Goal: Communication & Community: Answer question/provide support

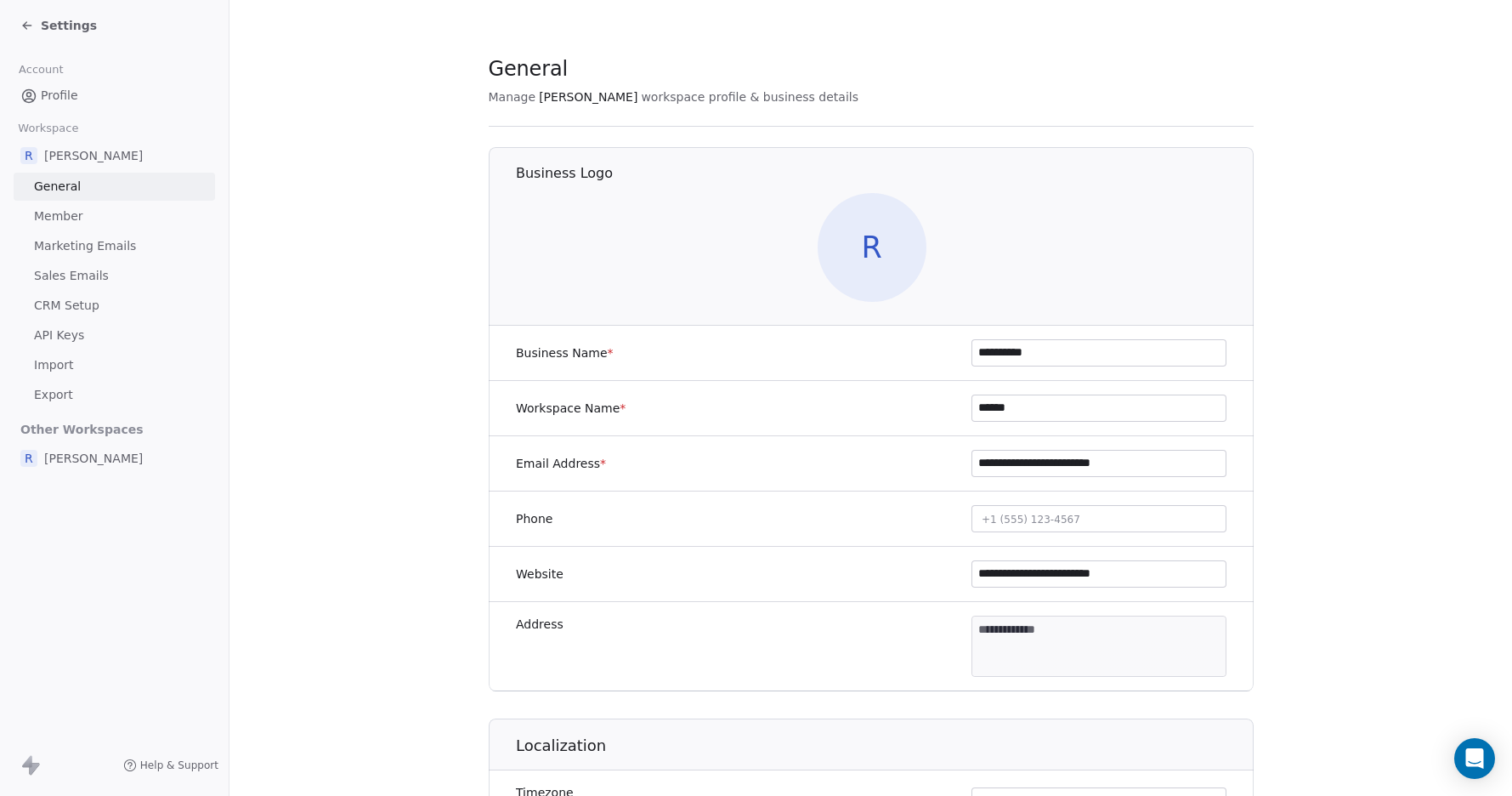
click at [65, 27] on span "Settings" at bounding box center [68, 25] width 56 height 17
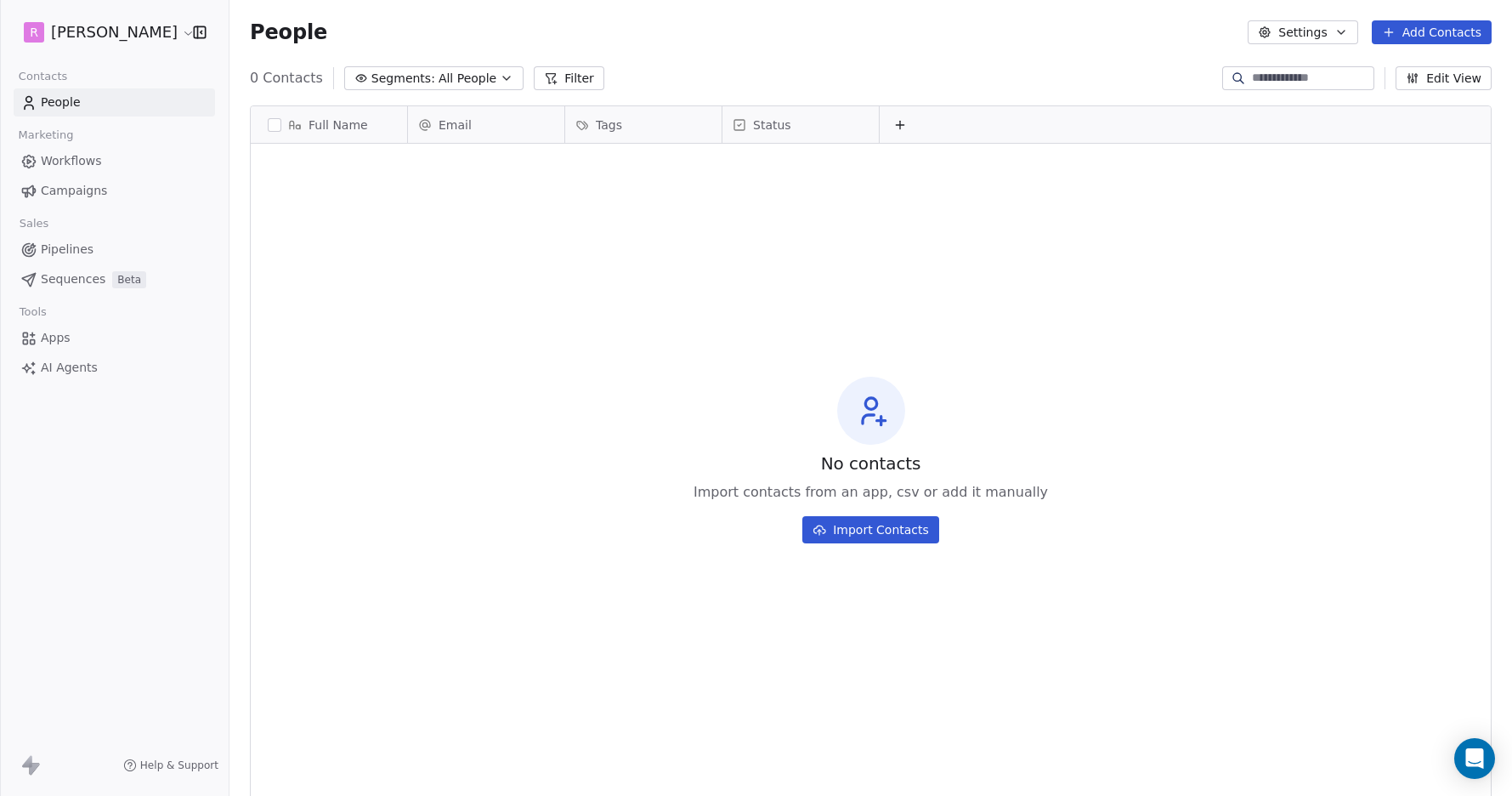
scroll to position [700, 1282]
click at [72, 100] on span "People" at bounding box center [60, 102] width 40 height 18
click at [70, 102] on span "People" at bounding box center [60, 102] width 40 height 18
click at [87, 161] on span "Workflows" at bounding box center [71, 161] width 61 height 18
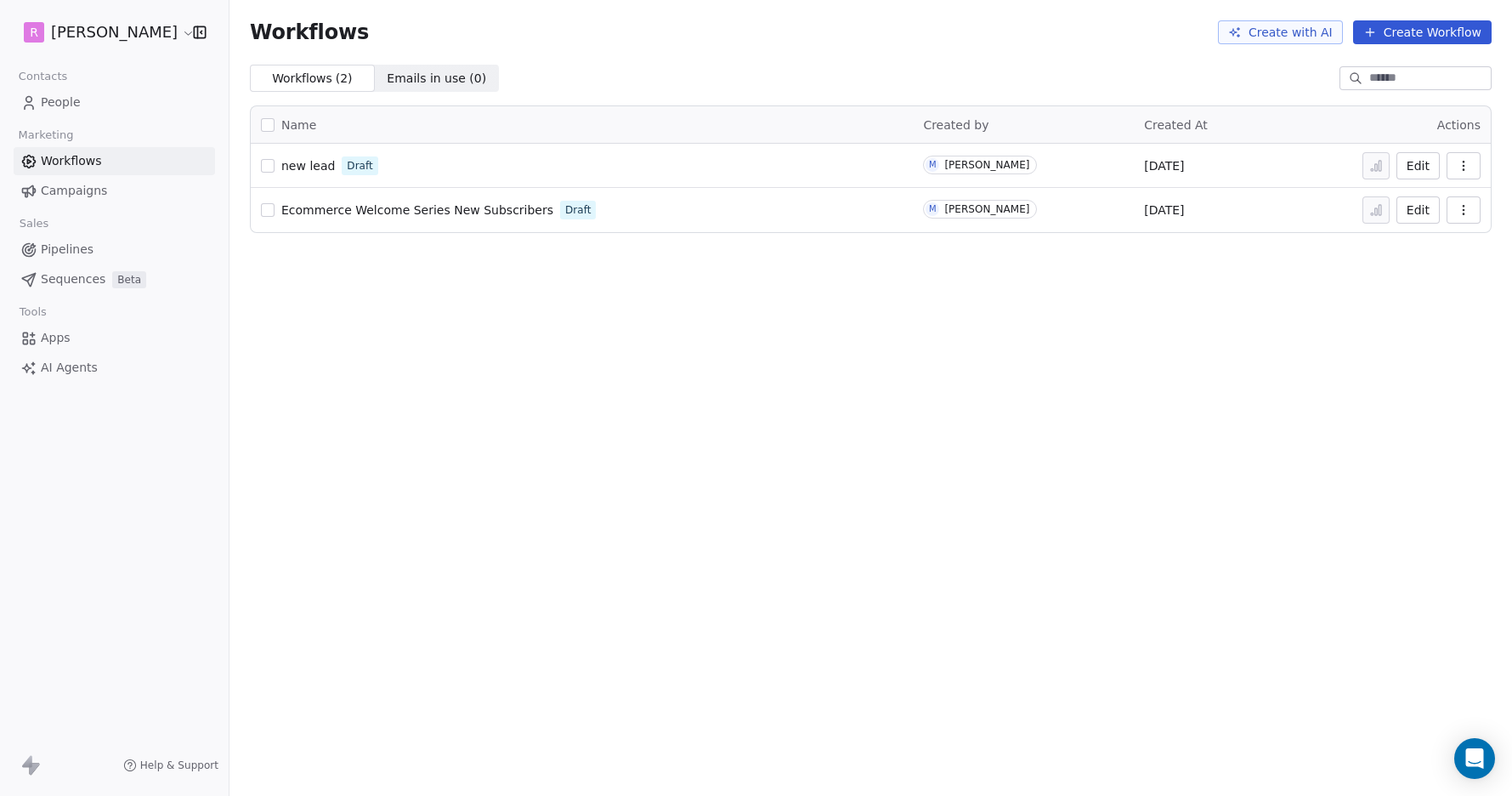
click at [270, 165] on button "button" at bounding box center [268, 166] width 14 height 14
click at [1461, 163] on icon "button" at bounding box center [1464, 166] width 14 height 14
click at [317, 164] on span "new lead" at bounding box center [308, 166] width 53 height 14
click at [310, 169] on span "new lead" at bounding box center [308, 166] width 53 height 14
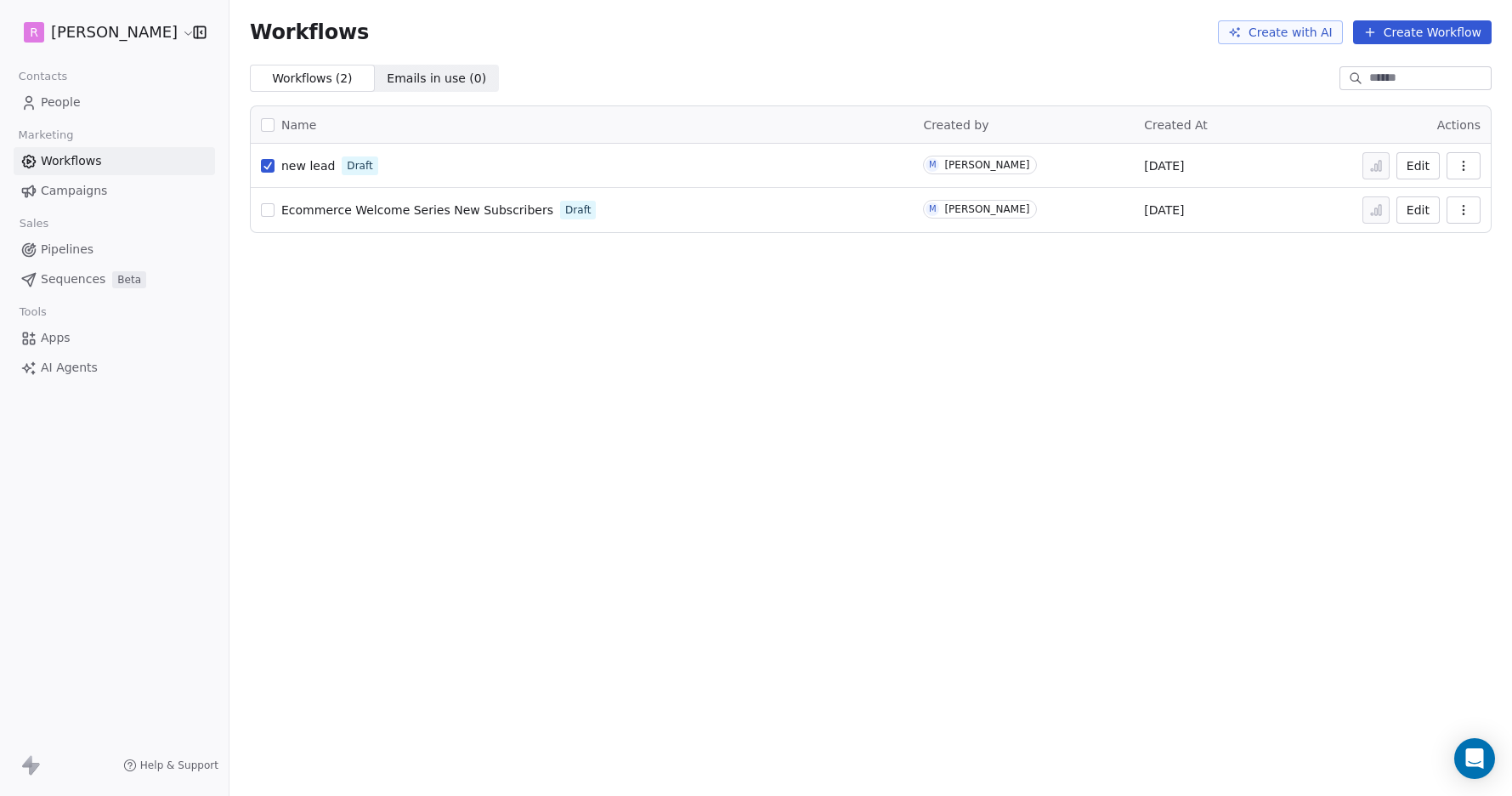
click at [310, 169] on span "new lead" at bounding box center [308, 166] width 53 height 14
click at [349, 208] on span "Ecommerce Welcome Series New Subscribers" at bounding box center [418, 210] width 272 height 14
click at [80, 193] on span "Campaigns" at bounding box center [73, 191] width 66 height 18
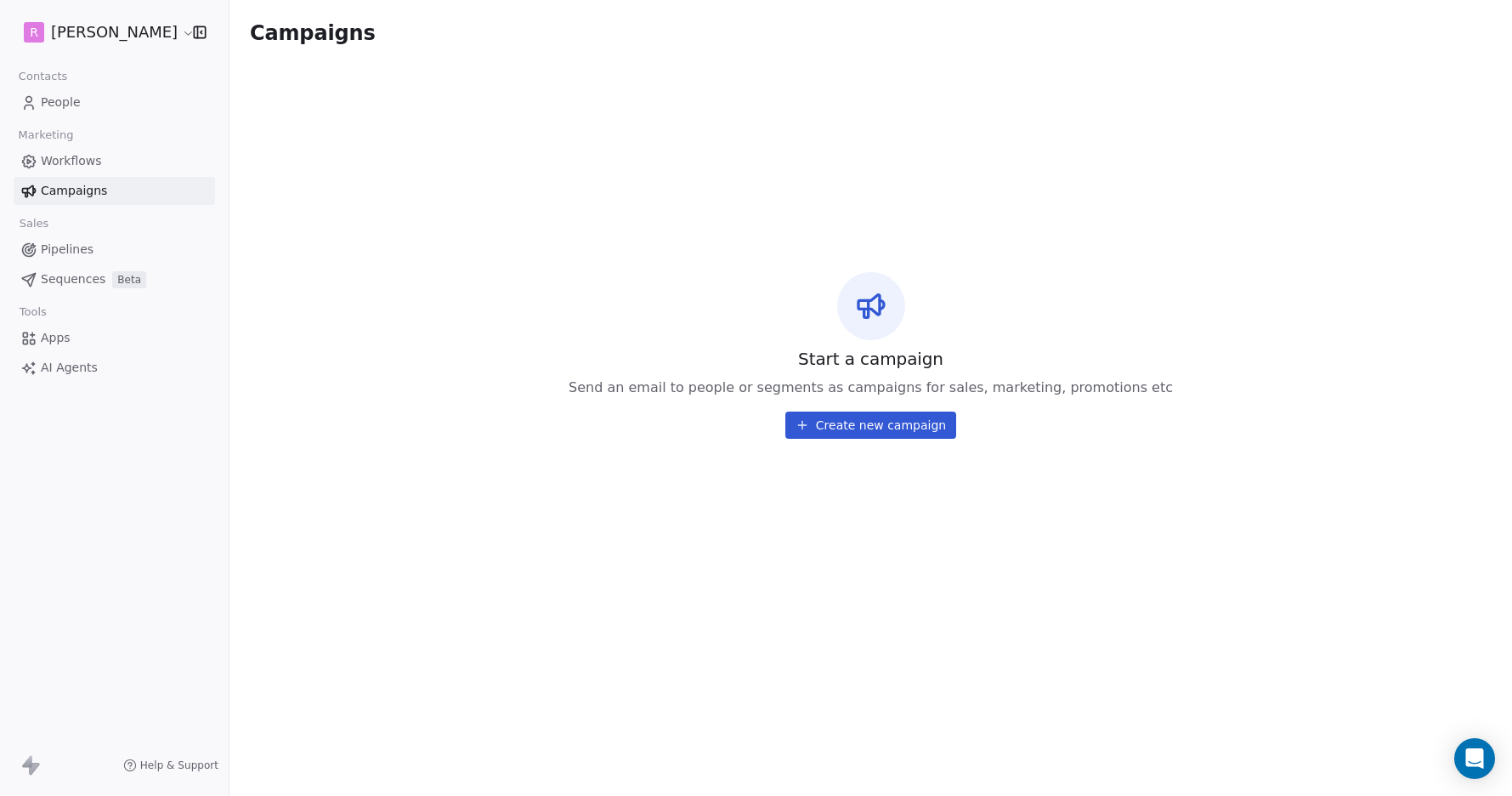
click at [131, 30] on html "R Matt Young Contacts People Marketing Workflows Campaigns Sales Pipelines Sequ…" at bounding box center [756, 398] width 1512 height 796
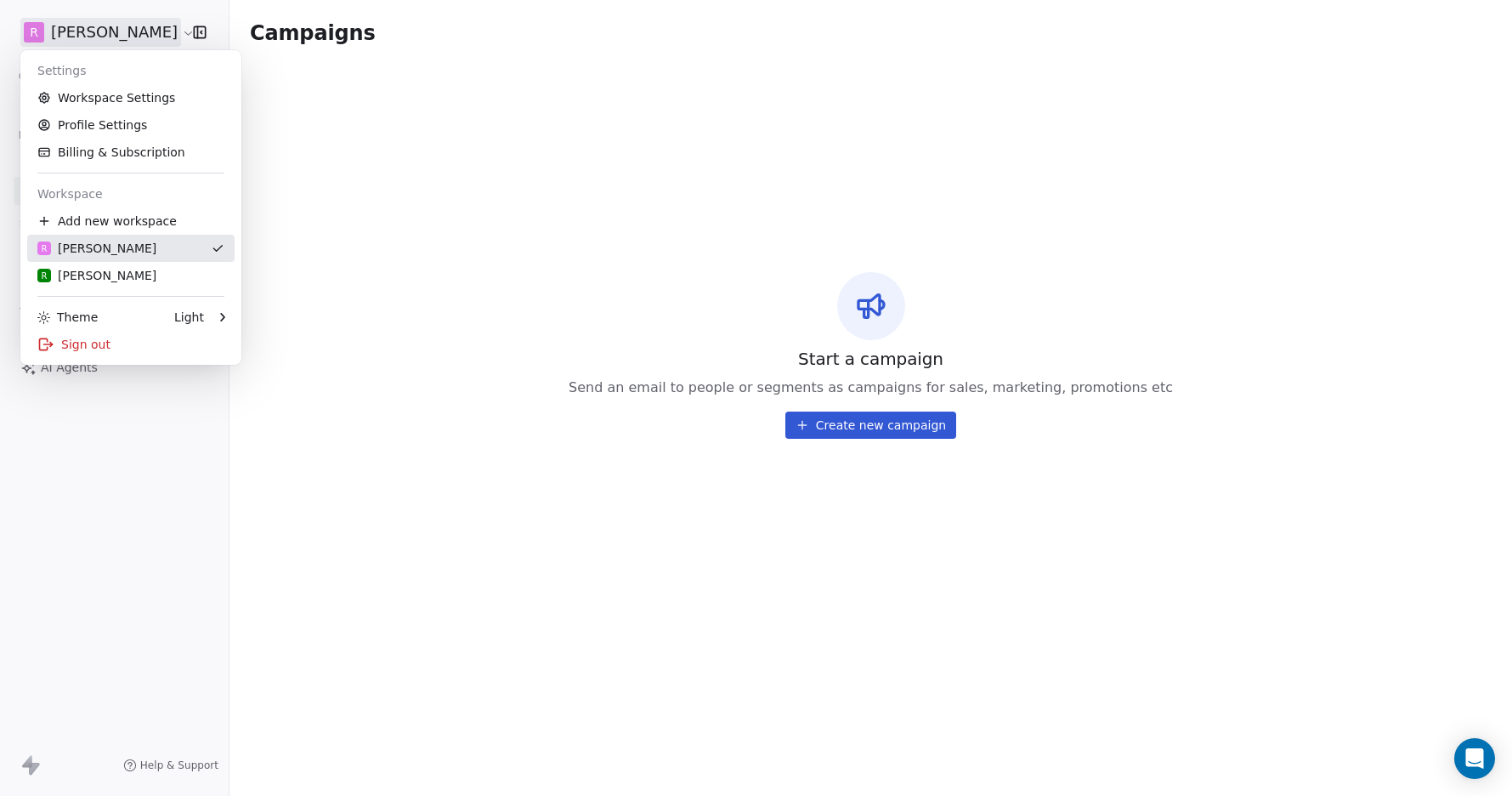
click at [101, 249] on div "R [PERSON_NAME]" at bounding box center [131, 247] width 187 height 17
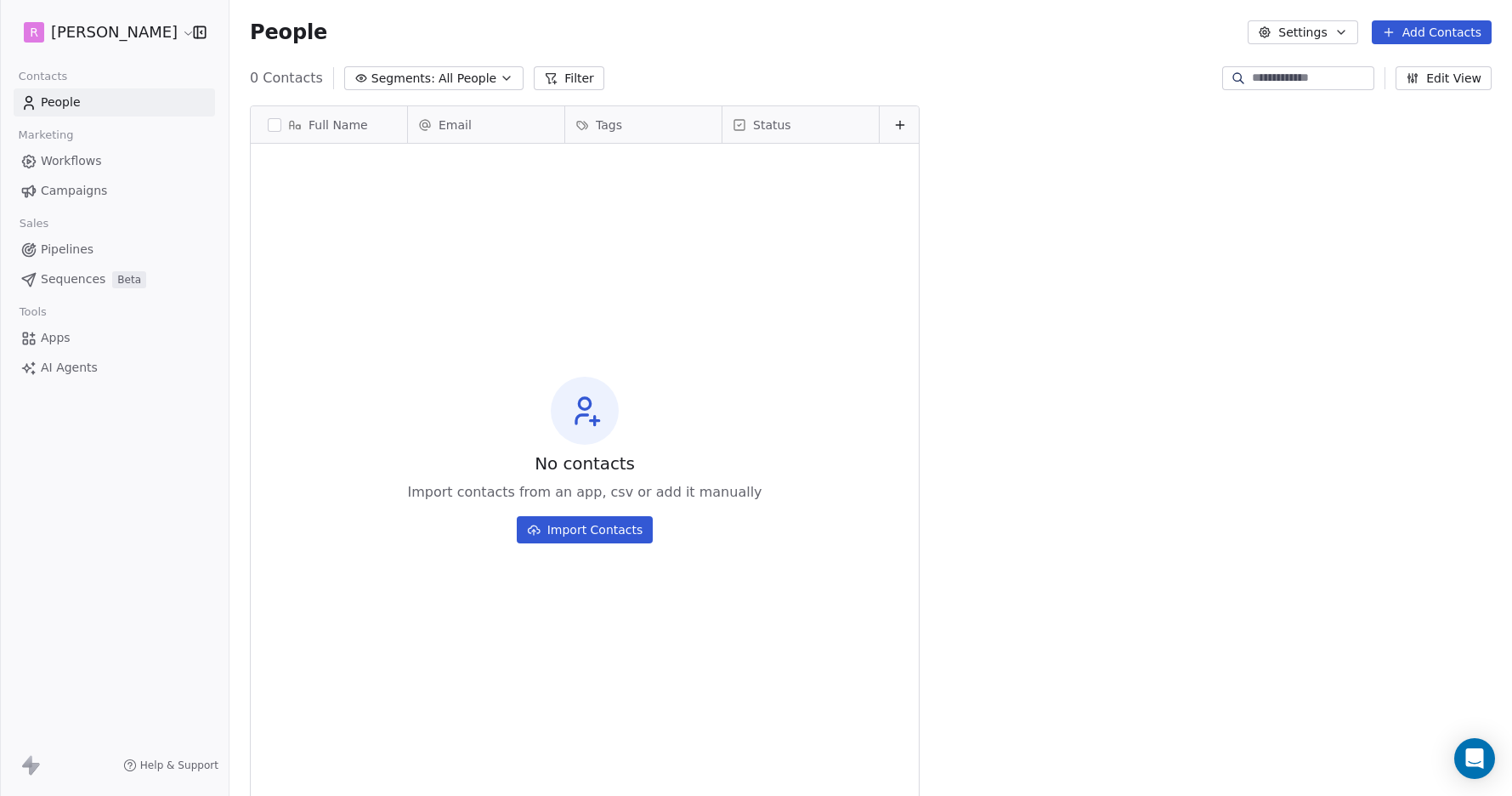
scroll to position [700, 1282]
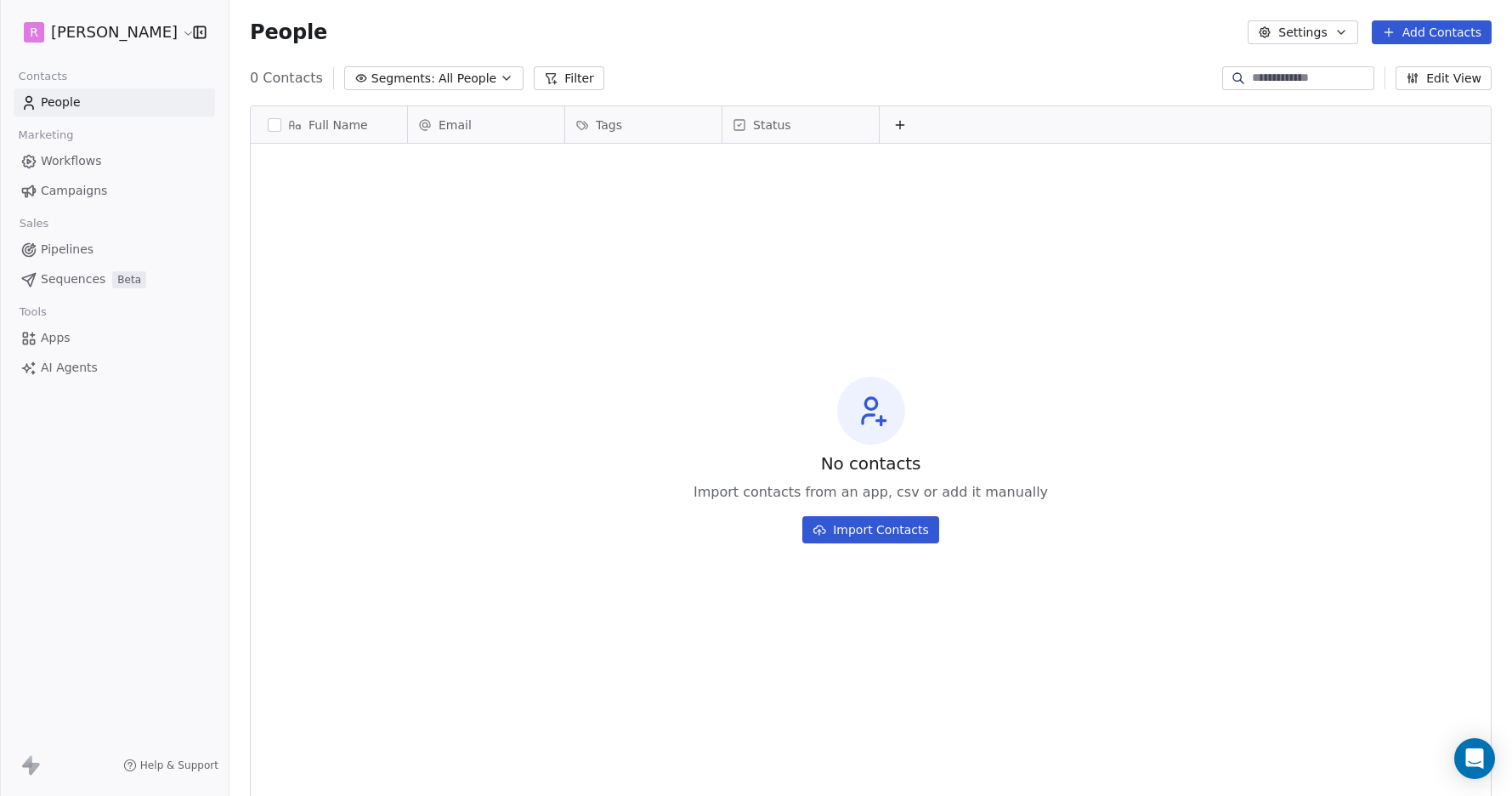
click at [65, 163] on span "Workflows" at bounding box center [71, 161] width 61 height 18
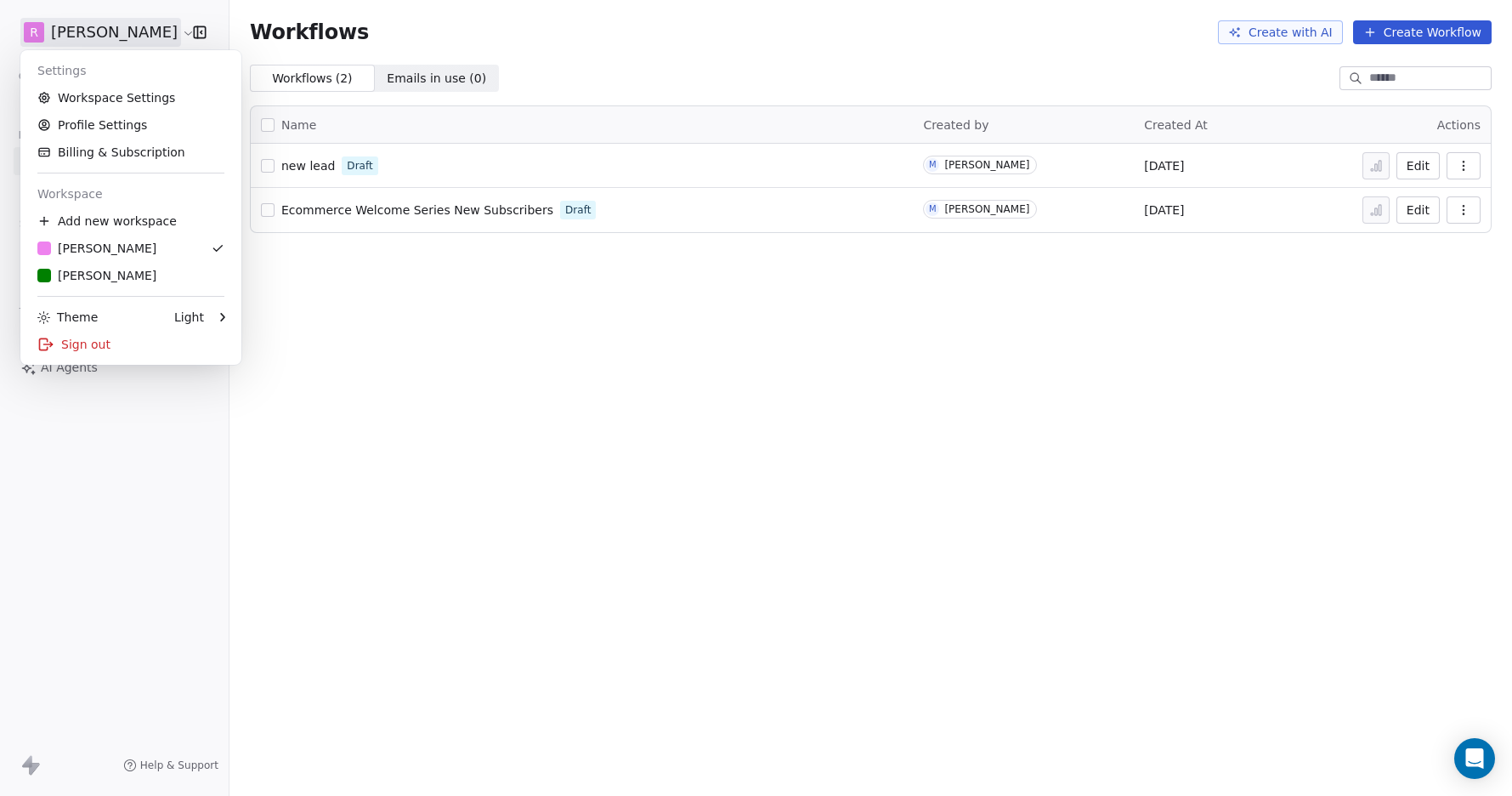
click at [135, 33] on html "R Matt Young Contacts People Marketing Workflows Campaigns Sales Pipelines Sequ…" at bounding box center [756, 398] width 1512 height 796
click at [126, 100] on link "Workspace Settings" at bounding box center [131, 98] width 208 height 28
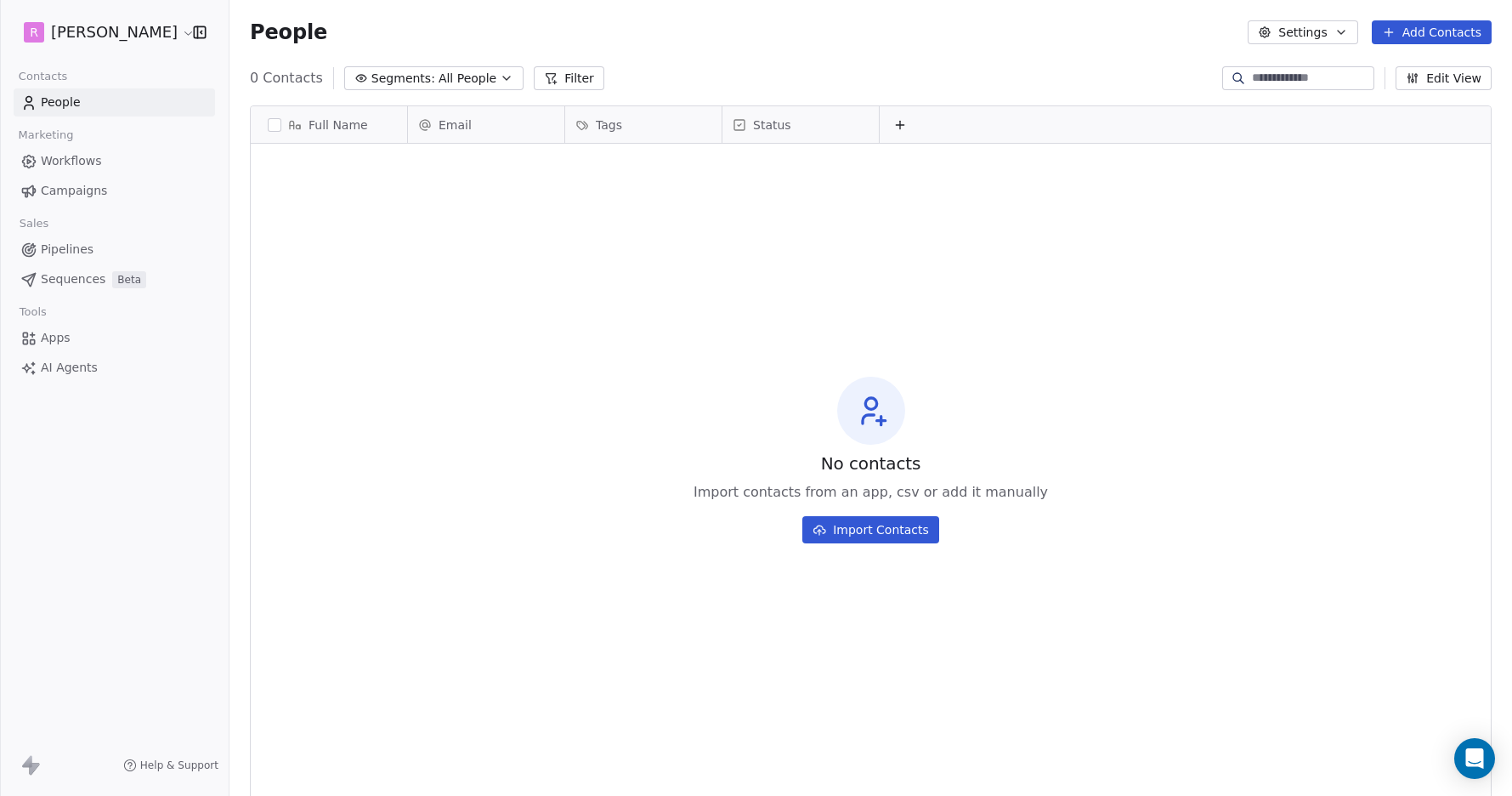
scroll to position [700, 1282]
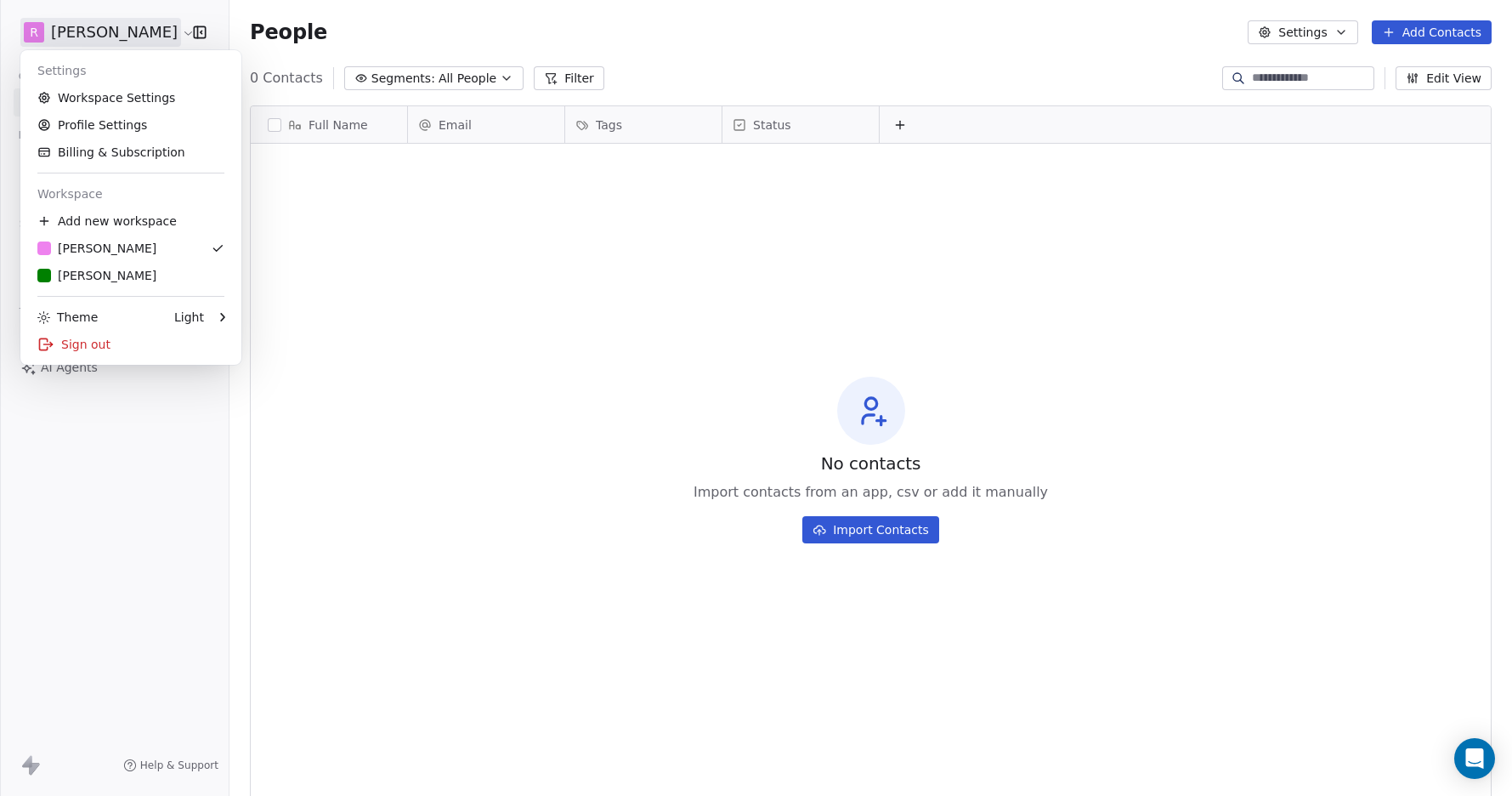
click at [137, 33] on html "R [PERSON_NAME] Contacts People Marketing Workflows Campaigns Sales Pipelines S…" at bounding box center [756, 398] width 1512 height 796
click at [88, 344] on div "Sign out" at bounding box center [131, 345] width 208 height 28
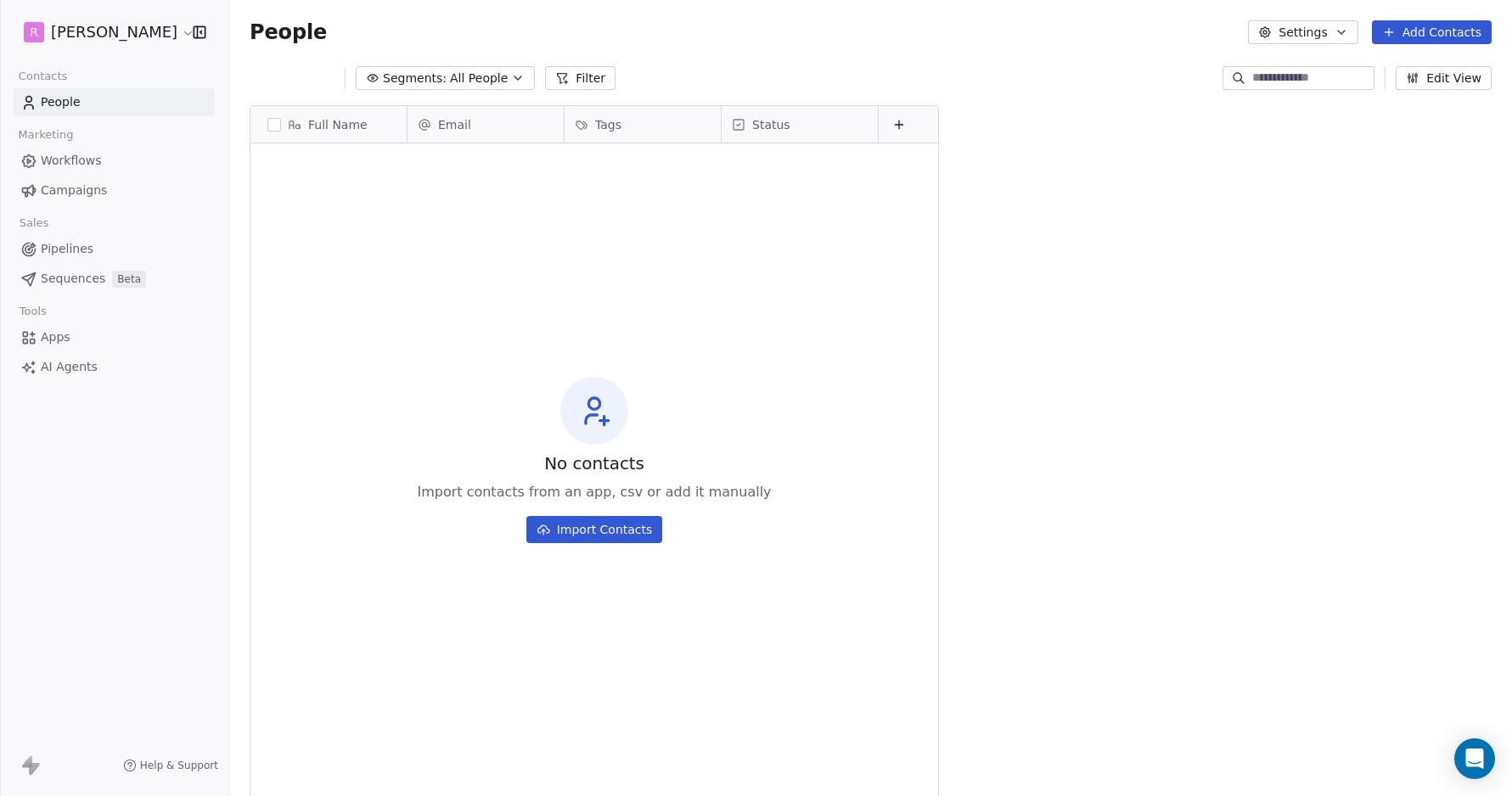
scroll to position [701, 1283]
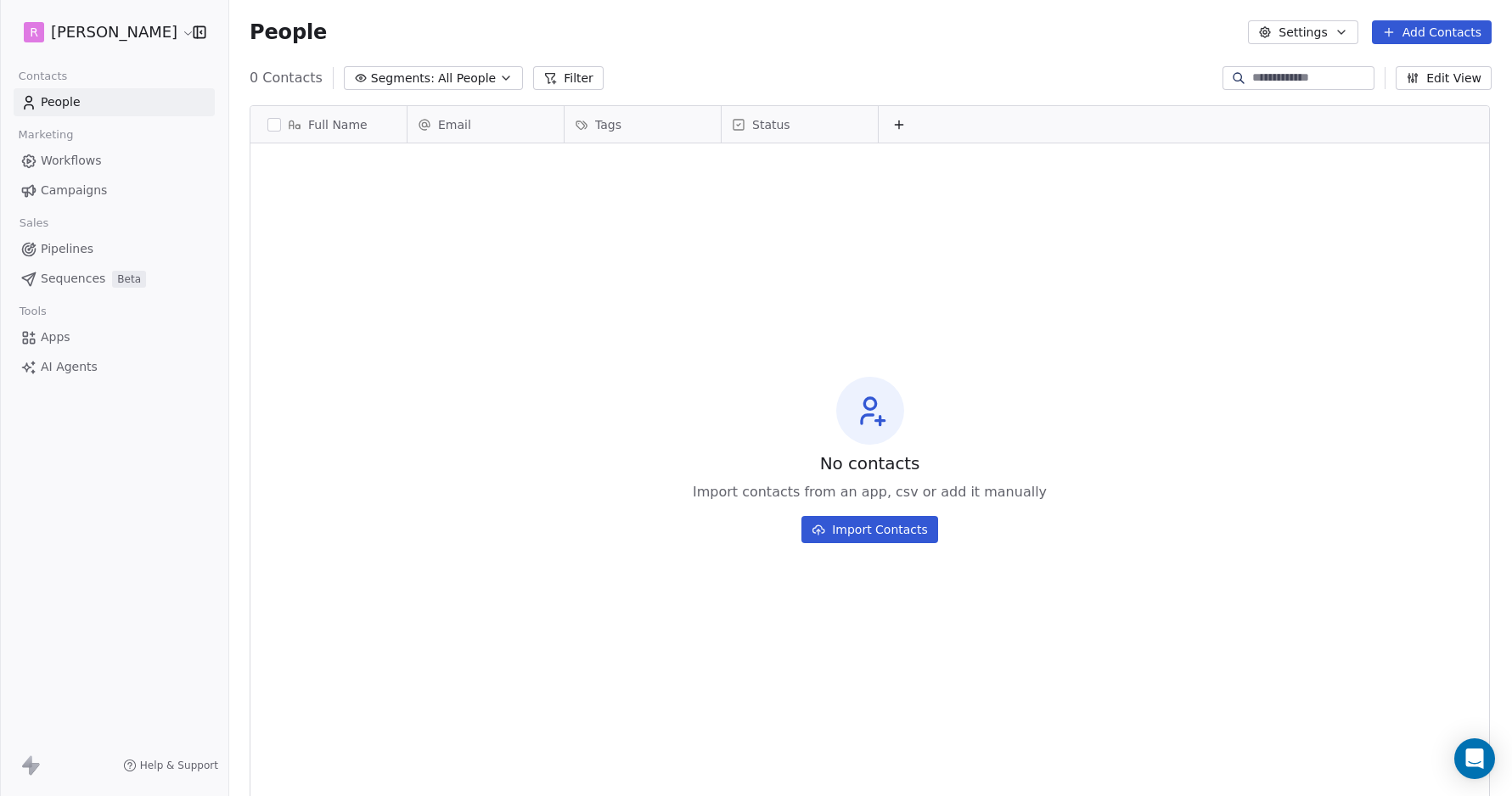
click at [66, 156] on span "Workflows" at bounding box center [71, 160] width 61 height 18
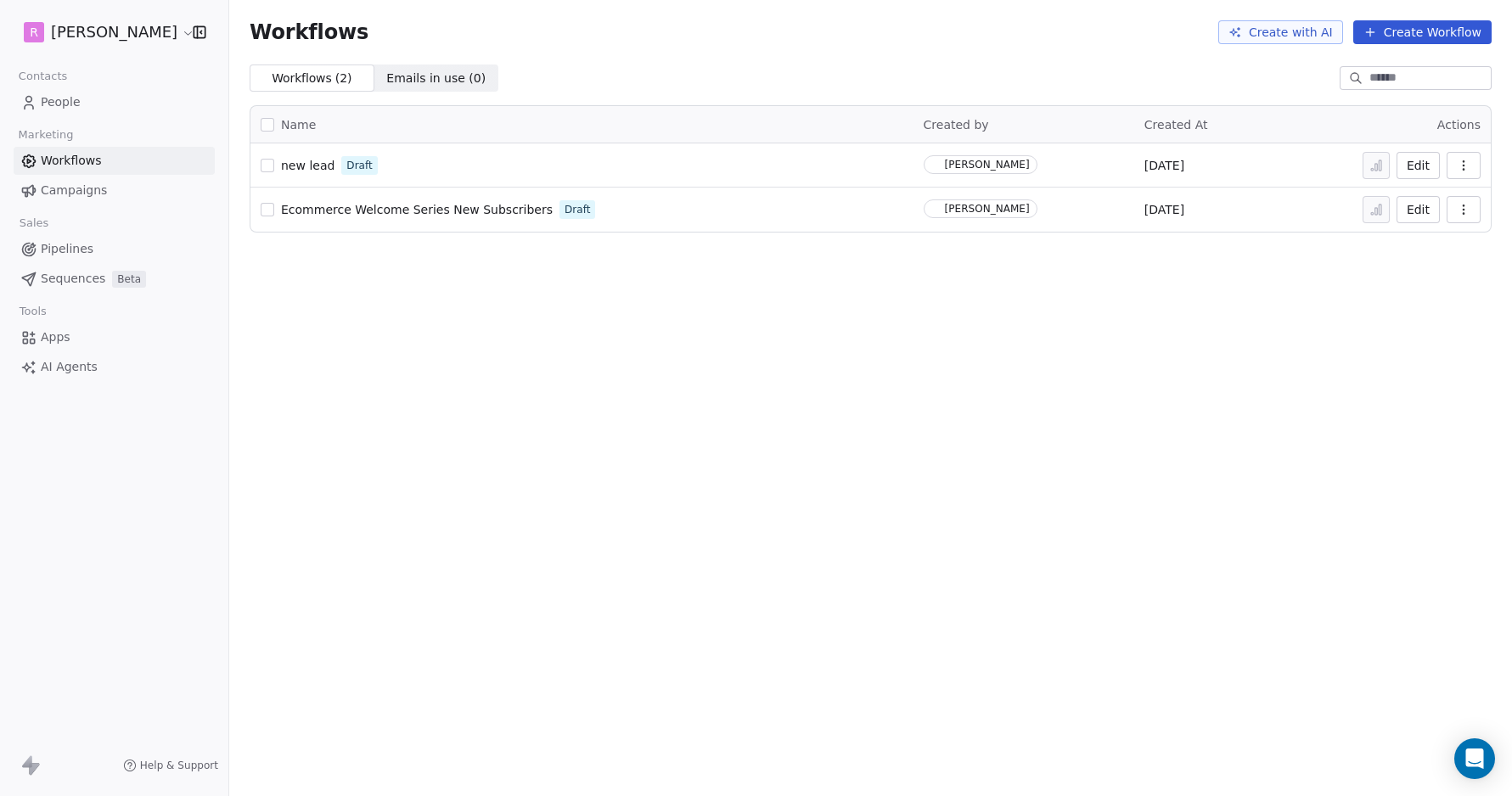
click at [67, 102] on span "People" at bounding box center [60, 102] width 40 height 18
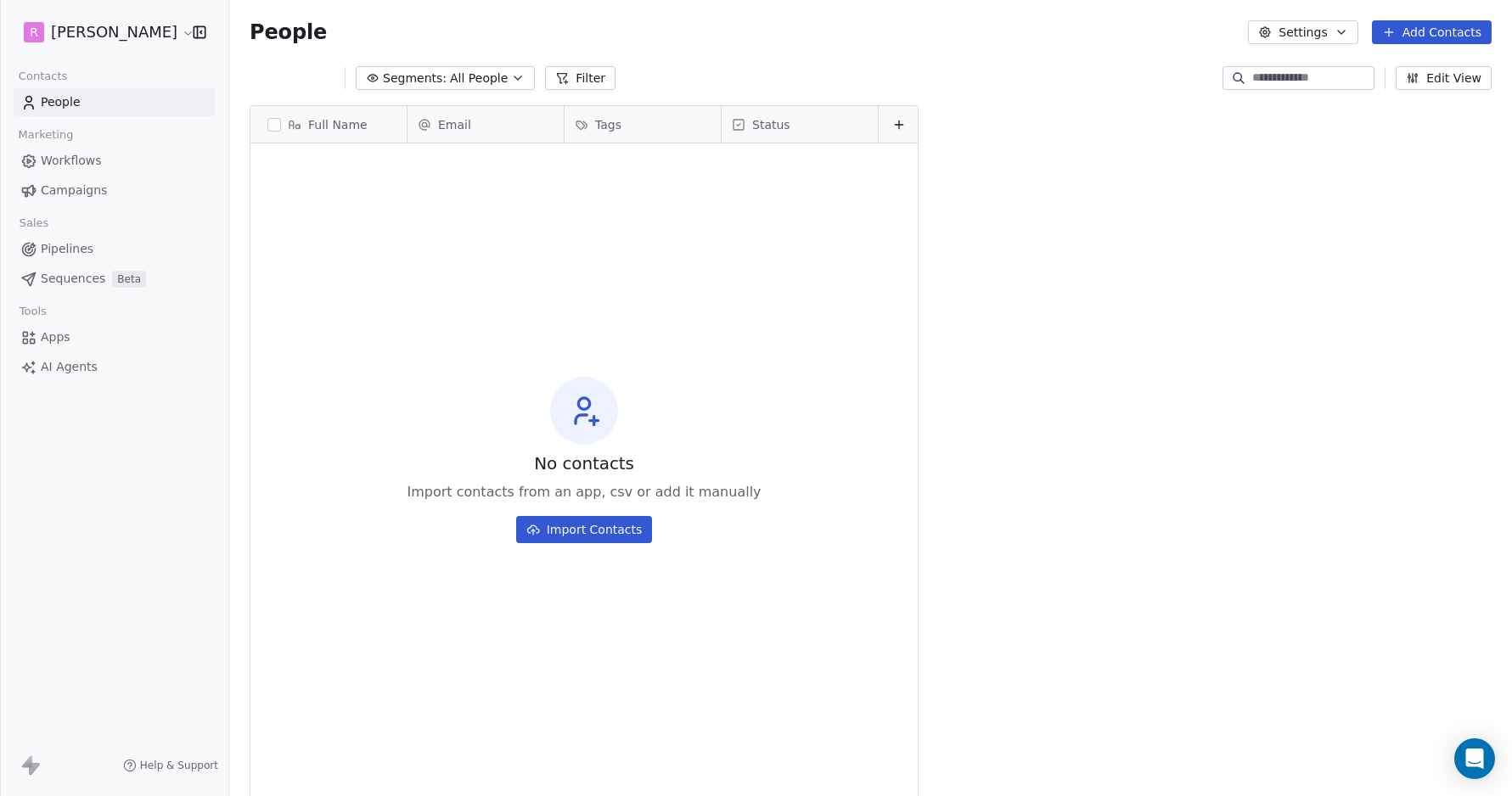
scroll to position [701, 1283]
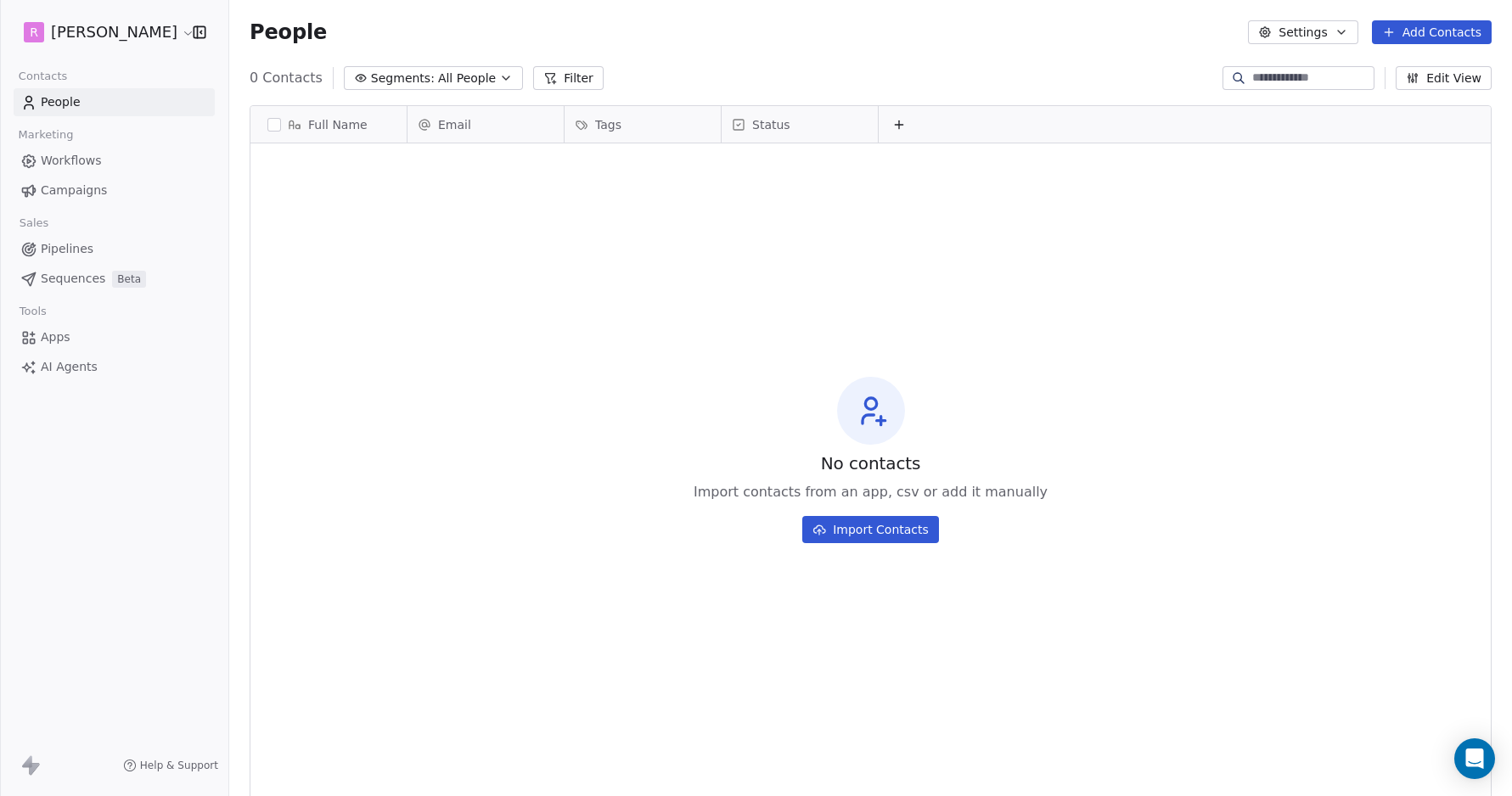
click at [346, 121] on span "Full Name" at bounding box center [337, 124] width 59 height 17
click at [508, 74] on html "R [PERSON_NAME] Contacts People Marketing Workflows Campaigns Sales Pipelines S…" at bounding box center [756, 398] width 1512 height 796
click at [455, 73] on span "All People" at bounding box center [466, 79] width 58 height 18
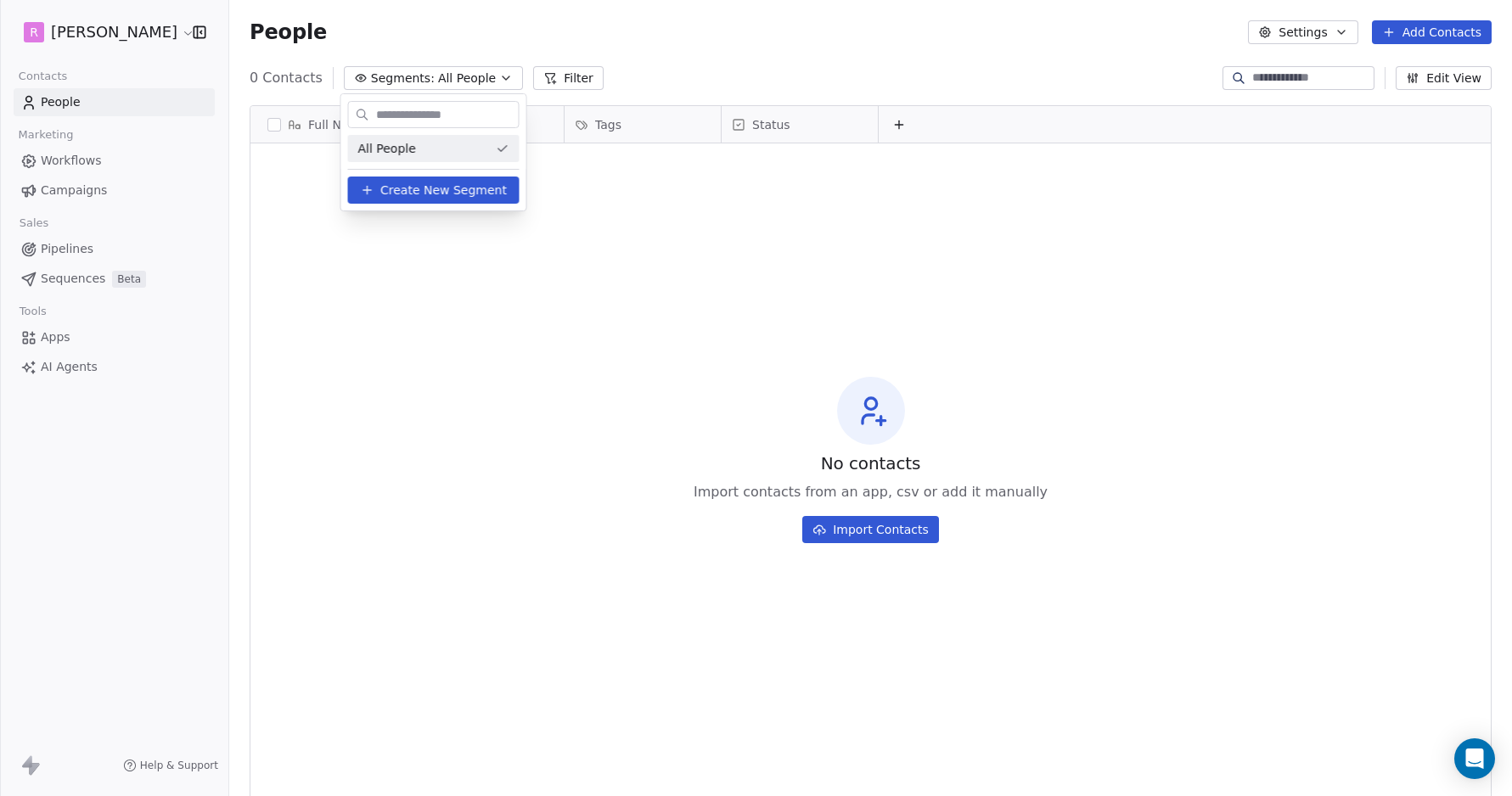
click at [288, 78] on html "R [PERSON_NAME] Contacts People Marketing Workflows Campaigns Sales Pipelines S…" at bounding box center [756, 398] width 1512 height 796
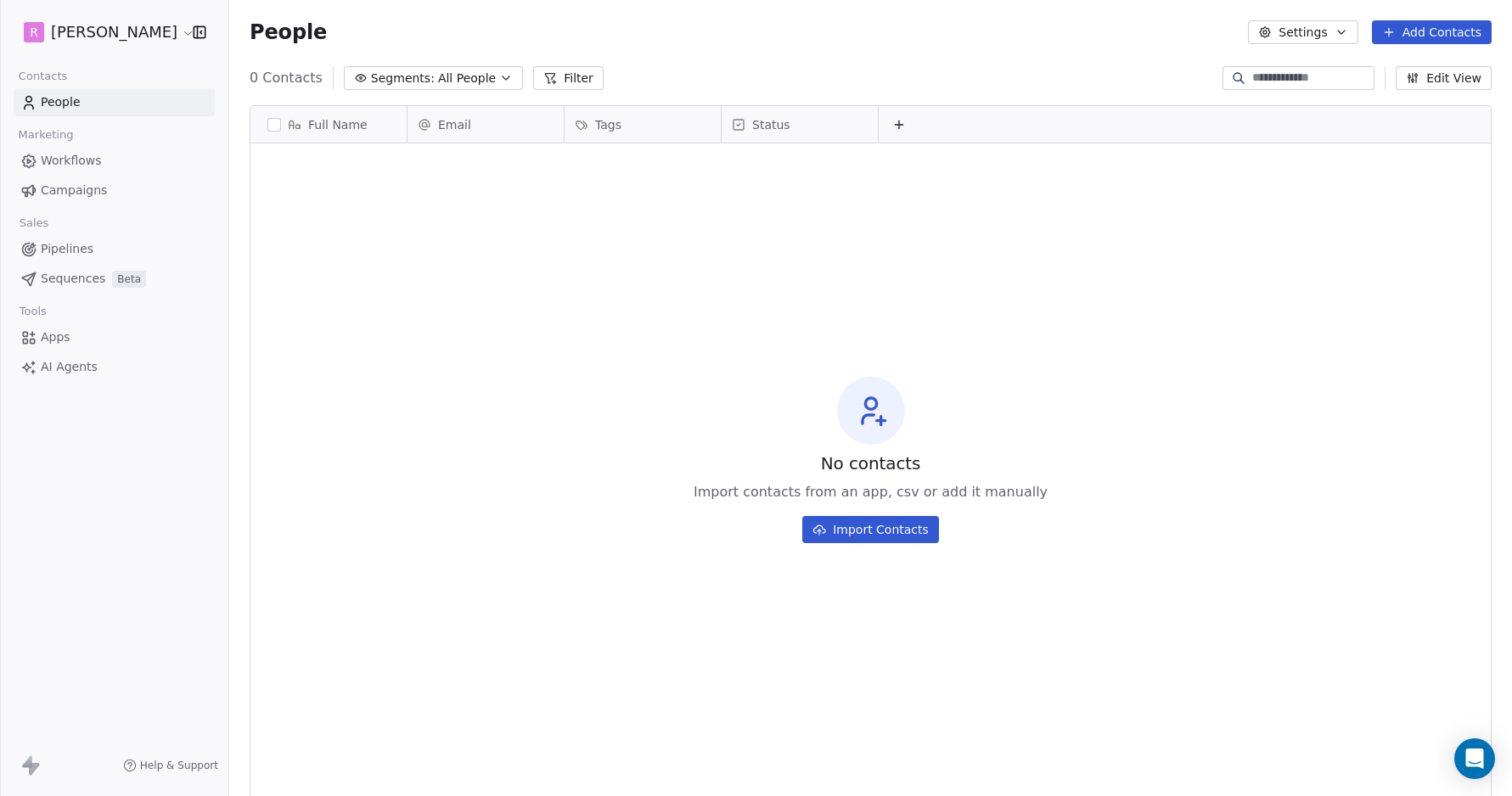
click at [65, 250] on span "Pipelines" at bounding box center [67, 249] width 53 height 18
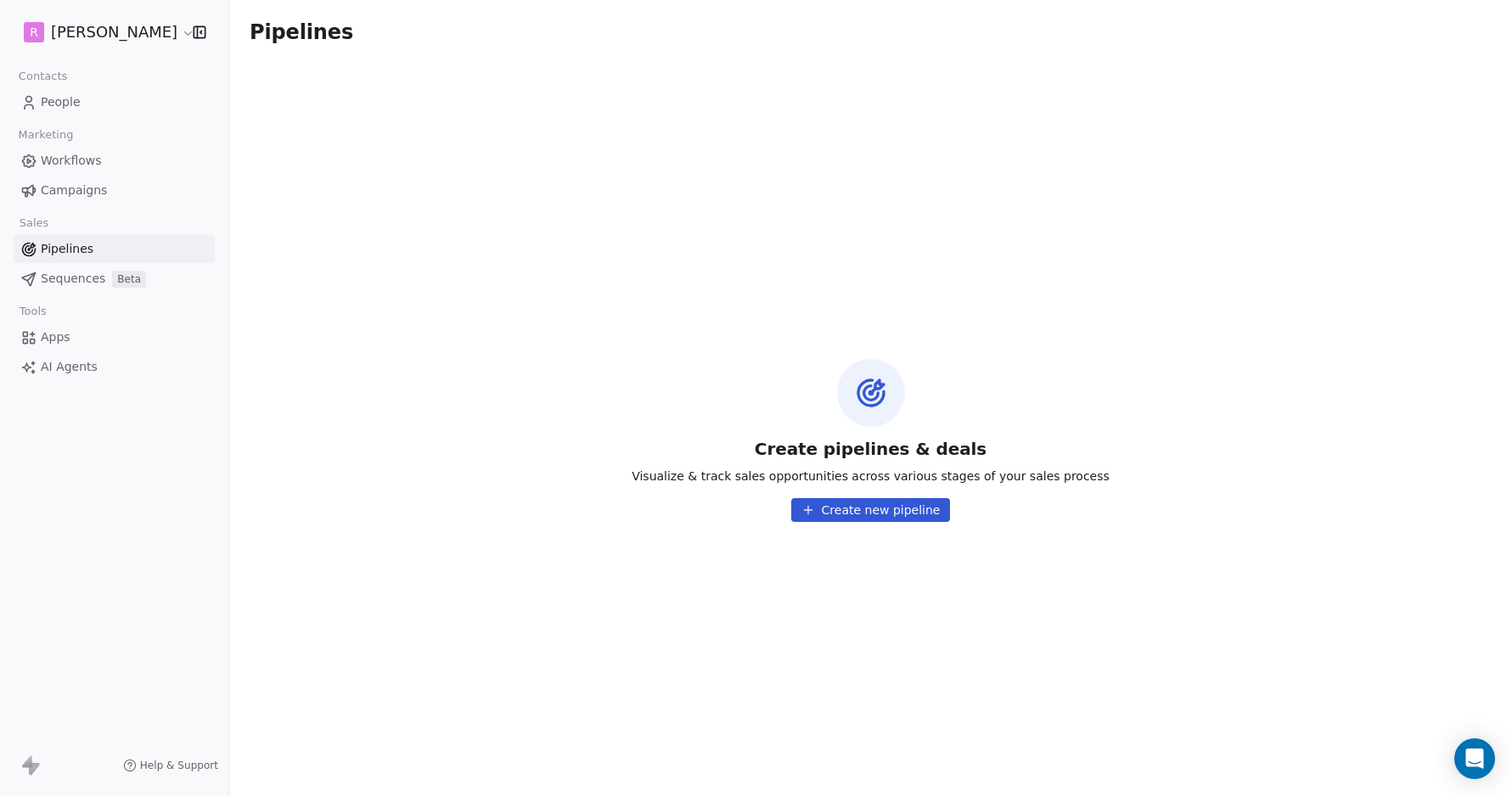
click at [68, 281] on span "Sequences" at bounding box center [73, 278] width 65 height 18
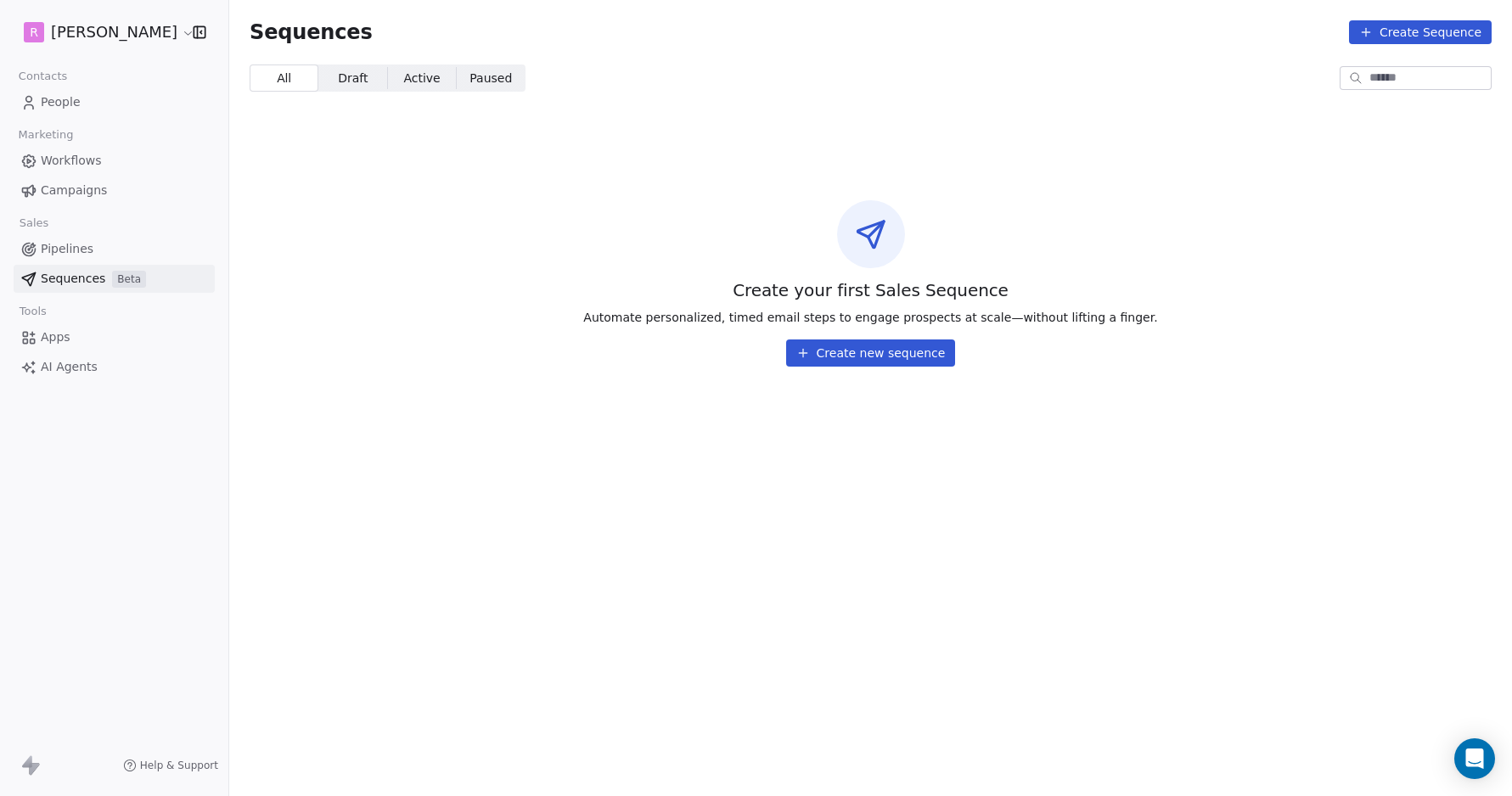
click at [57, 339] on span "Apps" at bounding box center [55, 337] width 30 height 18
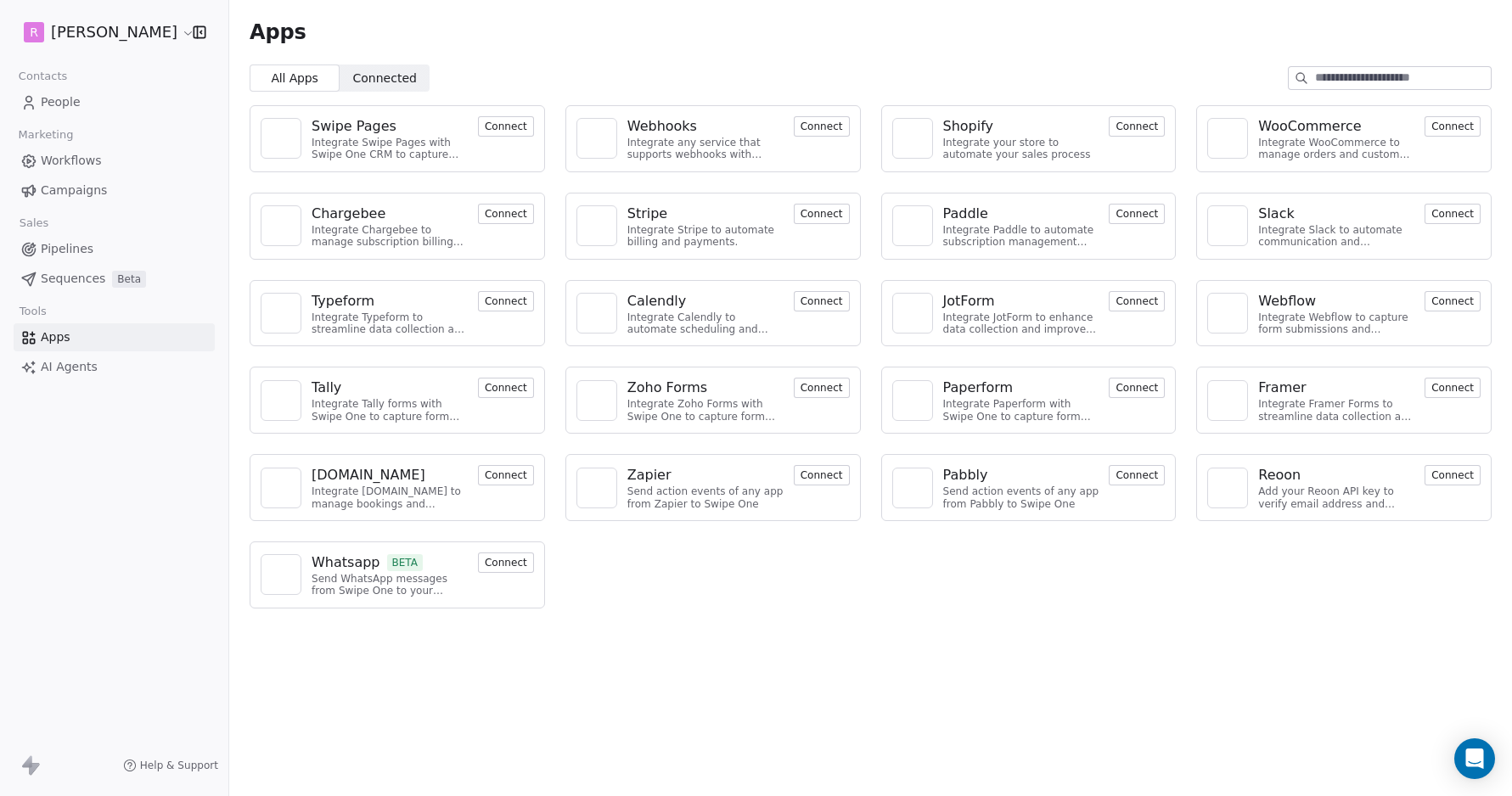
click at [62, 107] on span "People" at bounding box center [60, 102] width 40 height 18
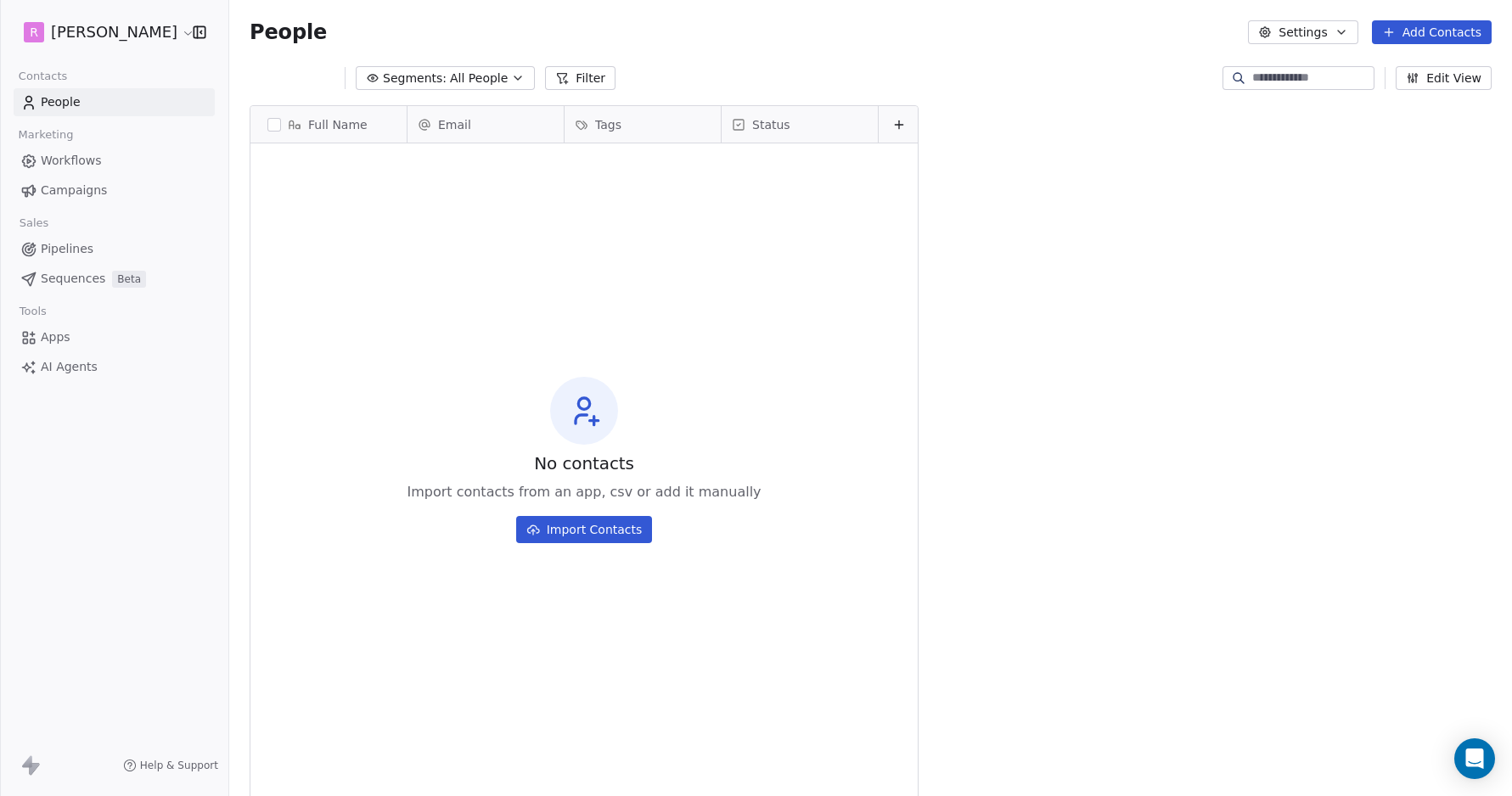
scroll to position [701, 1283]
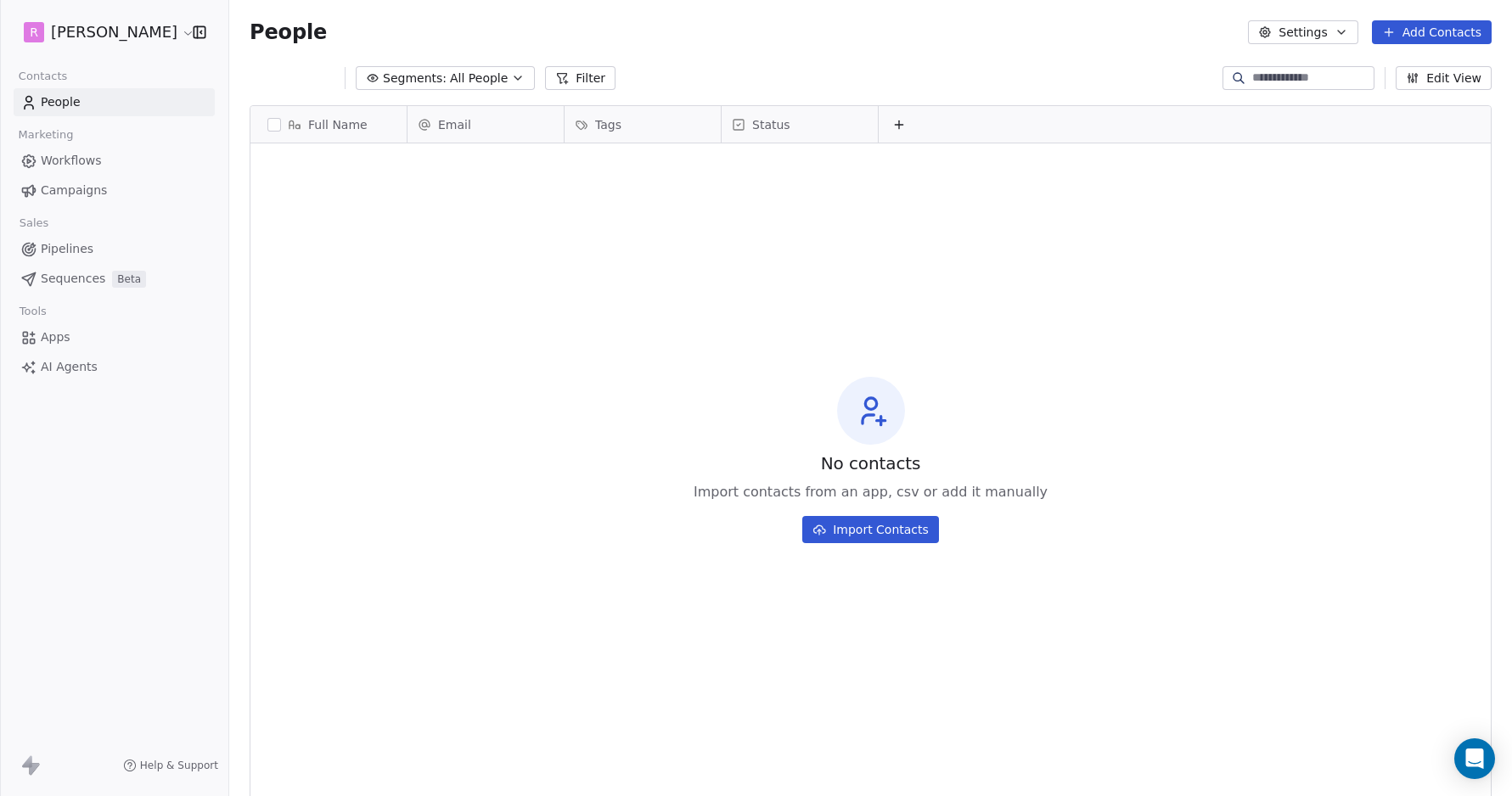
click at [135, 34] on html "R [PERSON_NAME] Contacts People Marketing Workflows Campaigns Sales Pipelines S…" at bounding box center [756, 398] width 1512 height 796
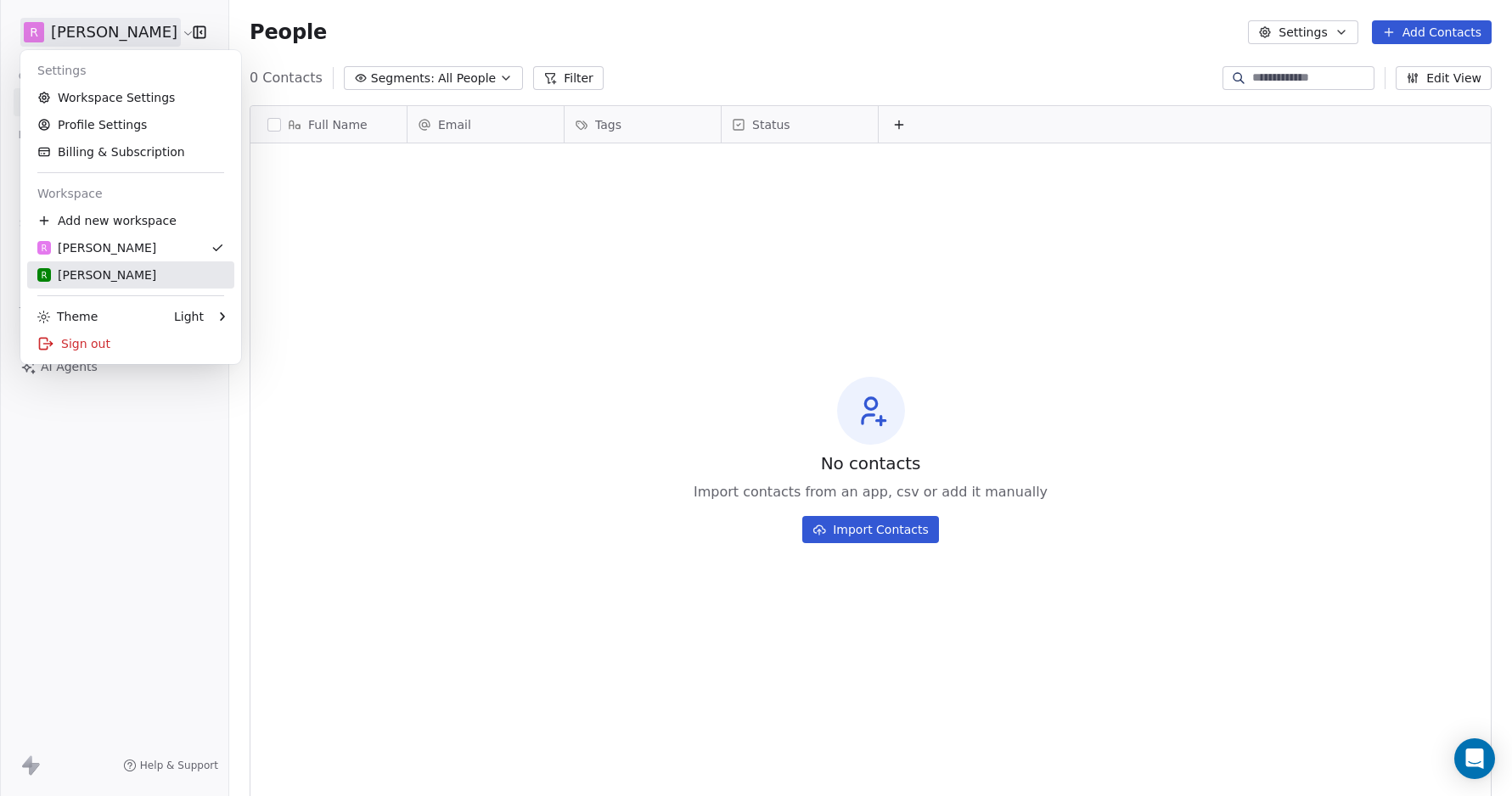
click at [100, 271] on div "R [PERSON_NAME]" at bounding box center [131, 275] width 187 height 17
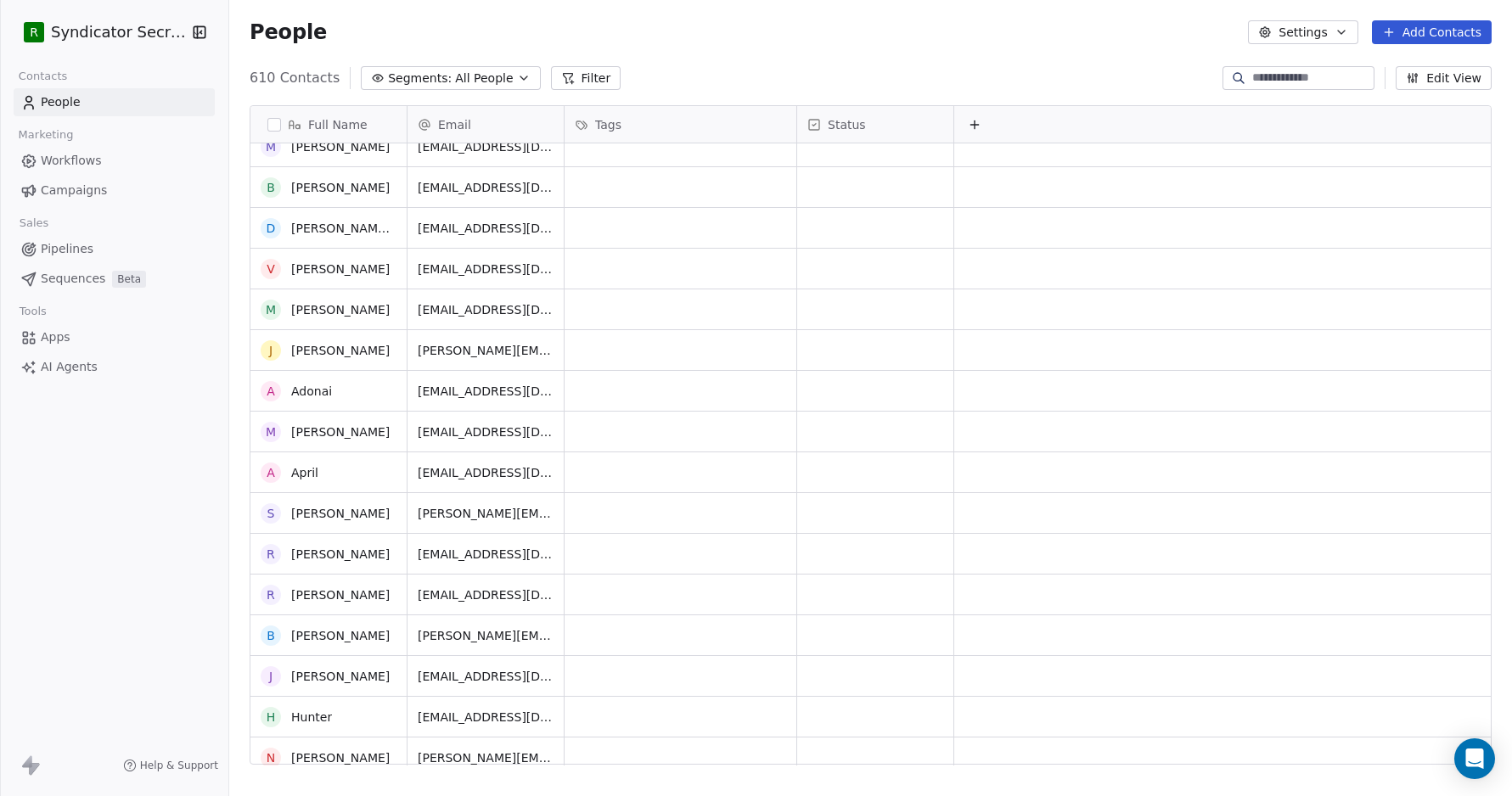
scroll to position [2792, 0]
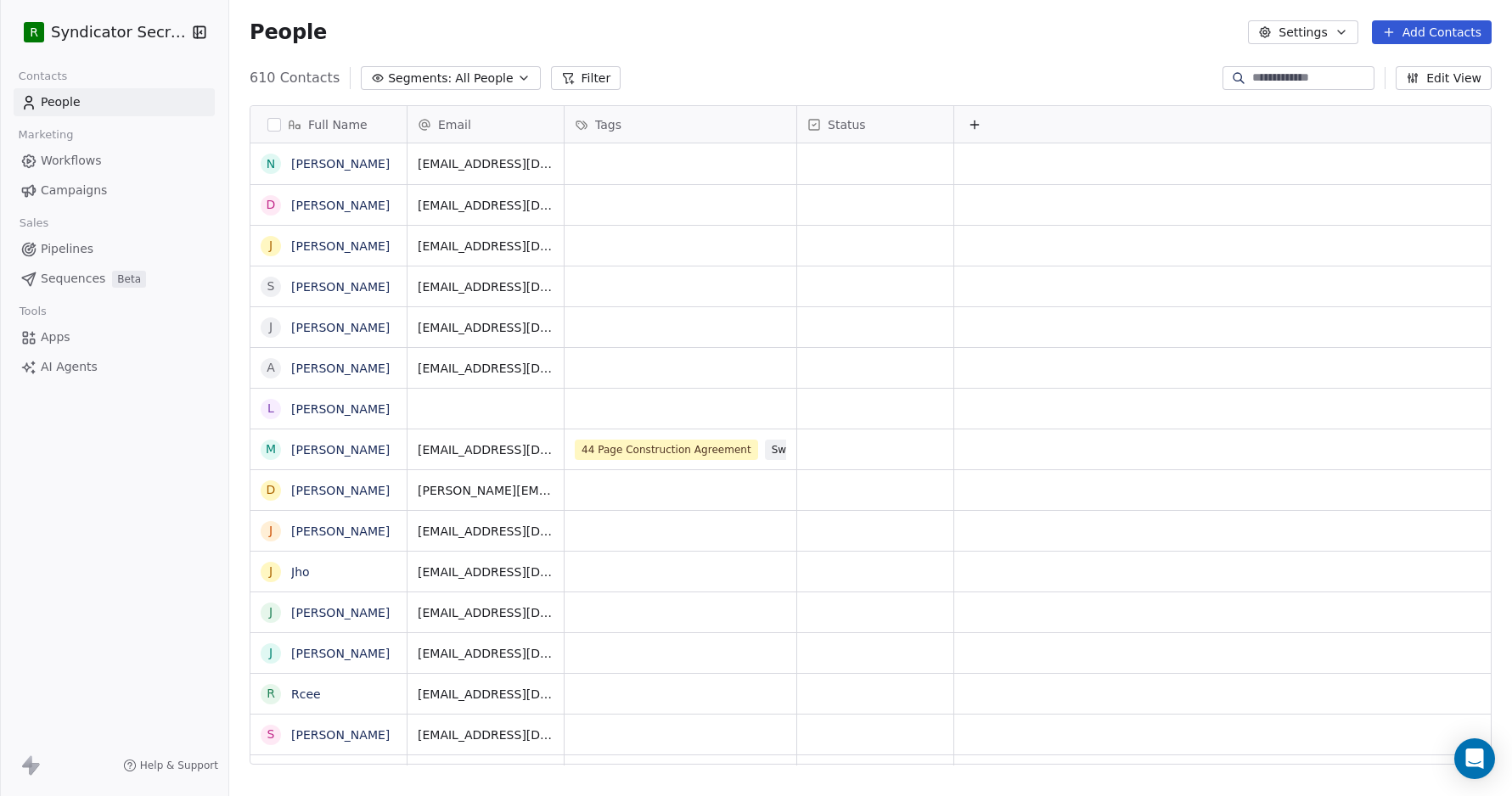
click at [1267, 79] on input at bounding box center [1311, 78] width 119 height 17
type input "**********"
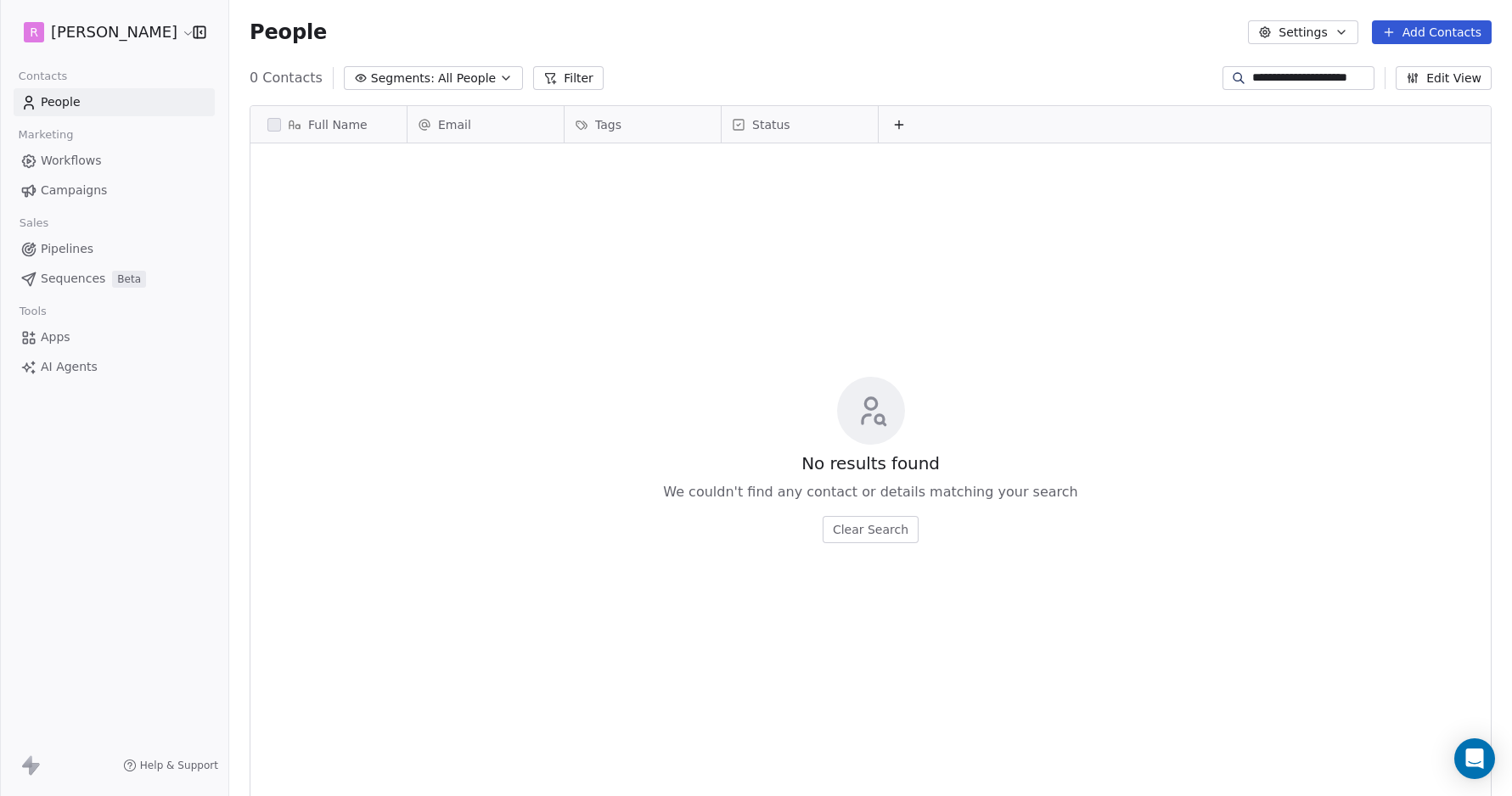
click at [139, 30] on html "**********" at bounding box center [756, 398] width 1512 height 796
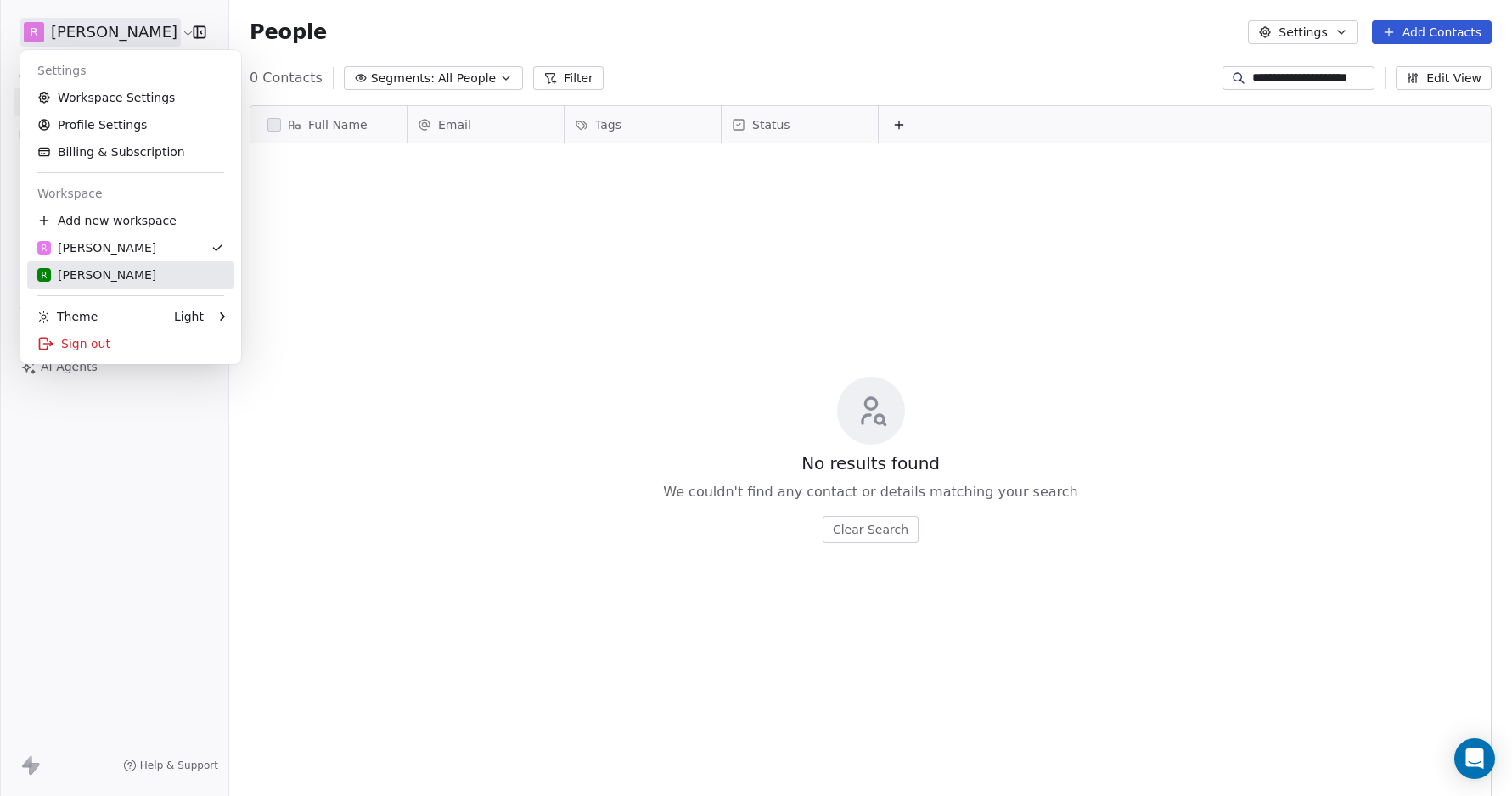
click at [108, 277] on div "R [PERSON_NAME]" at bounding box center [131, 275] width 187 height 17
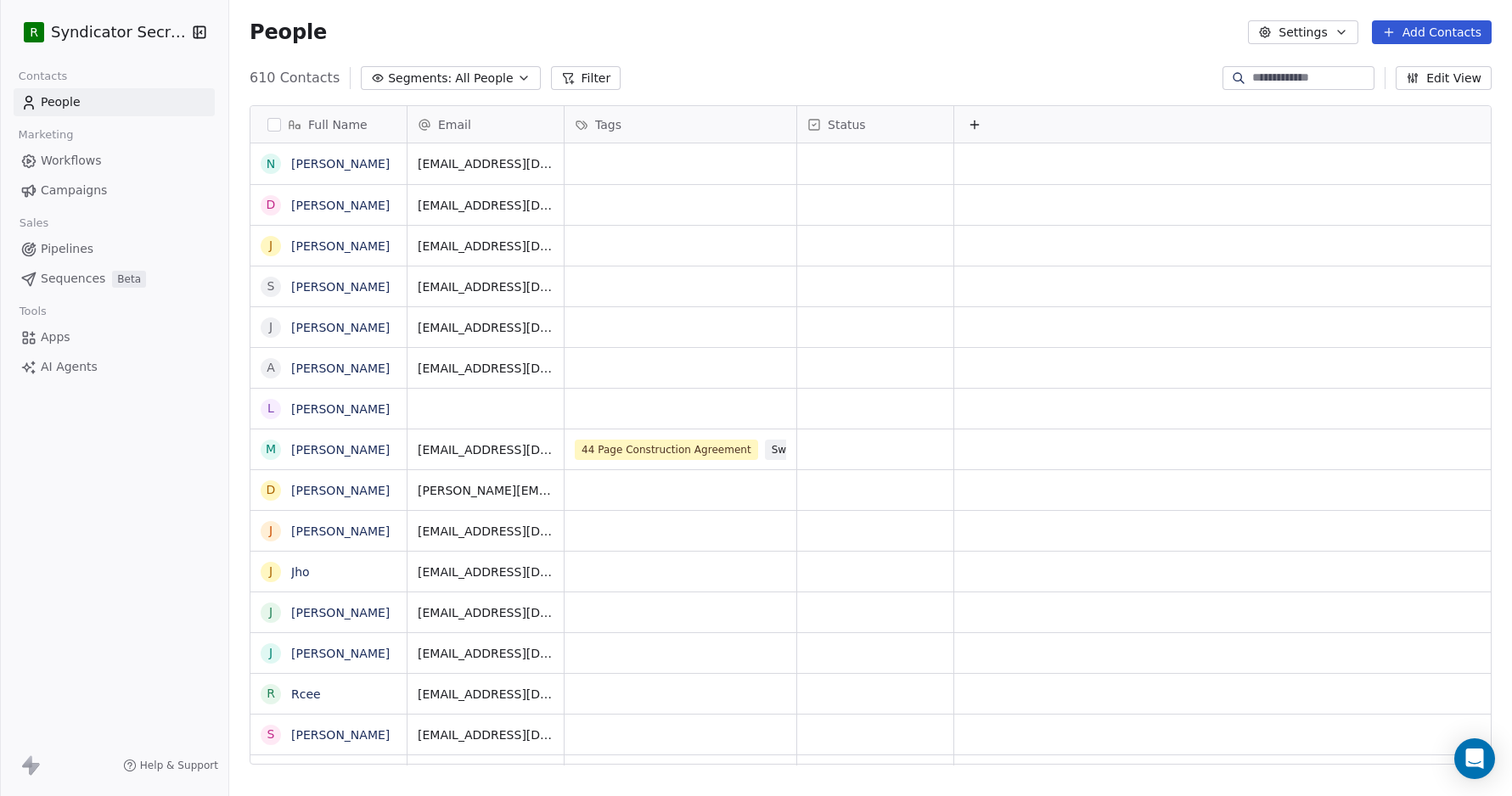
click at [1434, 28] on button "Add Contacts" at bounding box center [1432, 32] width 120 height 24
click at [1414, 66] on span "Create new contact" at bounding box center [1436, 69] width 116 height 18
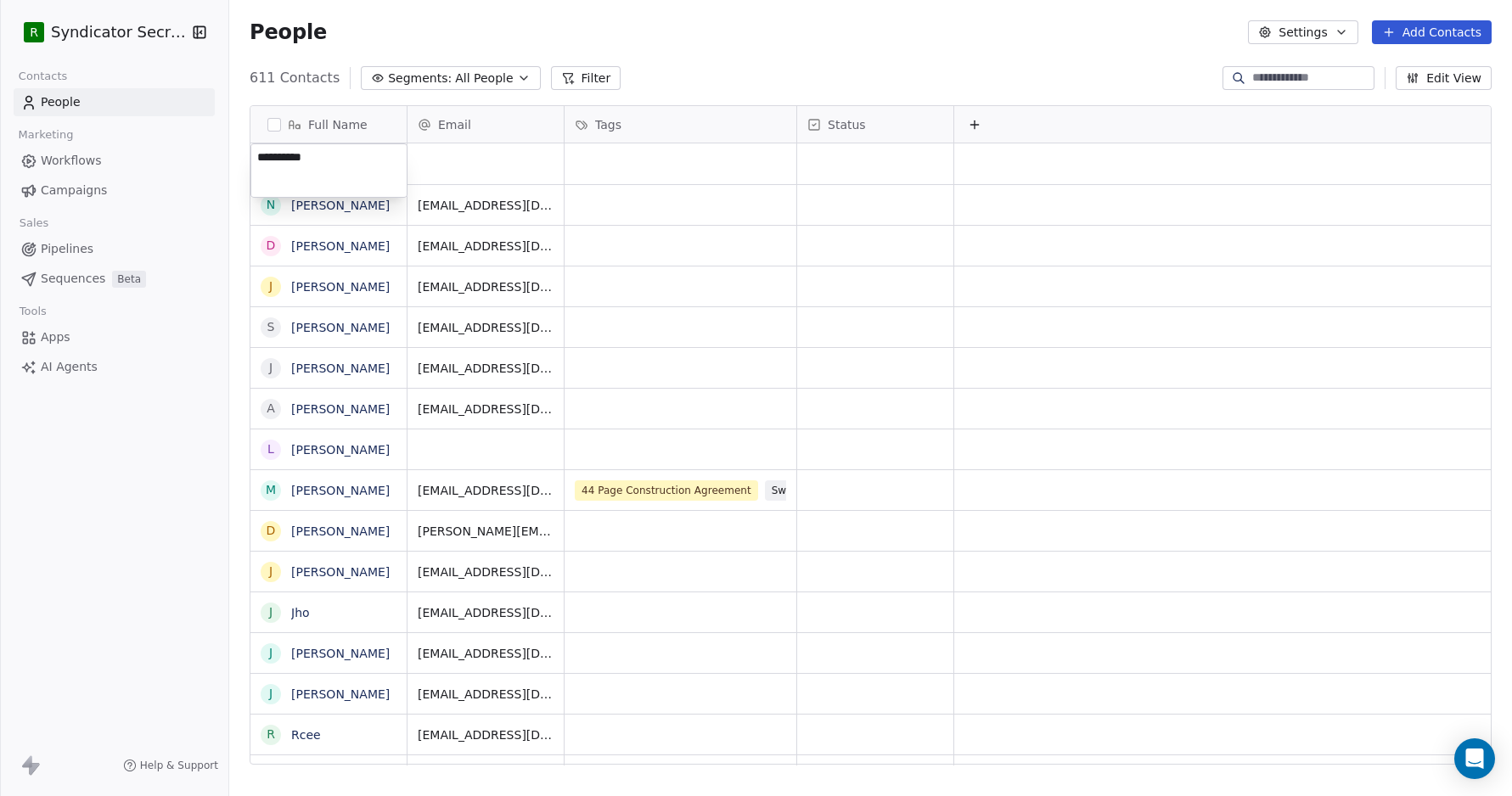
type textarea "**********"
click at [449, 152] on html "R Syndicator Secrets Contacts People Marketing Workflows Campaigns Sales Pipeli…" at bounding box center [756, 398] width 1512 height 796
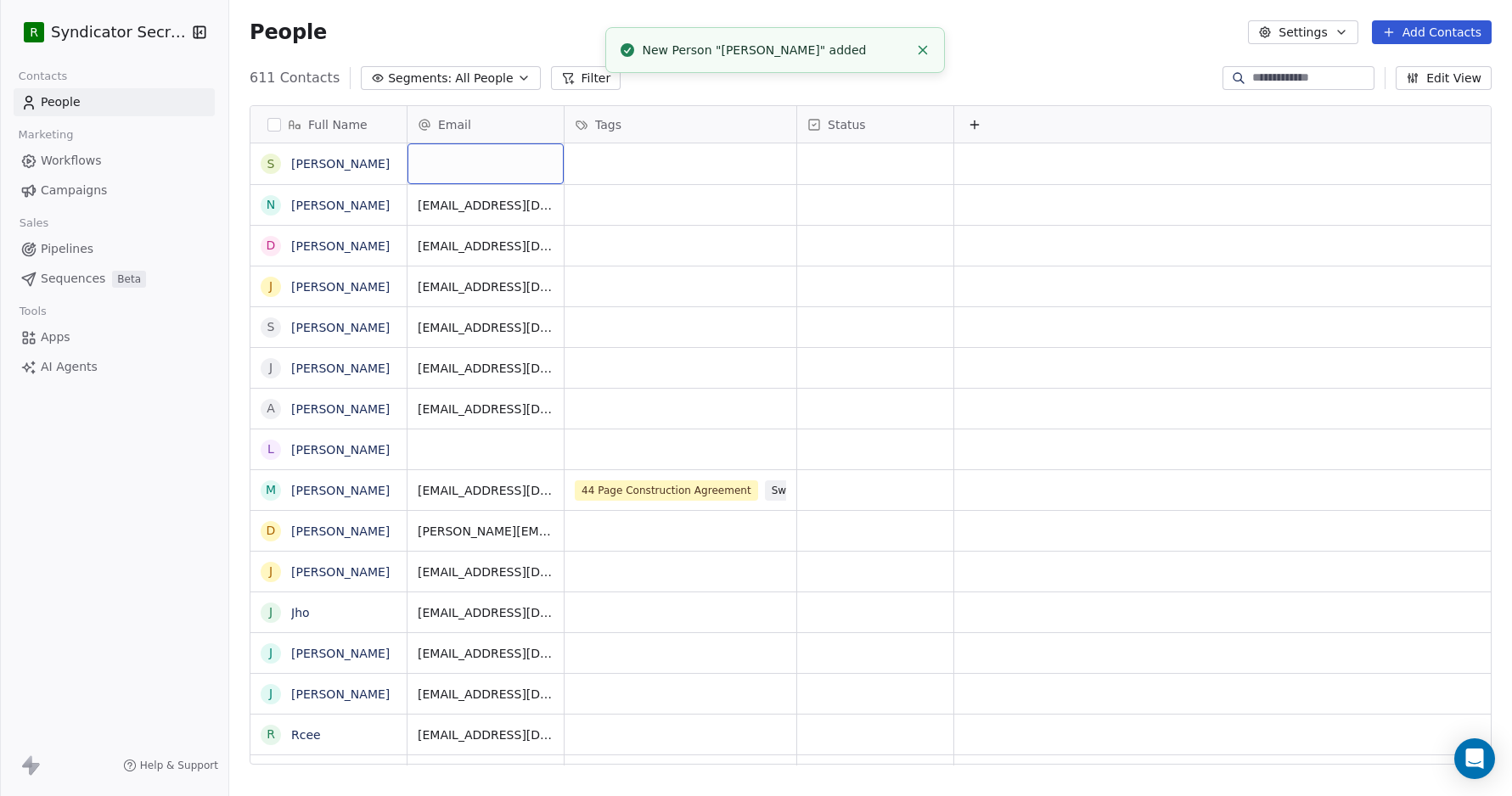
click at [443, 162] on div "grid" at bounding box center [485, 163] width 156 height 40
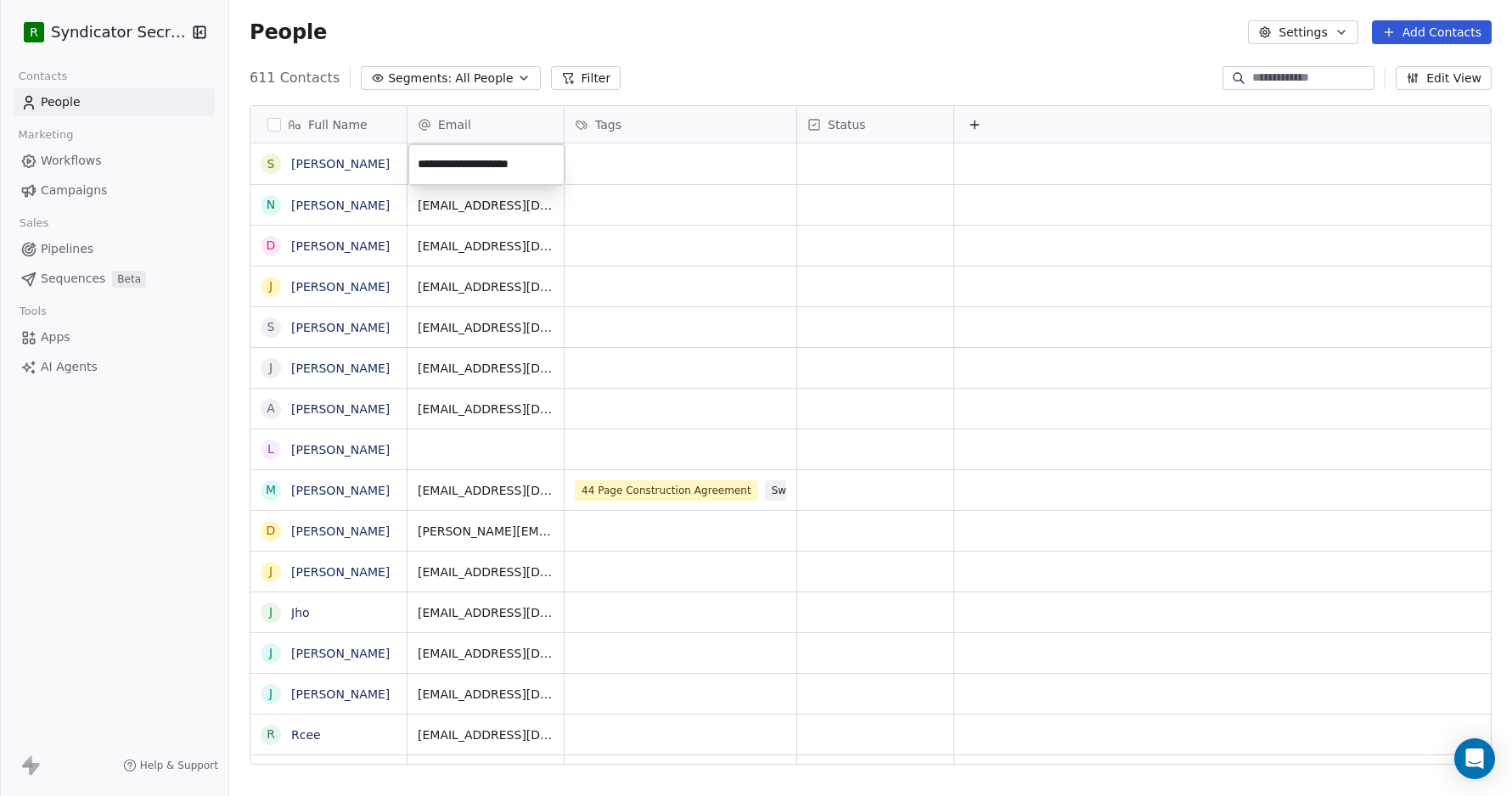
type input "**********"
click at [506, 180] on input "**********" at bounding box center [487, 164] width 150 height 34
click at [619, 164] on html "R Syndicator Secrets Contacts People Marketing Workflows Campaigns Sales Pipeli…" at bounding box center [756, 398] width 1512 height 796
click at [307, 164] on link "[PERSON_NAME]" at bounding box center [340, 164] width 98 height 14
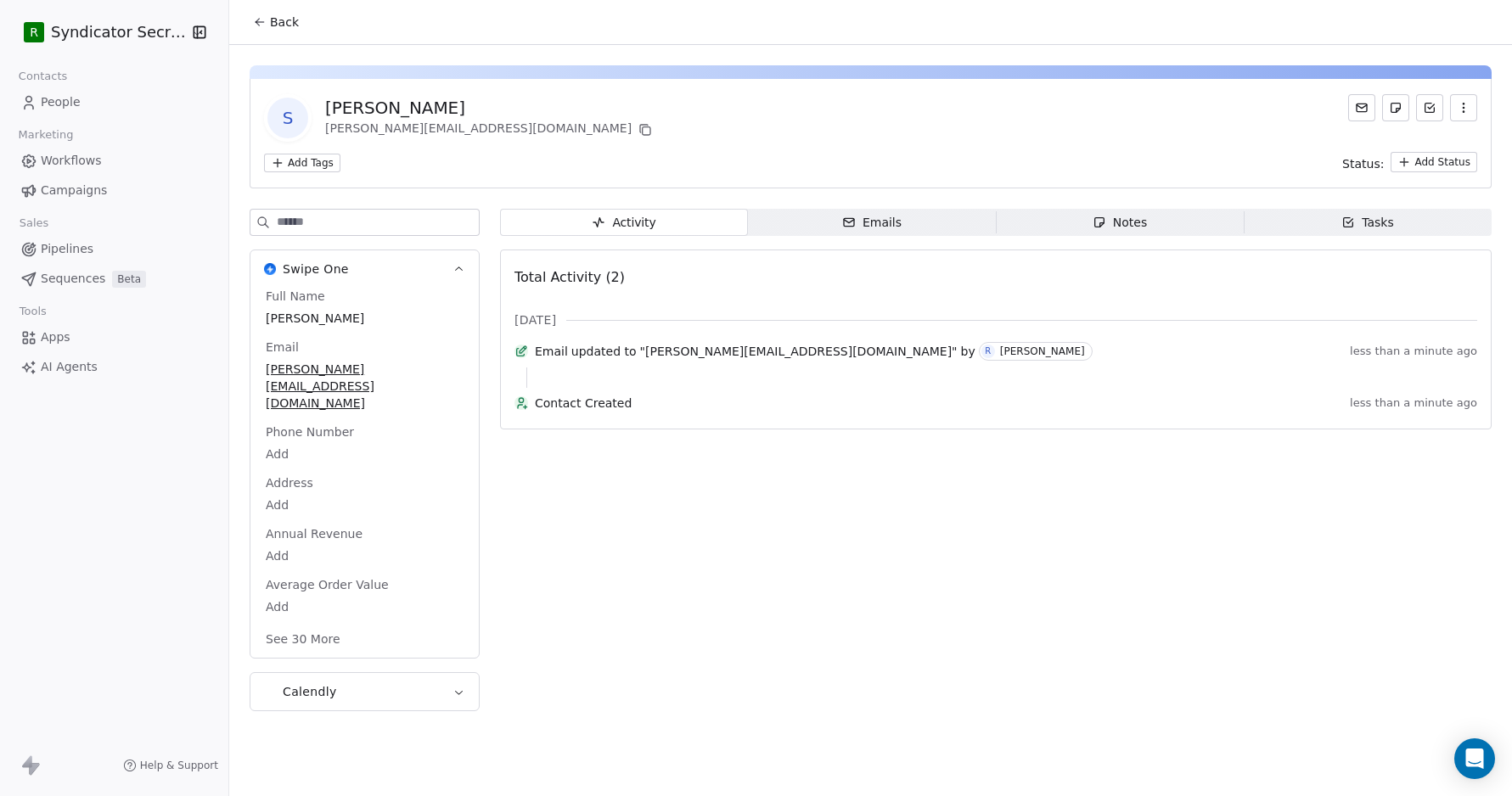
click at [1362, 107] on icon at bounding box center [1361, 106] width 10 height 3
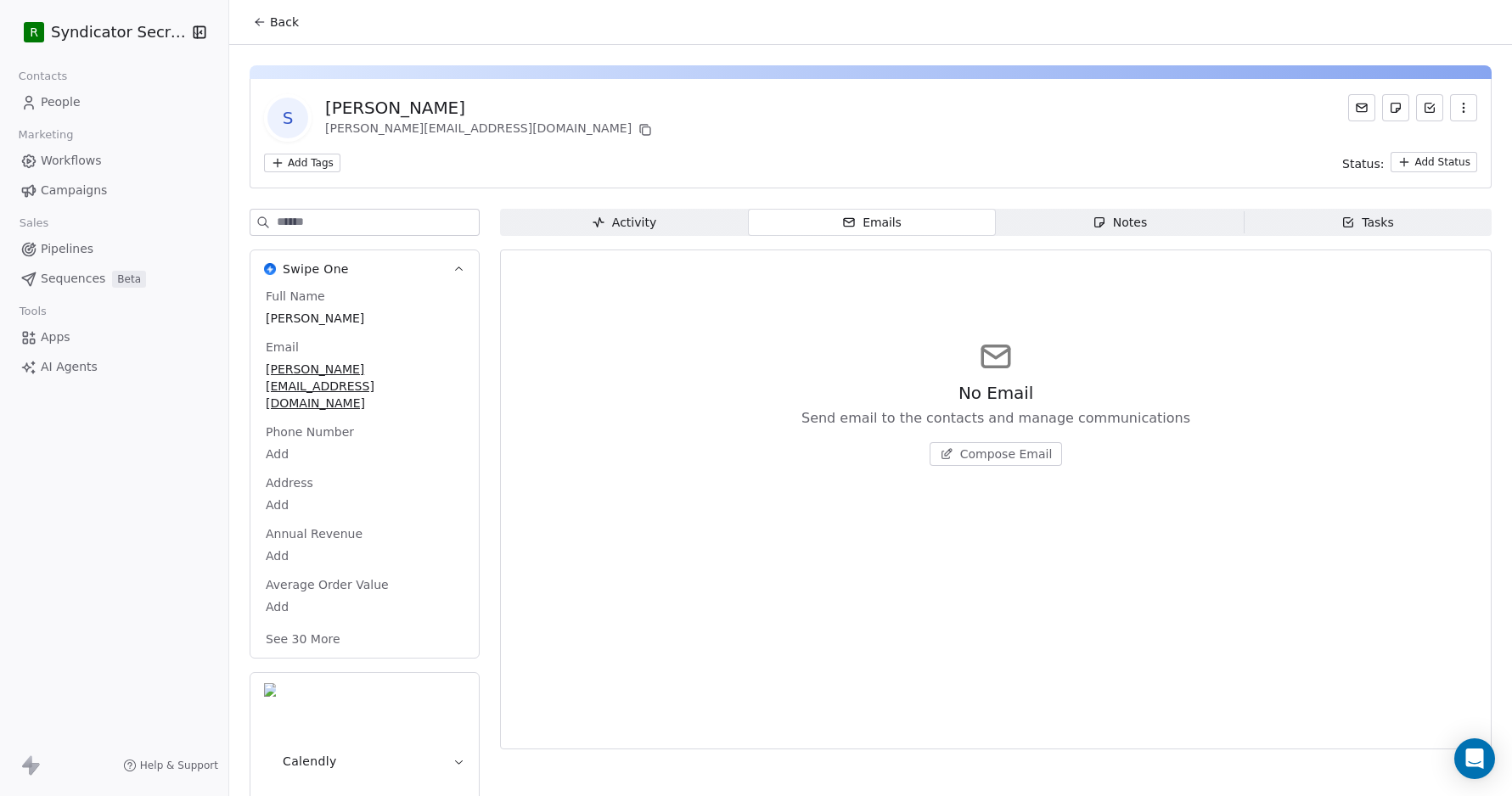
click at [993, 454] on span "Compose Email" at bounding box center [1006, 454] width 92 height 17
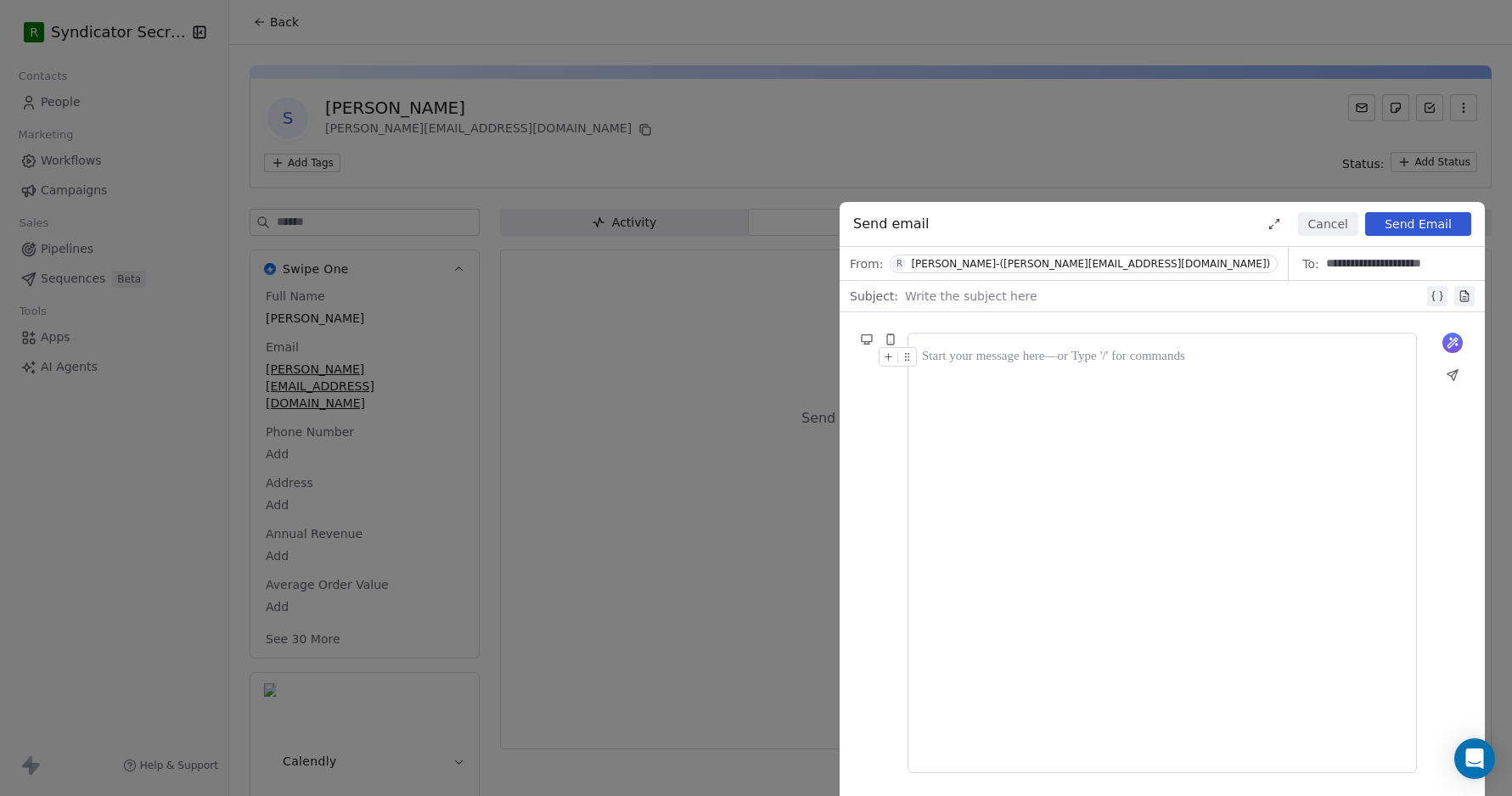
click at [990, 359] on div at bounding box center [1162, 357] width 480 height 21
click at [1016, 359] on div "**********" at bounding box center [1162, 357] width 480 height 21
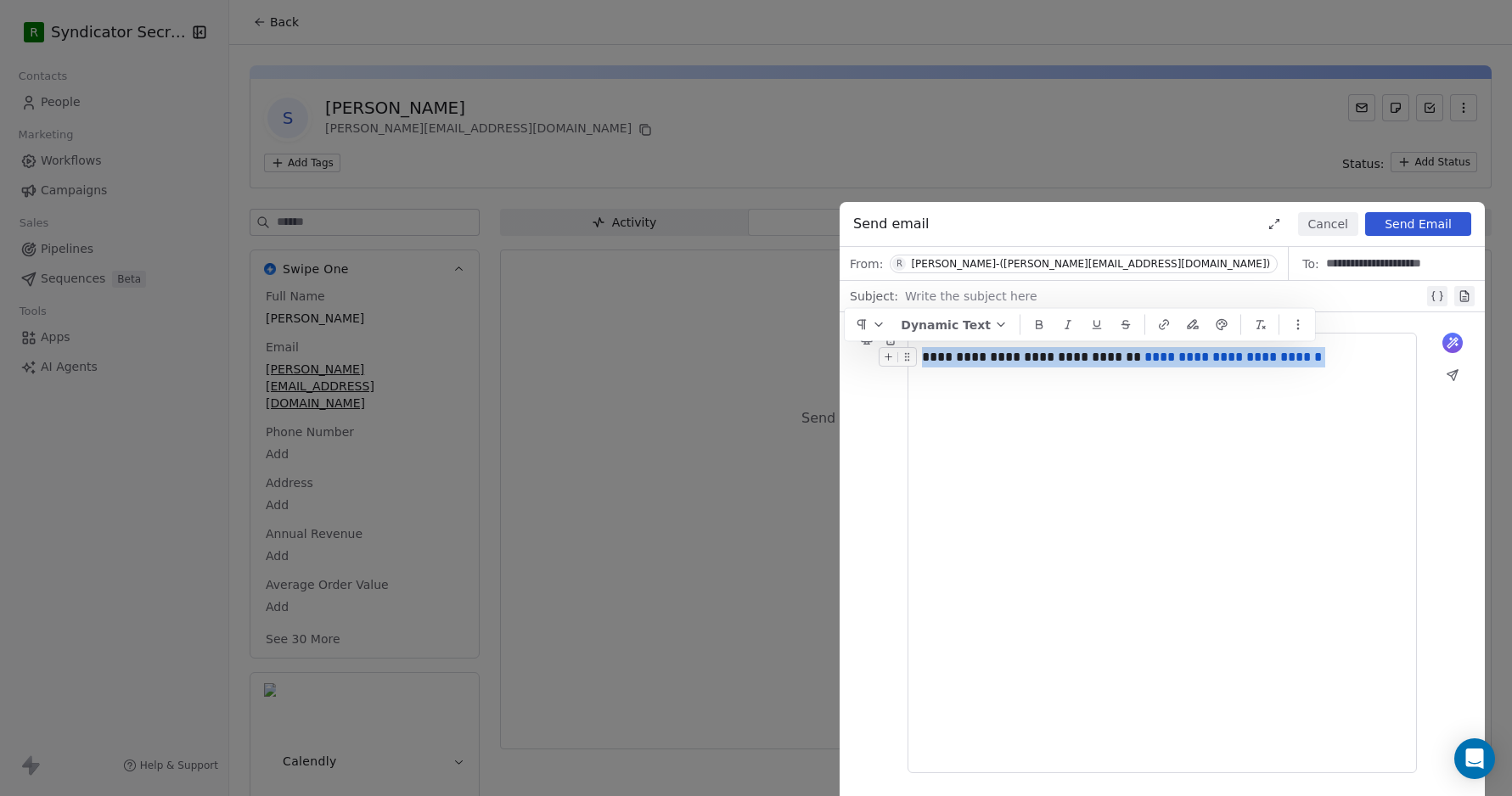
drag, startPoint x: 925, startPoint y: 356, endPoint x: 1321, endPoint y: 362, distance: 396.0
click at [1321, 362] on div "**********" at bounding box center [1162, 357] width 480 height 21
copy div "**********"
click at [1014, 296] on div at bounding box center [1164, 296] width 518 height 21
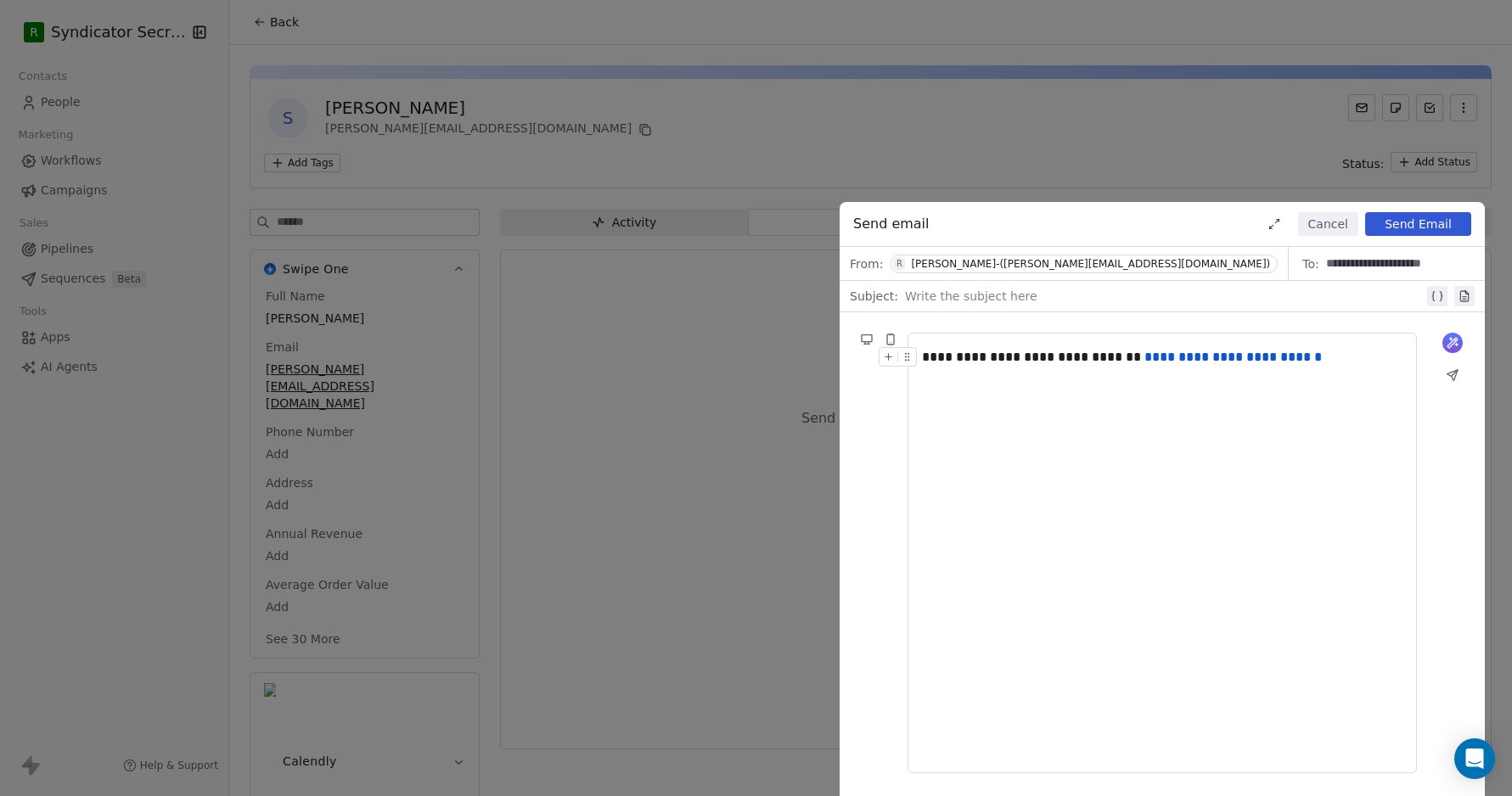
paste div
click at [1411, 223] on button "Send Email" at bounding box center [1419, 224] width 106 height 24
click at [1453, 374] on icon at bounding box center [1452, 375] width 10 height 10
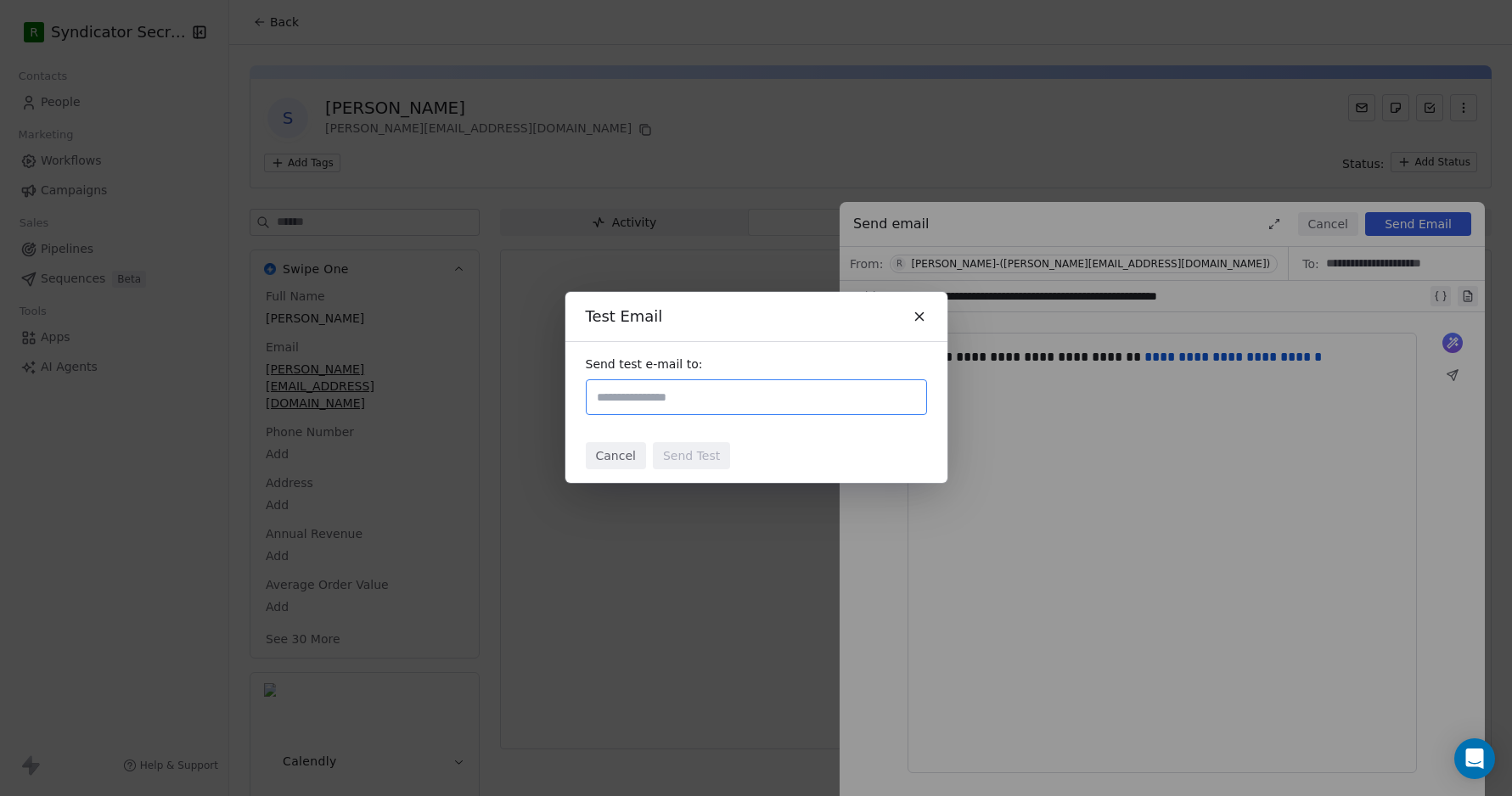
click at [640, 396] on input "text" at bounding box center [756, 398] width 326 height 21
click at [749, 397] on input "**********" at bounding box center [756, 398] width 326 height 21
type input "**********"
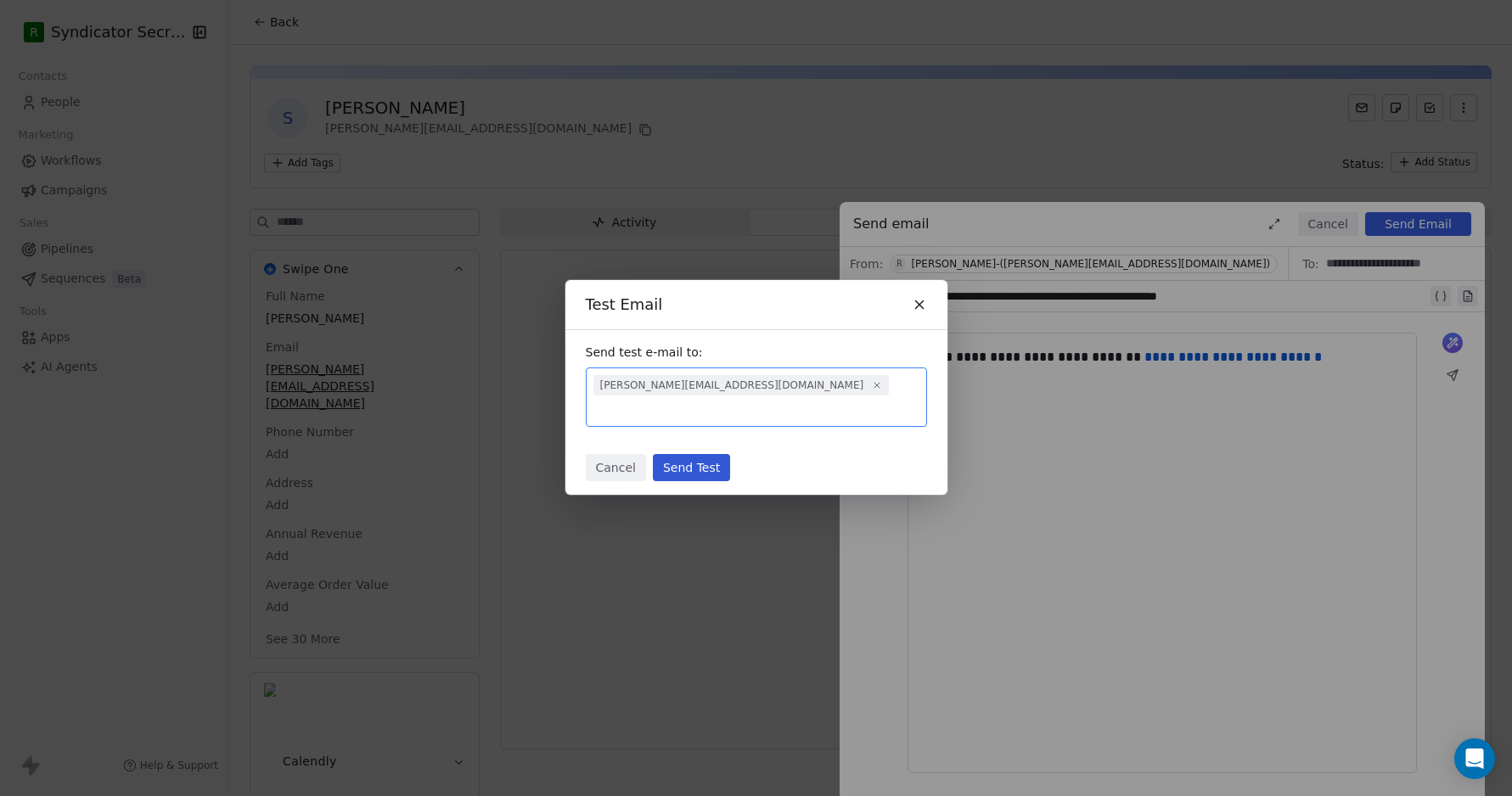
click at [682, 455] on button "Send Test" at bounding box center [692, 468] width 78 height 28
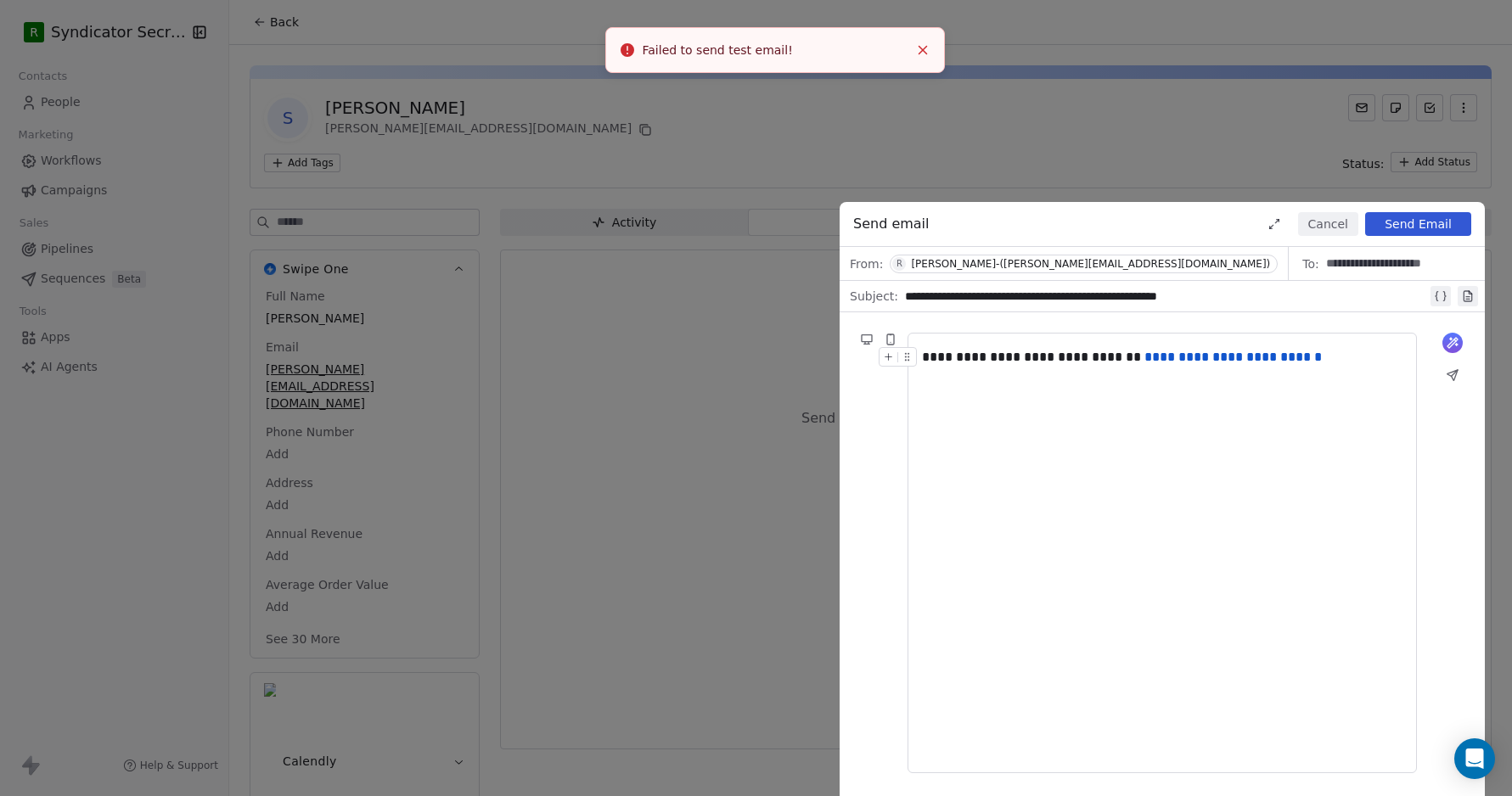
click at [923, 48] on line "Close toast" at bounding box center [923, 50] width 8 height 8
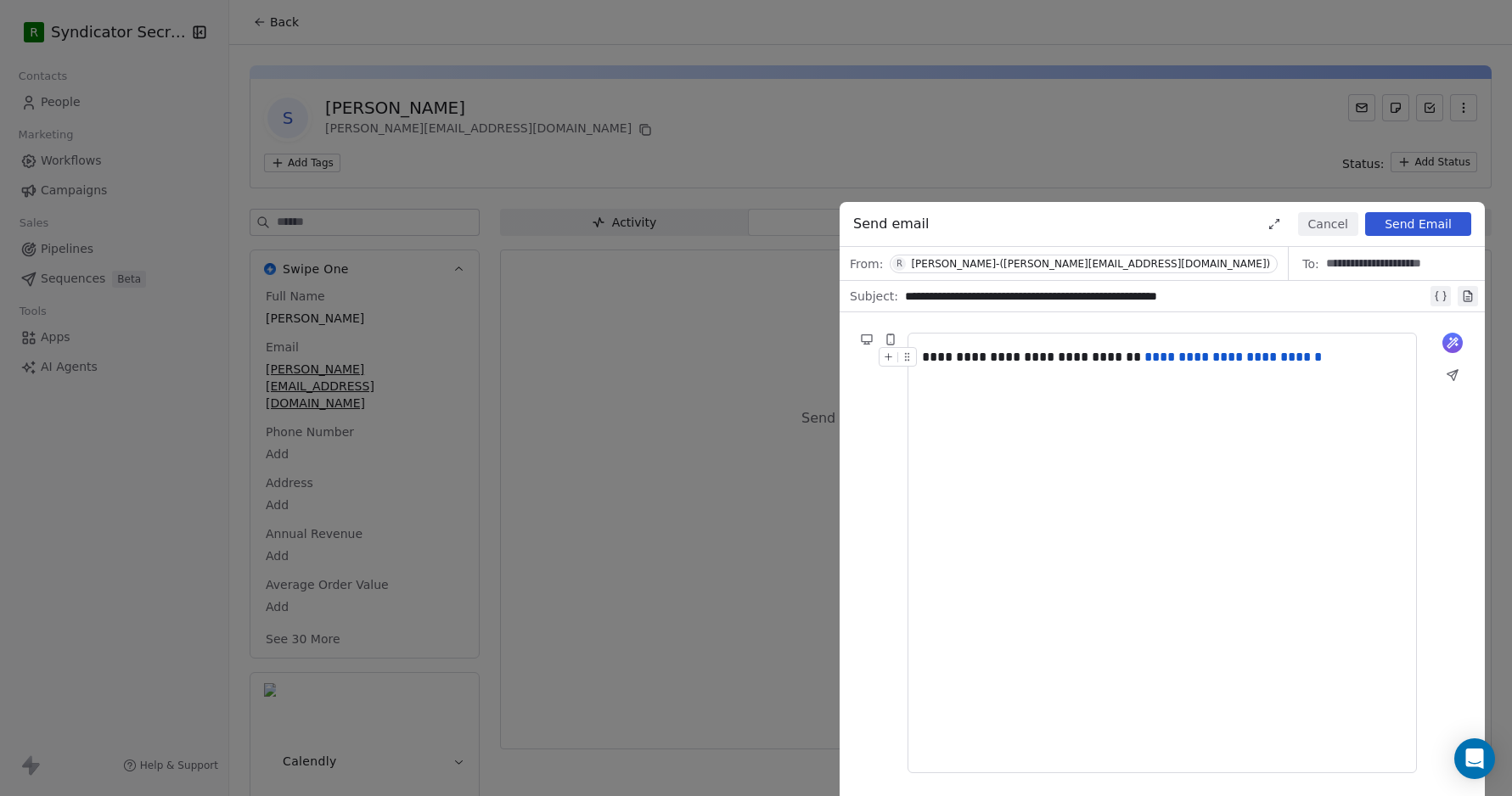
click at [1397, 222] on button "Send Email" at bounding box center [1419, 224] width 106 height 24
click at [1324, 223] on button "Cancel" at bounding box center [1328, 224] width 60 height 24
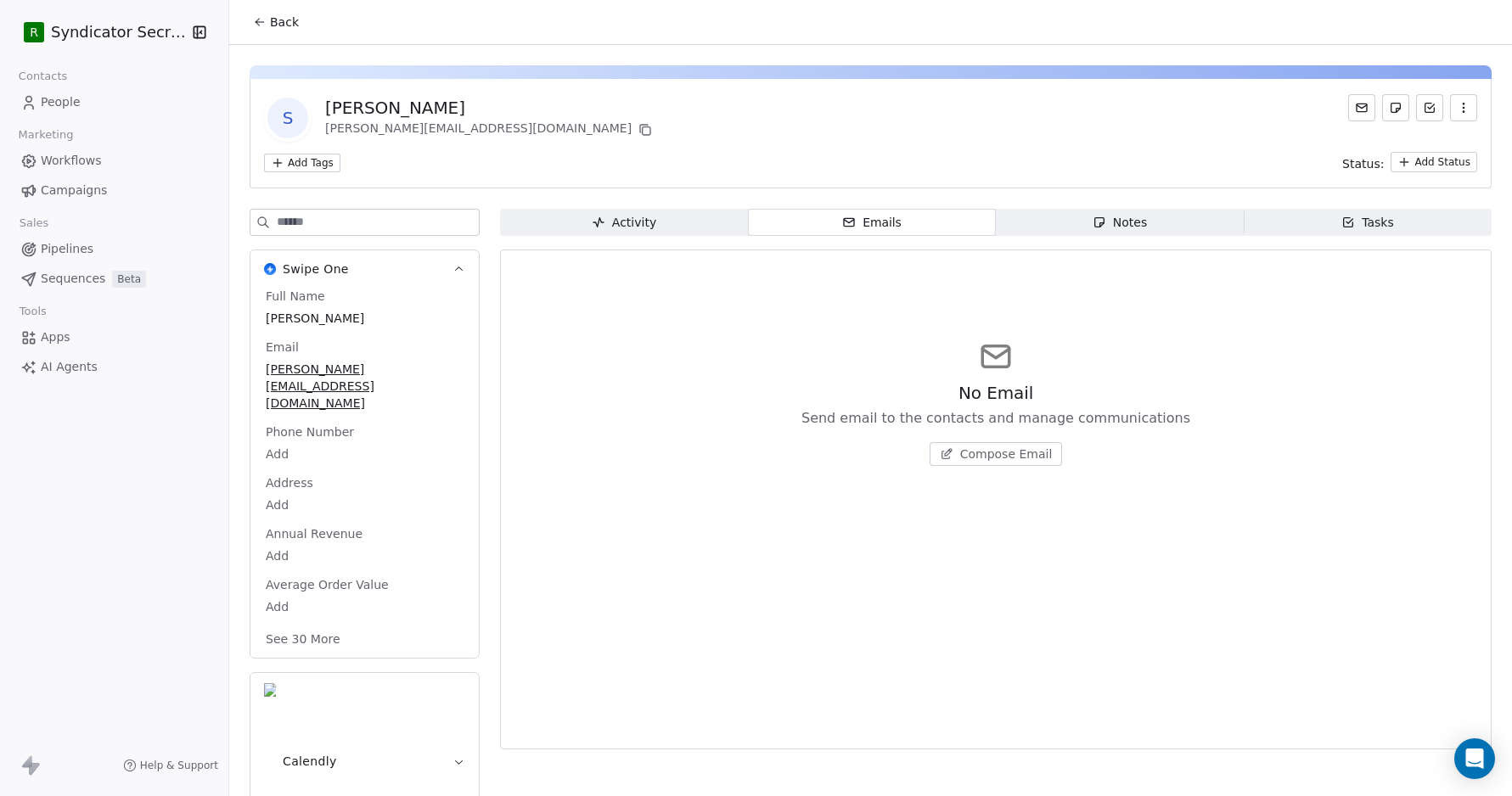
click at [1463, 108] on icon "button" at bounding box center [1464, 108] width 14 height 14
click at [1431, 160] on html "R Syndicator Secrets Contacts People Marketing Workflows Campaigns Sales Pipeli…" at bounding box center [756, 398] width 1512 height 796
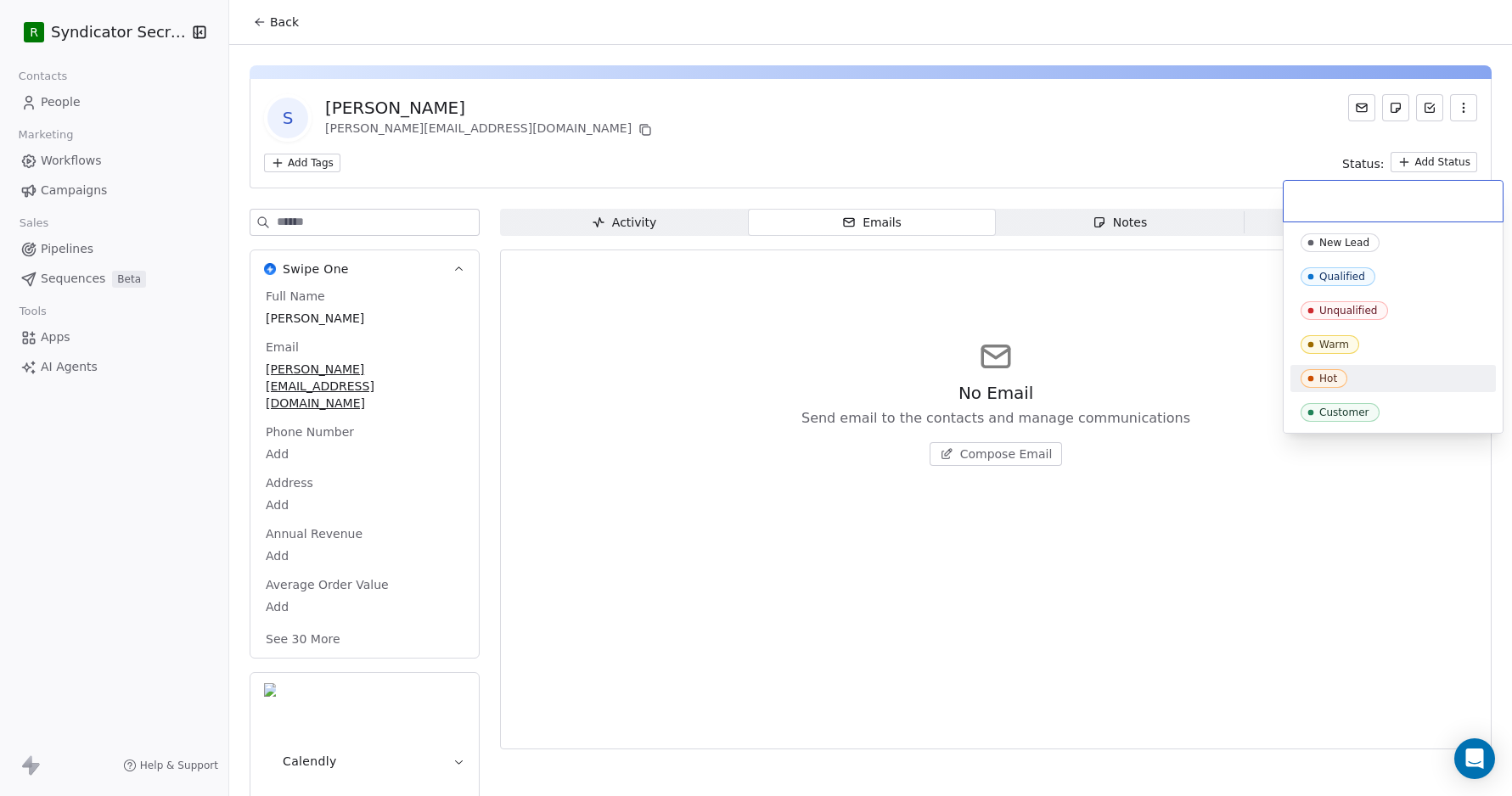
click at [1335, 379] on div "Hot" at bounding box center [1328, 379] width 18 height 12
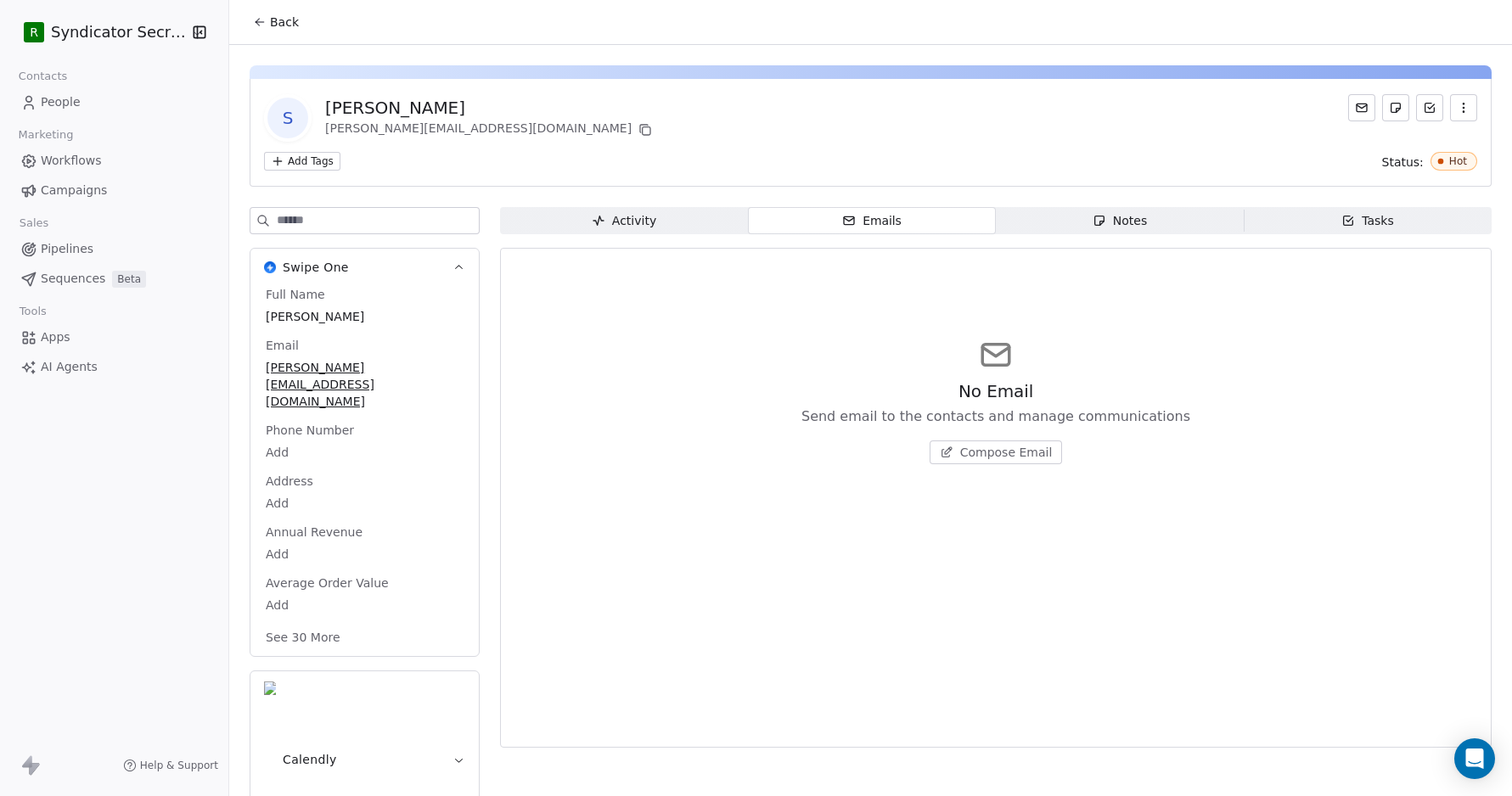
click at [992, 452] on span "Compose Email" at bounding box center [1006, 452] width 92 height 17
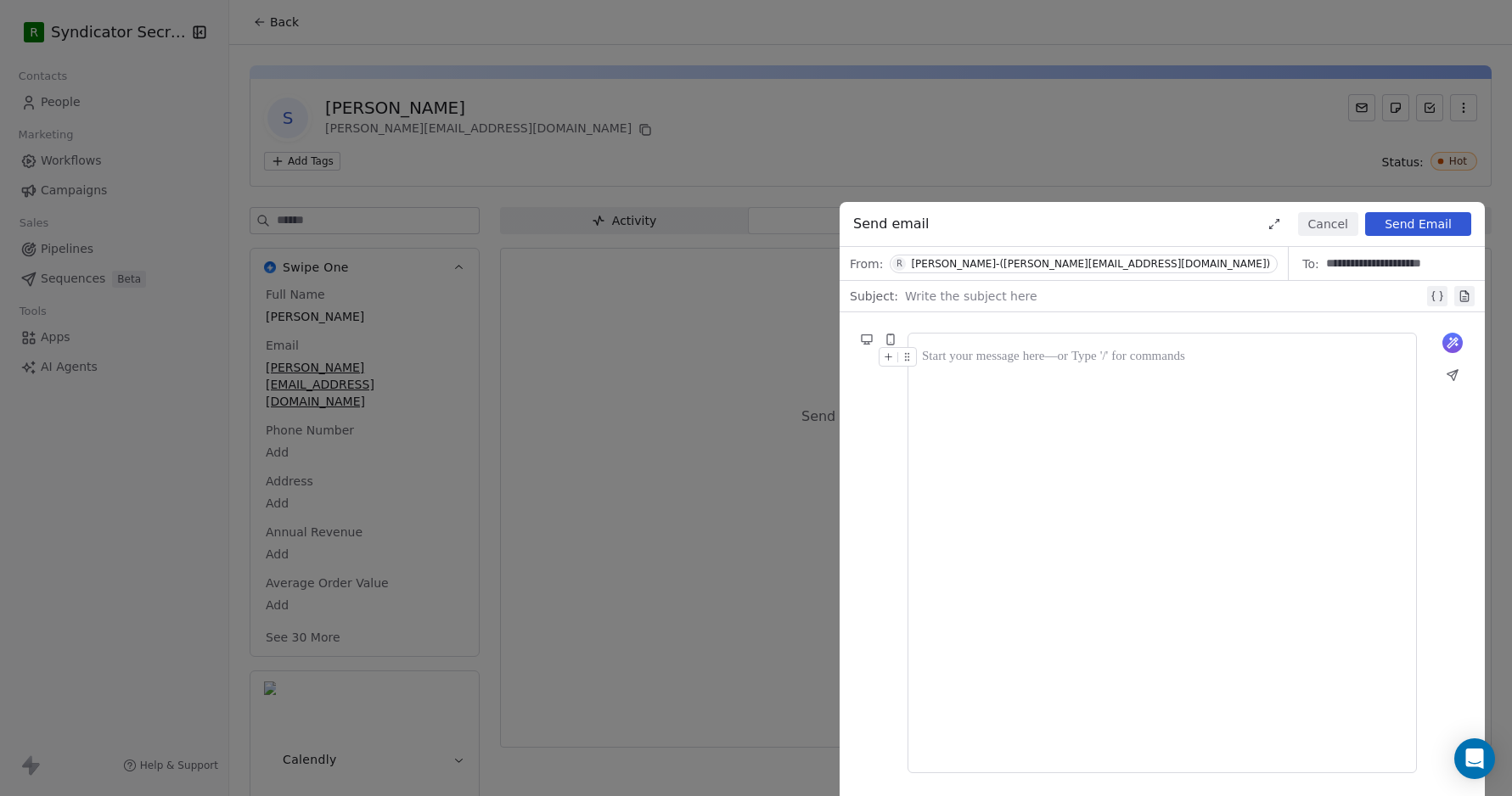
click at [943, 297] on div at bounding box center [1164, 296] width 518 height 21
paste div
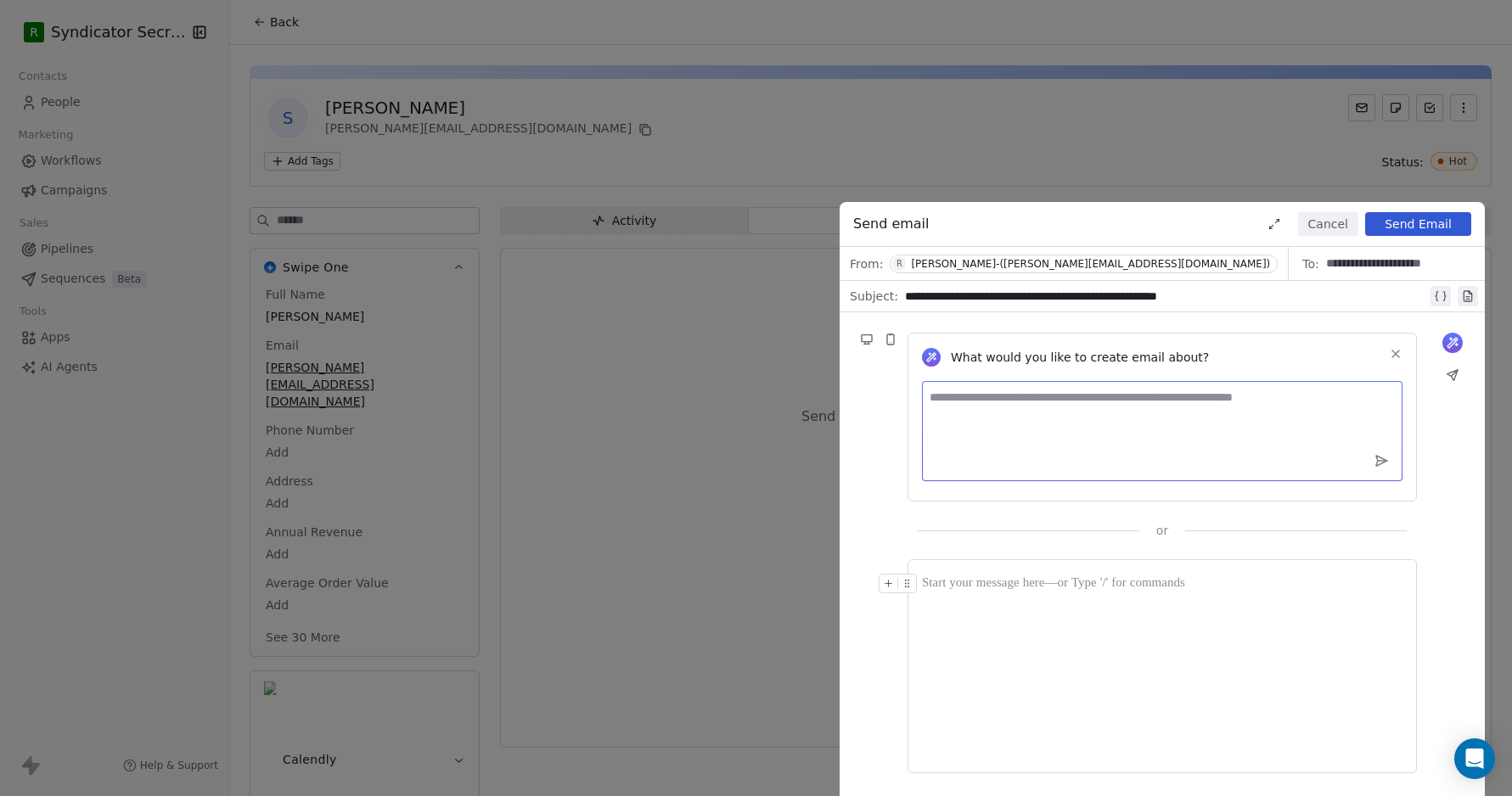
click at [978, 399] on textarea at bounding box center [1162, 431] width 480 height 100
paste textarea "**********"
type textarea "**********"
click at [1066, 599] on div at bounding box center [1162, 666] width 480 height 185
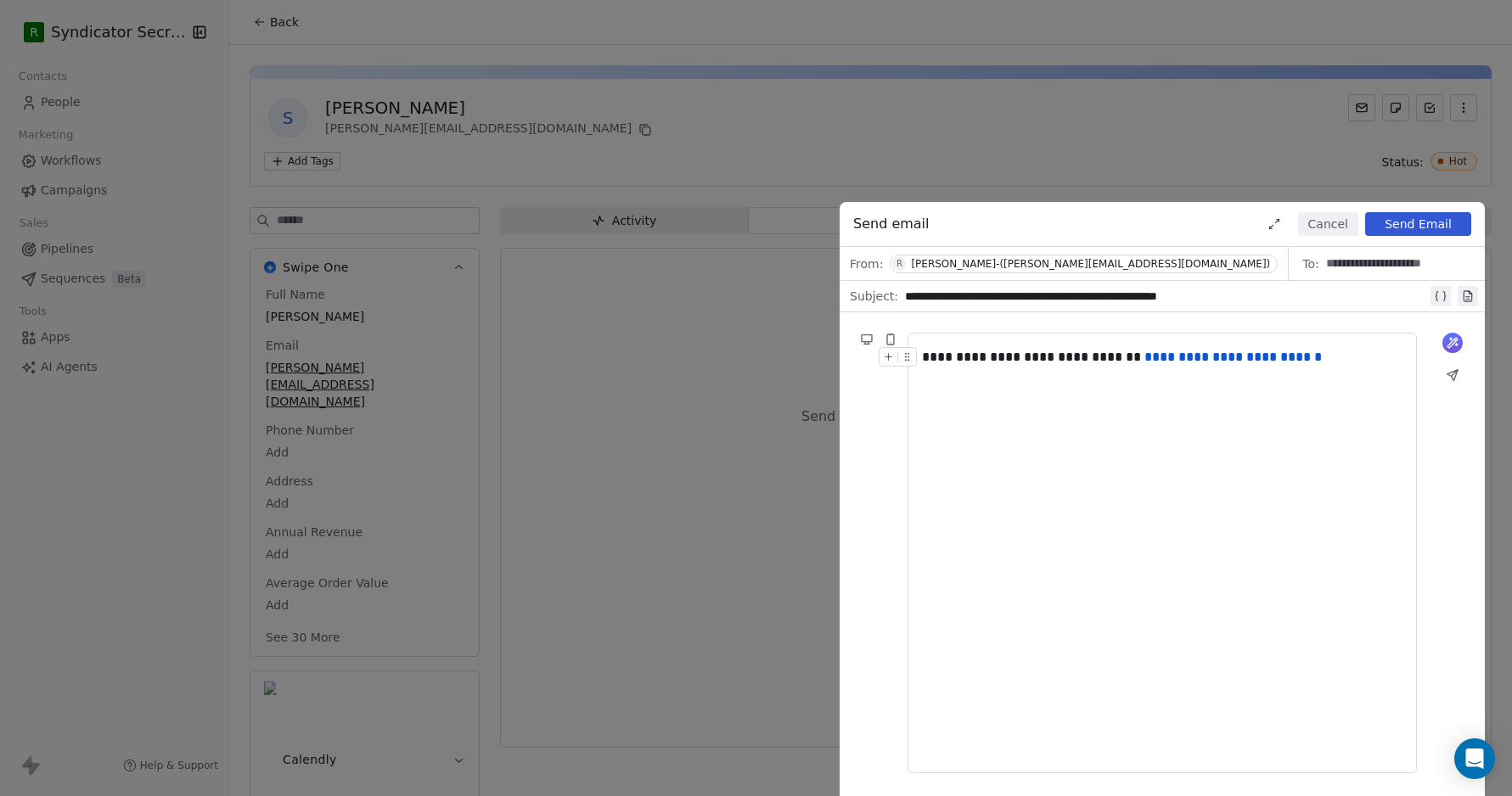
click at [1406, 224] on button "Send Email" at bounding box center [1419, 224] width 106 height 24
click at [1323, 222] on button "Cancel" at bounding box center [1328, 224] width 60 height 24
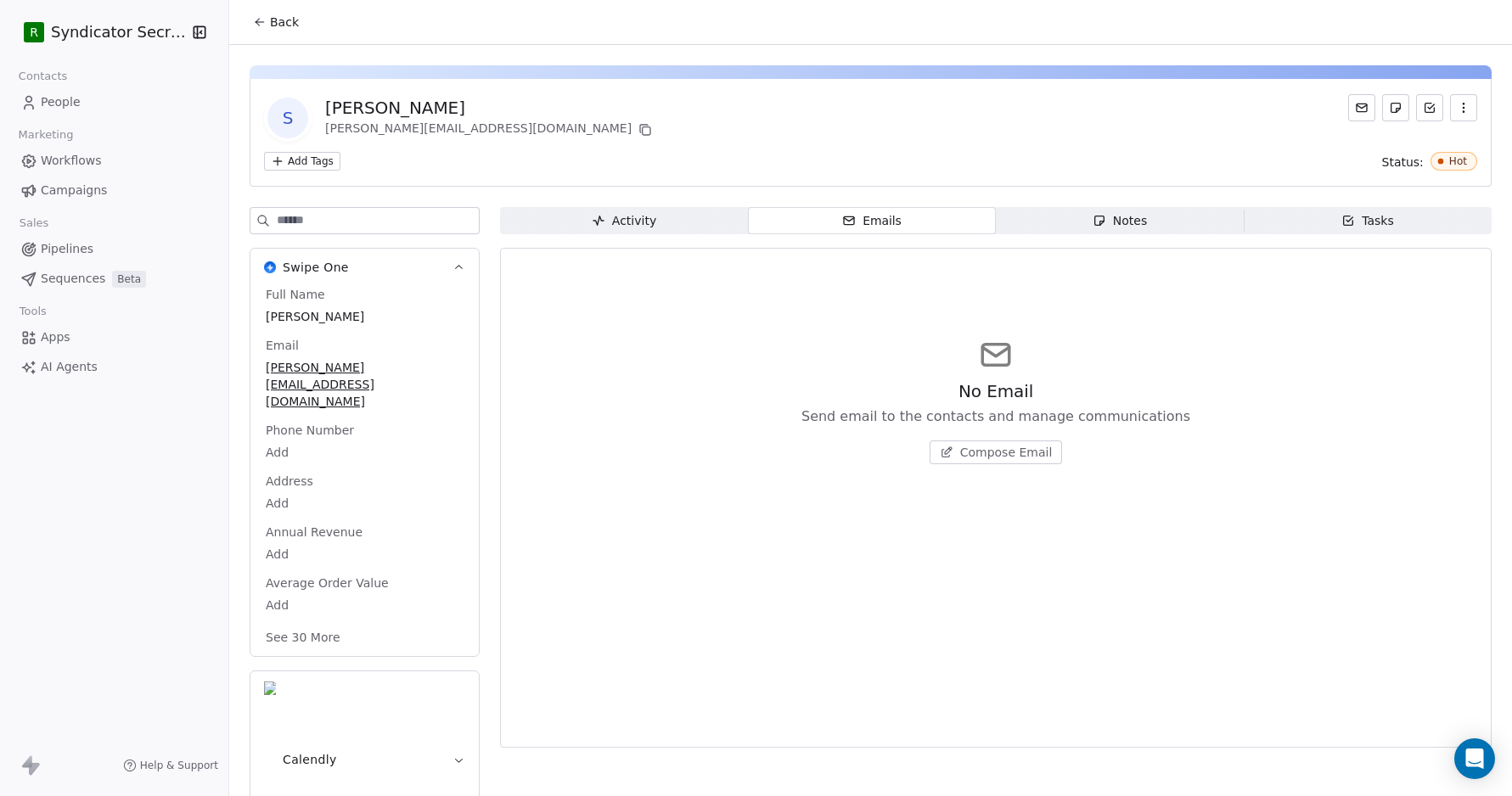
click at [457, 754] on icon "button" at bounding box center [458, 760] width 13 height 13
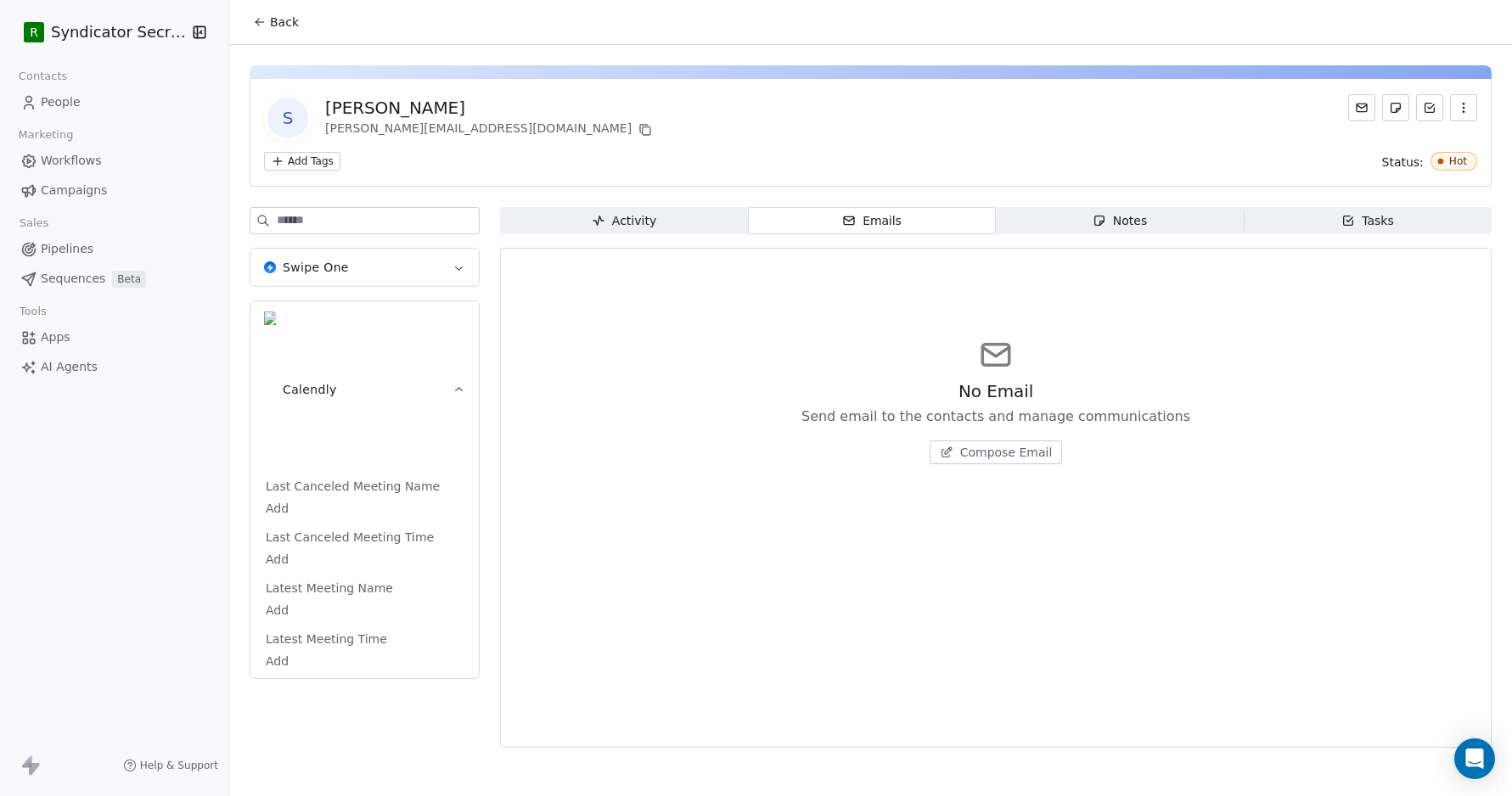
click at [457, 384] on icon "button" at bounding box center [458, 390] width 13 height 13
click at [455, 266] on icon "button" at bounding box center [458, 268] width 13 height 13
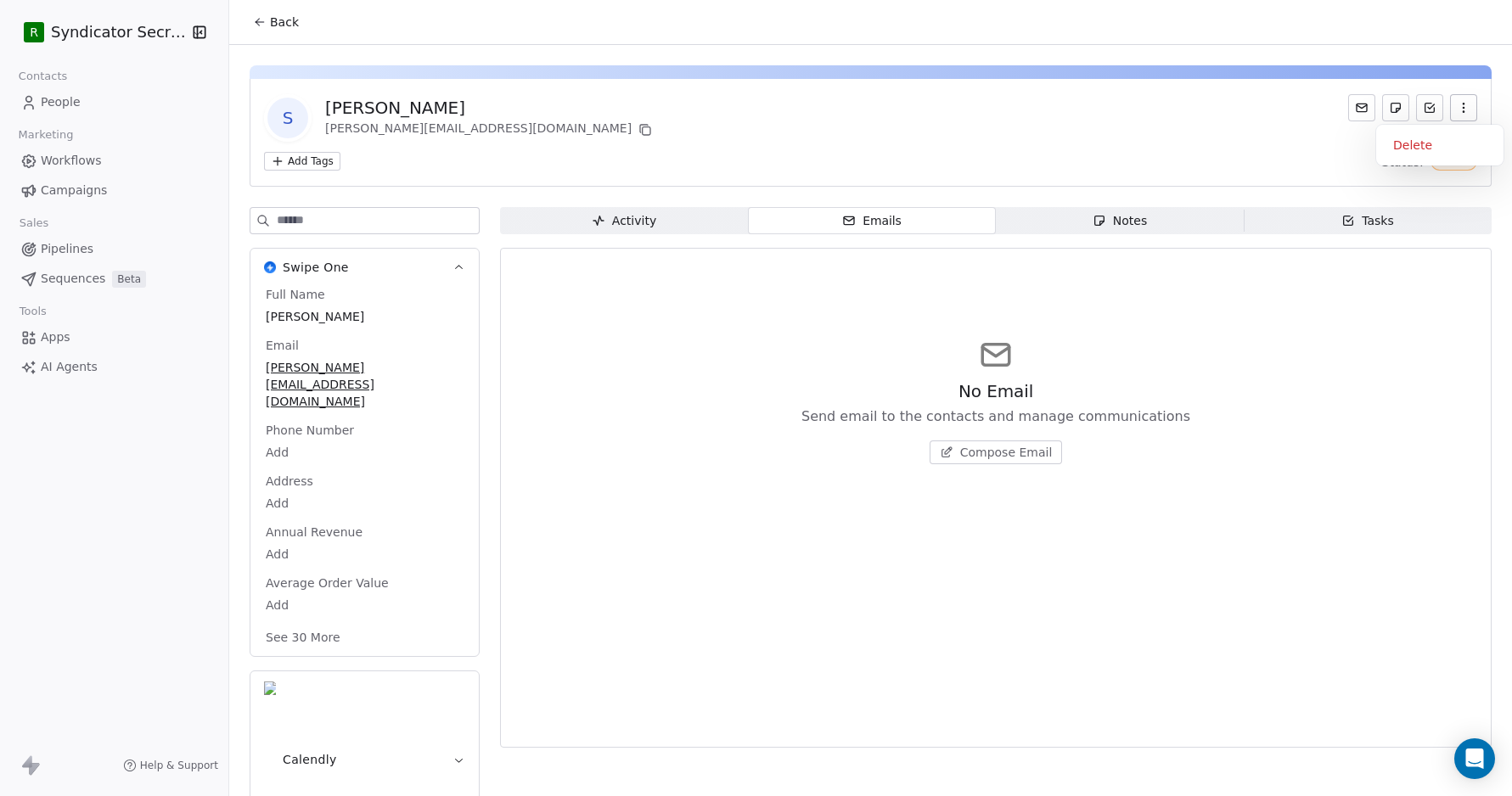
click at [1466, 103] on icon "button" at bounding box center [1464, 108] width 14 height 14
click at [53, 105] on span "People" at bounding box center [60, 102] width 40 height 18
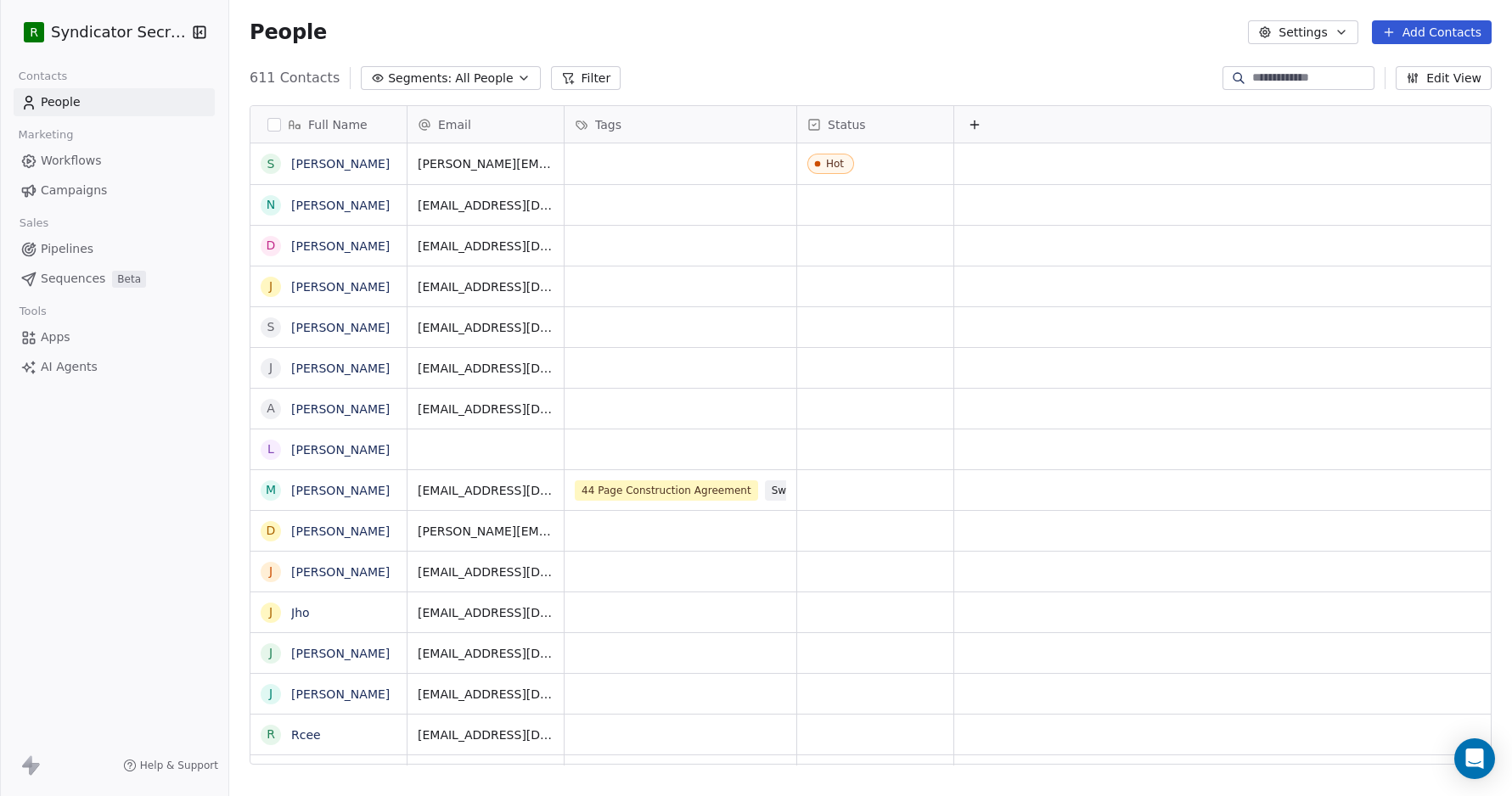
scroll to position [701, 1283]
click at [153, 31] on html "R Syndicator Secrets Contacts People Marketing Workflows Campaigns Sales Pipeli…" at bounding box center [756, 398] width 1512 height 796
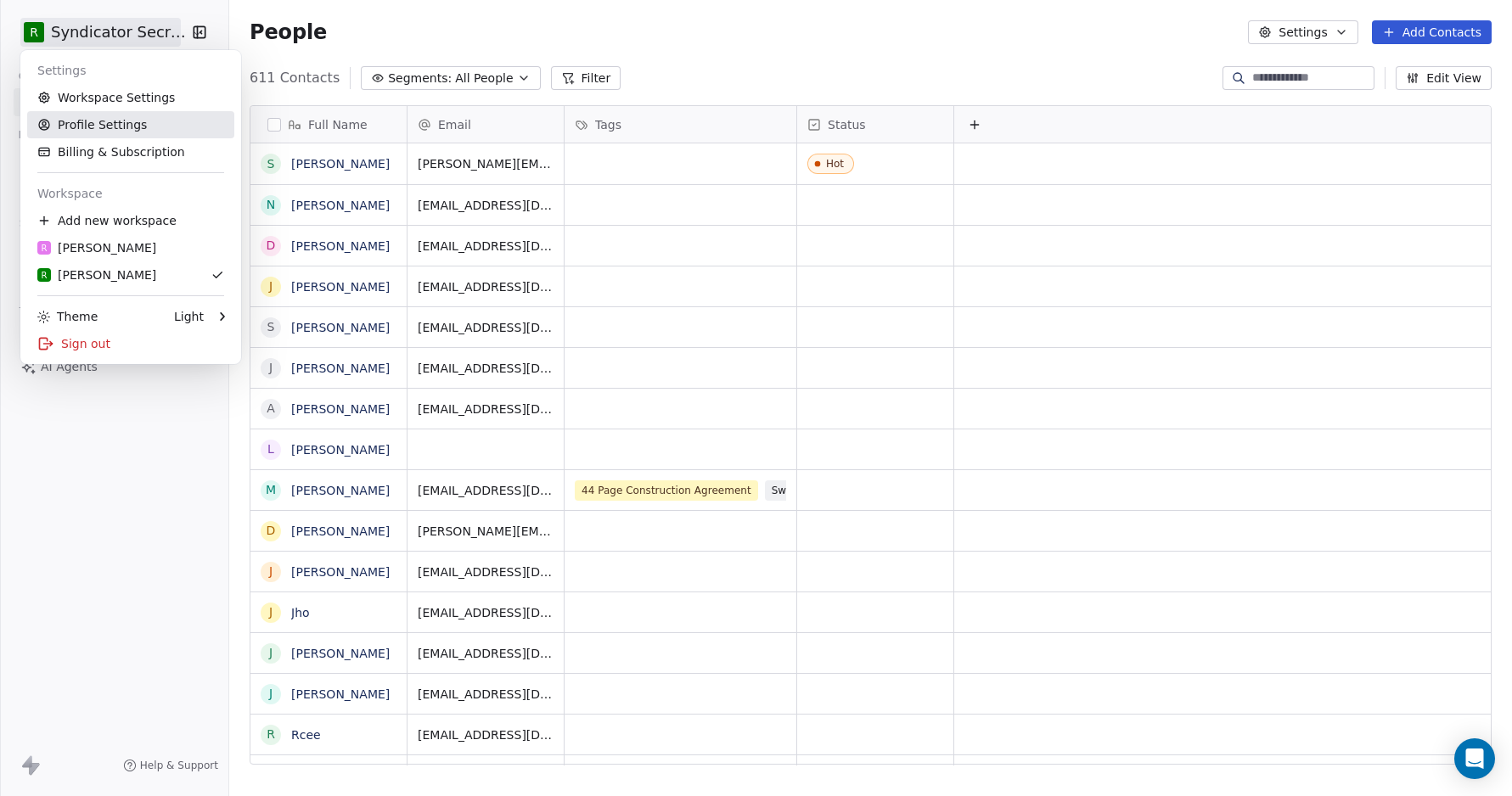
click at [111, 124] on link "Profile Settings" at bounding box center [131, 125] width 208 height 28
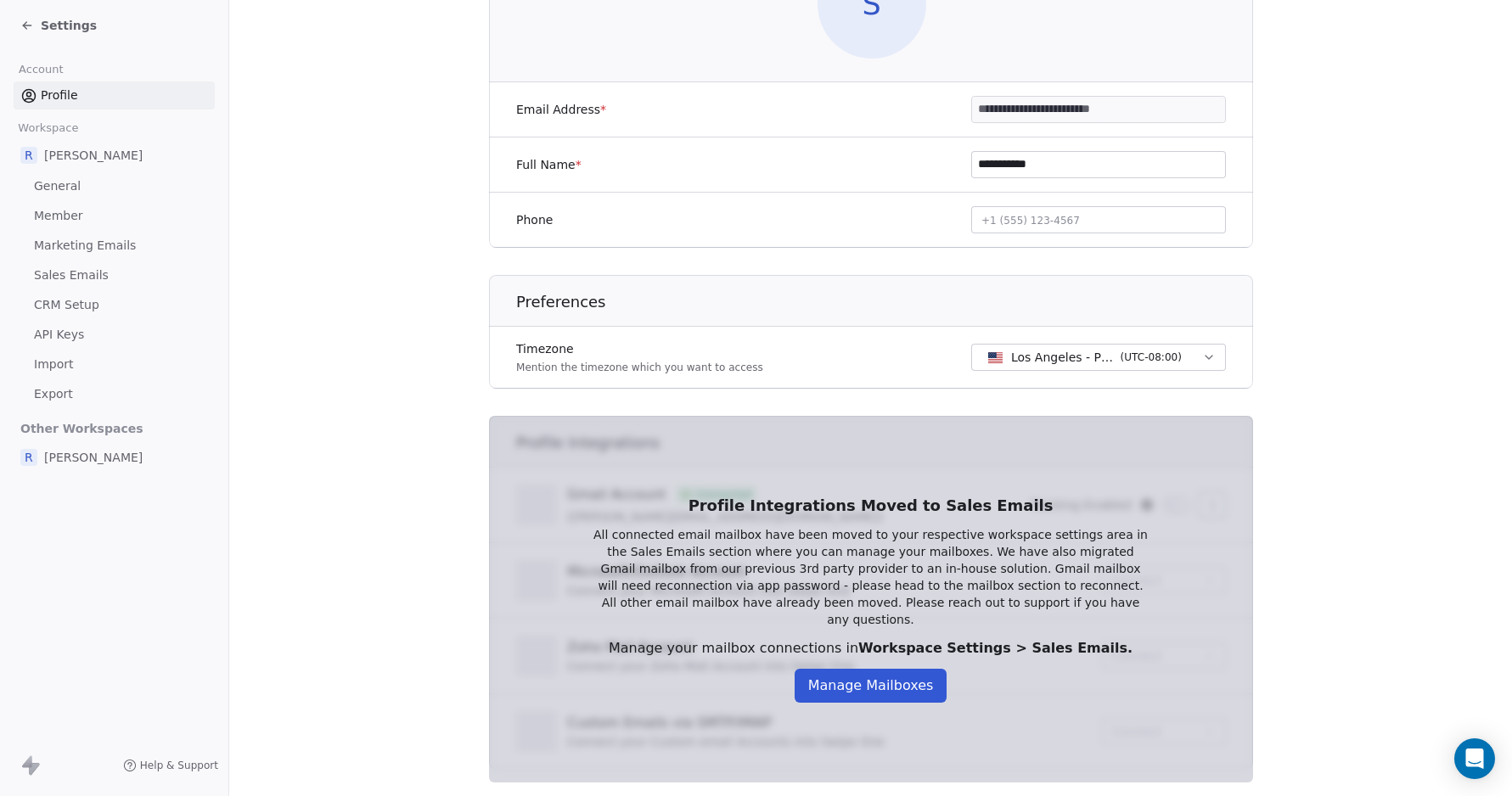
scroll to position [264, 0]
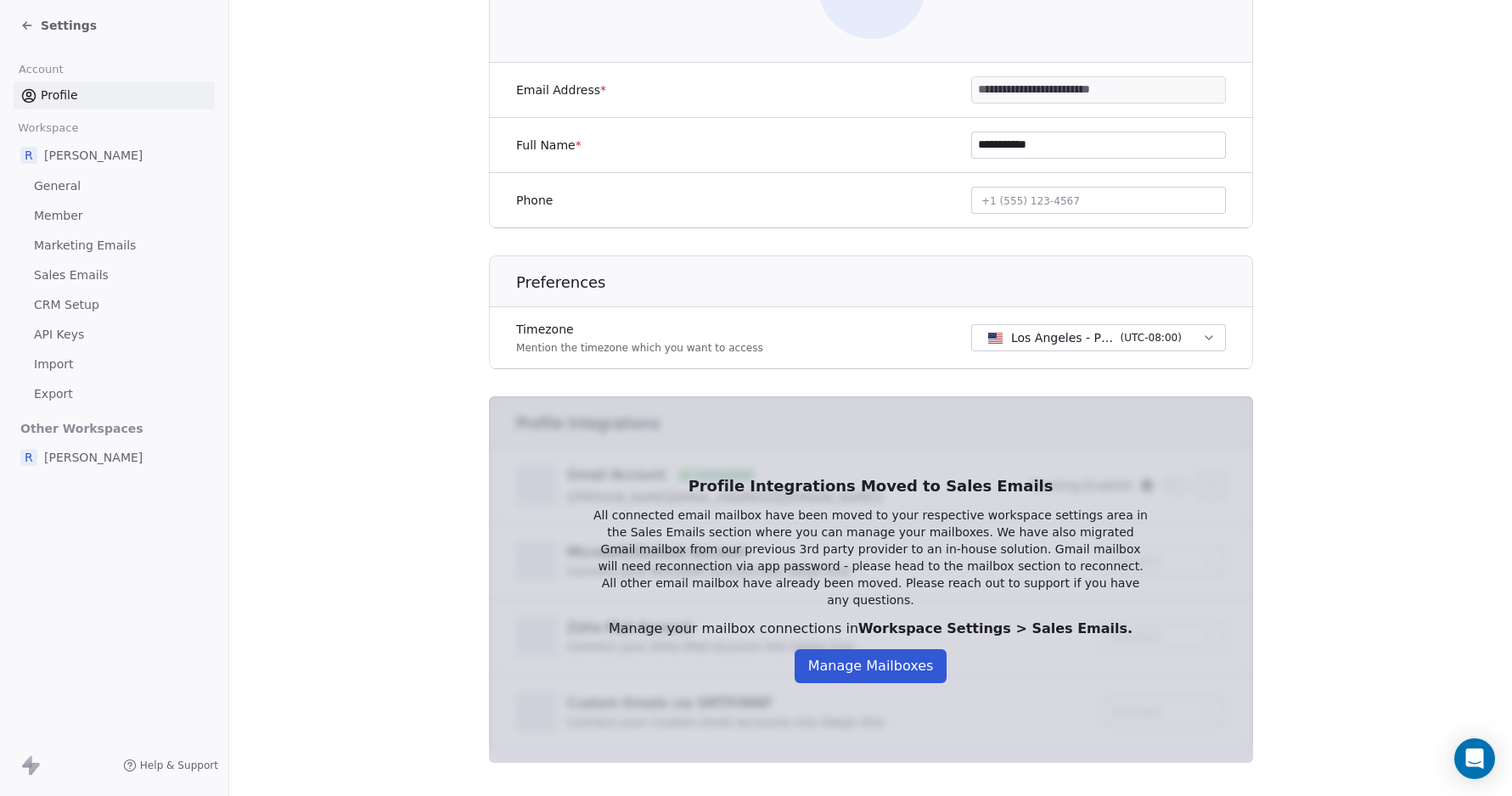
click at [840, 657] on button "Manage Mailboxes" at bounding box center [871, 666] width 152 height 34
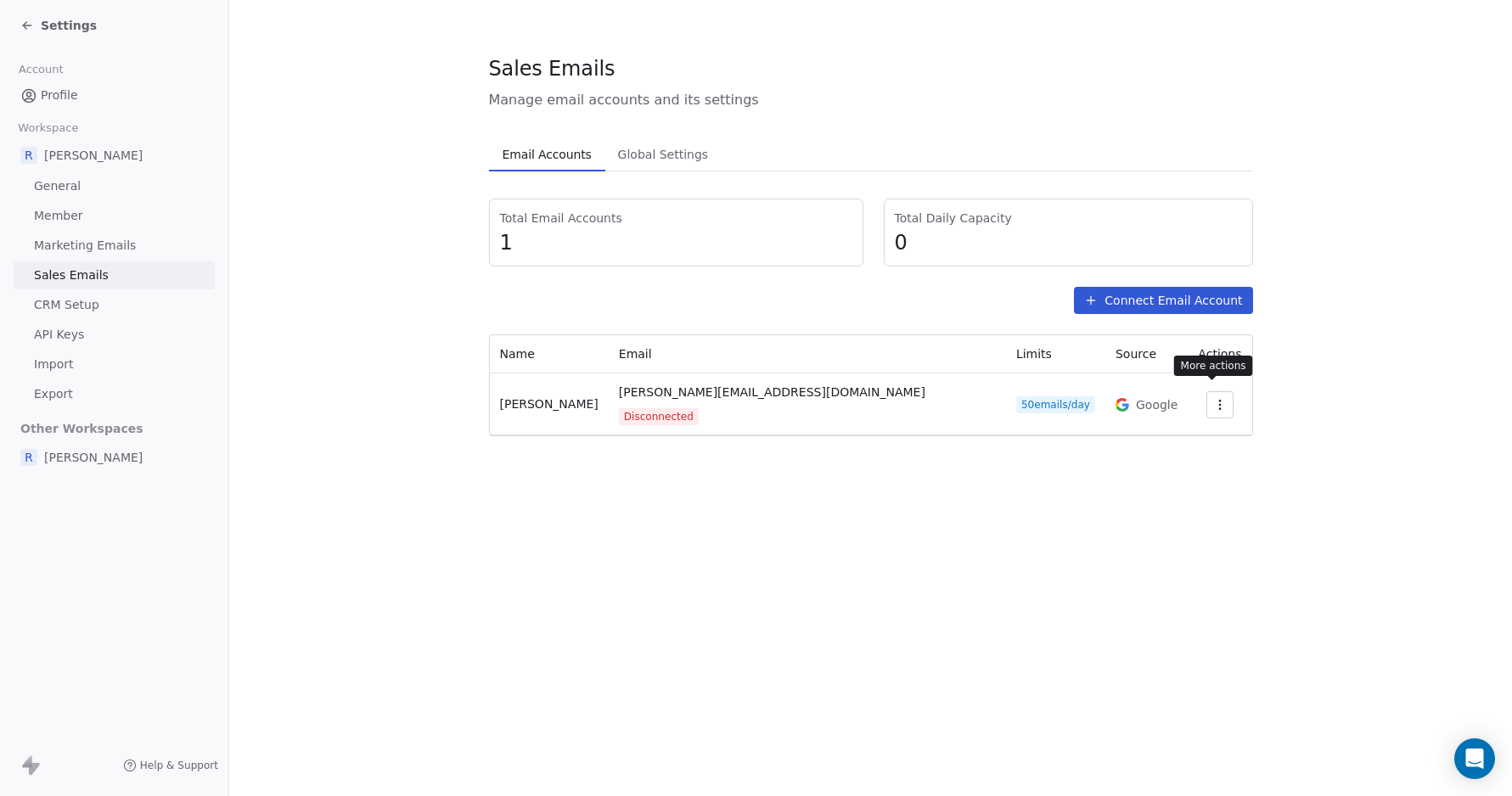
click at [1213, 398] on icon "button" at bounding box center [1220, 405] width 14 height 14
click at [1168, 436] on span "Reconnect" at bounding box center [1180, 436] width 63 height 18
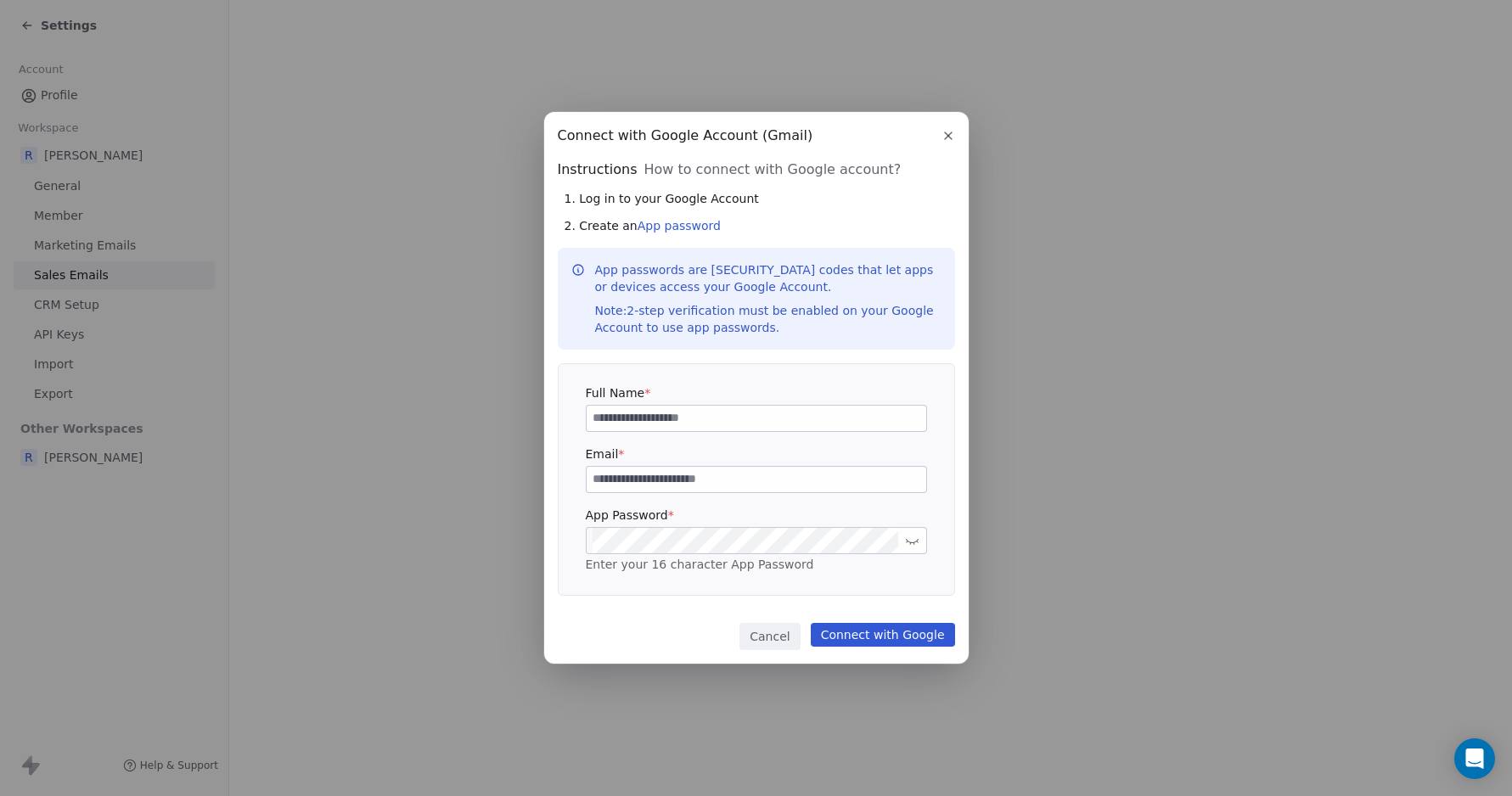
type input "**********"
click at [911, 542] on icon at bounding box center [912, 540] width 13 height 13
click at [877, 632] on button "Connect with Google" at bounding box center [882, 635] width 145 height 24
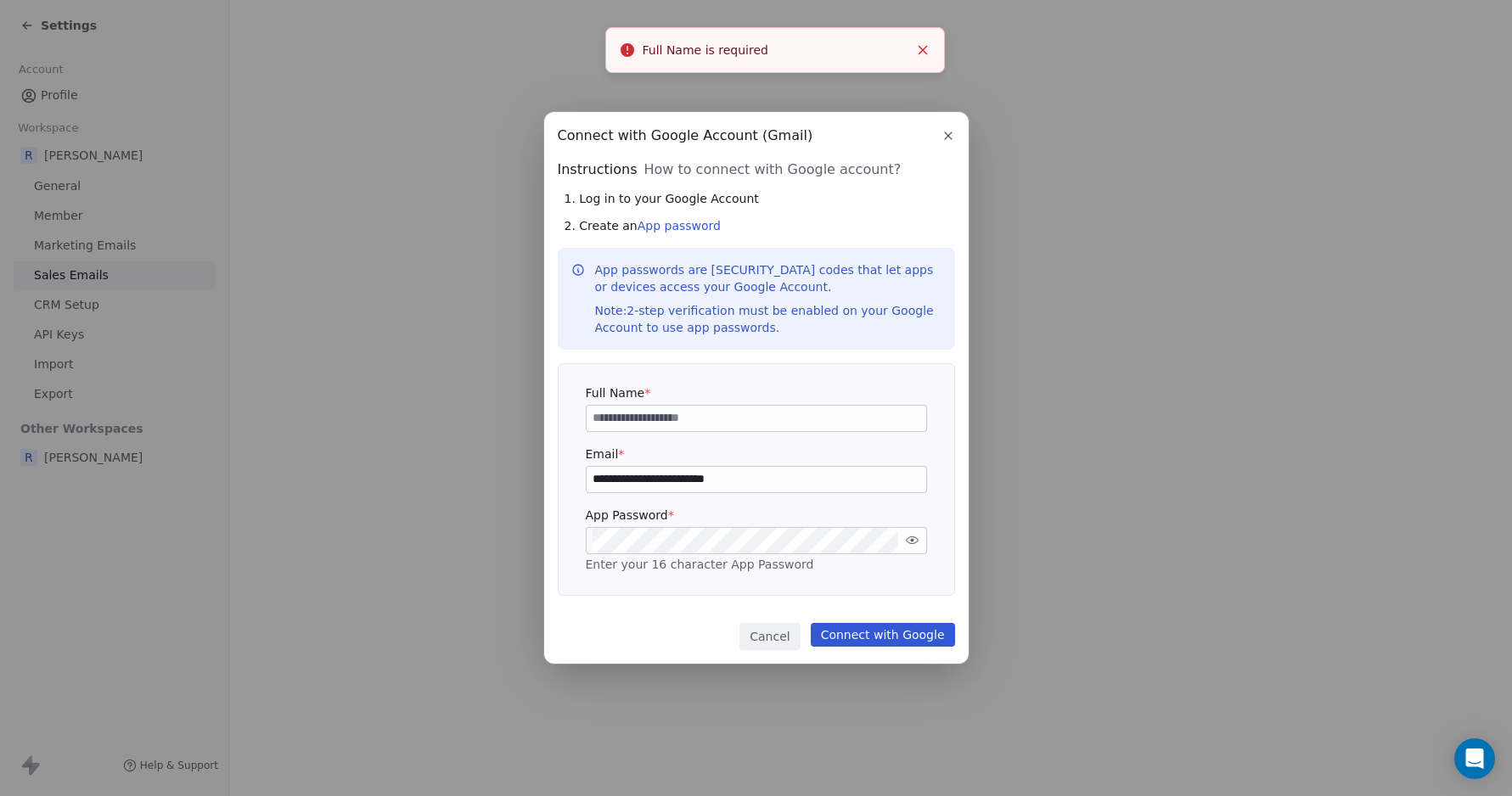
click at [635, 419] on input at bounding box center [756, 419] width 339 height 26
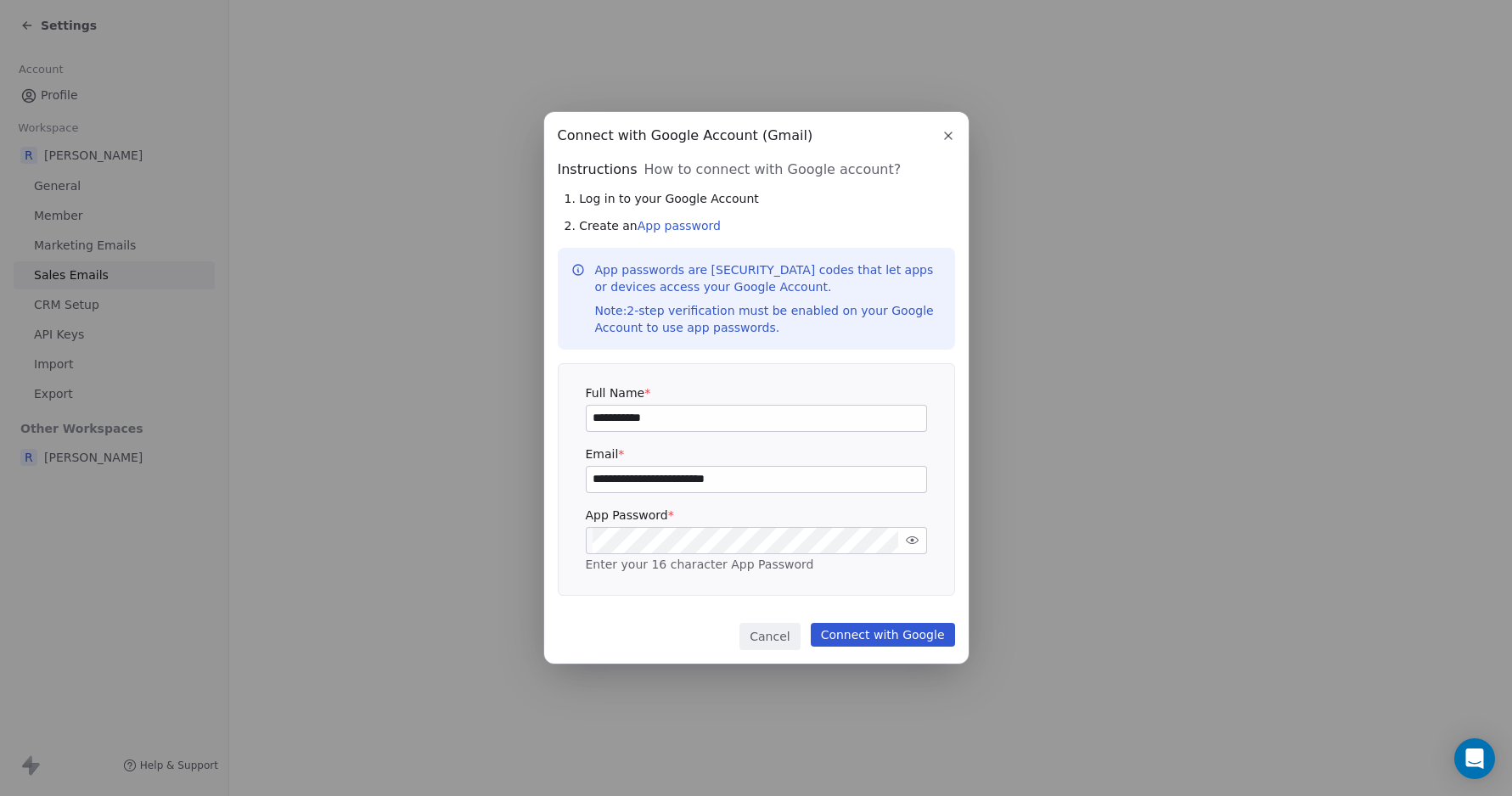
type input "**********"
click at [865, 634] on button "Connect with Google" at bounding box center [882, 635] width 145 height 24
click at [1472, 756] on div "**********" at bounding box center [756, 398] width 1512 height 796
click at [1472, 757] on div "**********" at bounding box center [756, 398] width 1512 height 796
drag, startPoint x: 1472, startPoint y: 757, endPoint x: 1489, endPoint y: 777, distance: 26.2
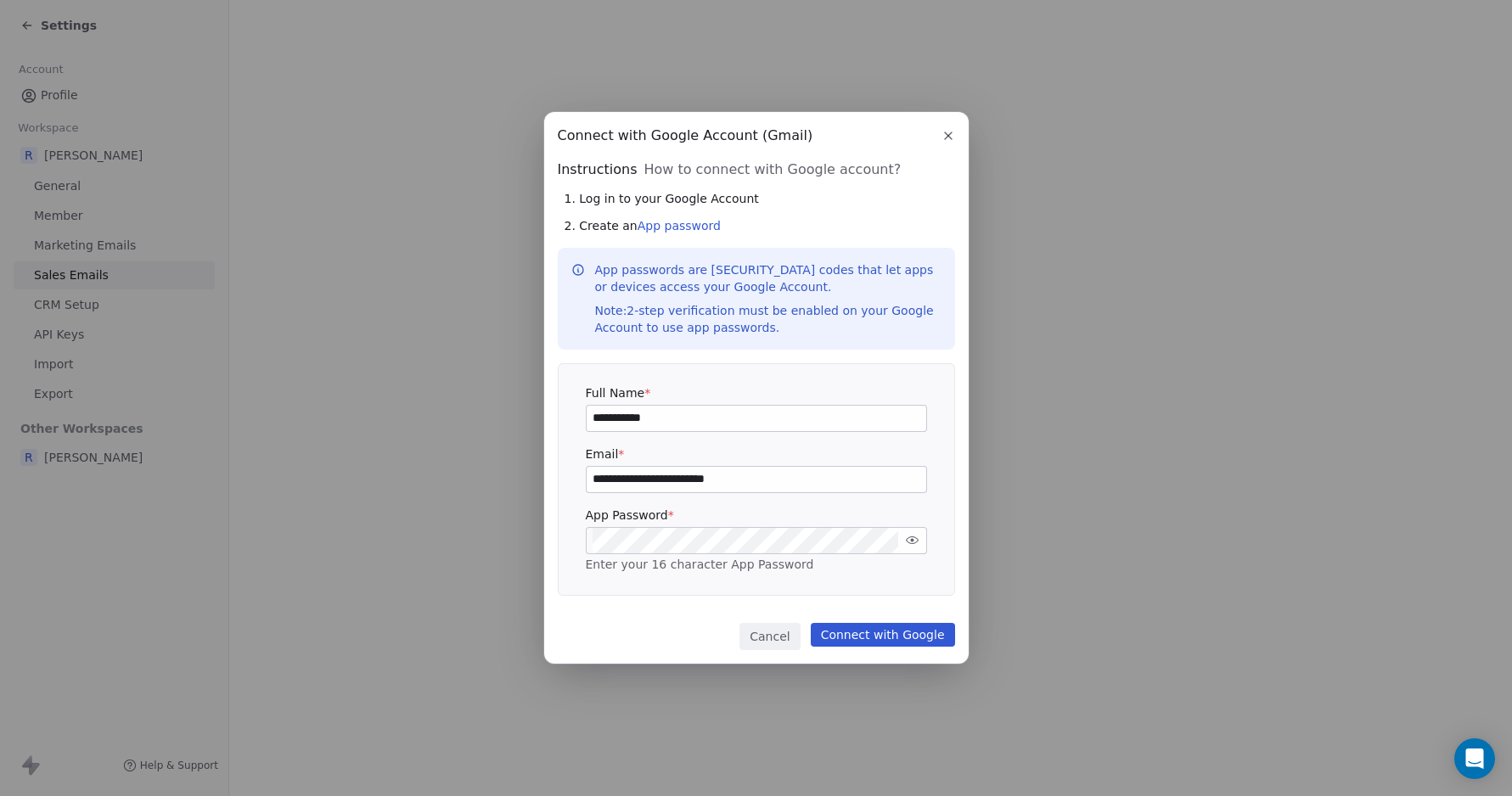
click at [1489, 777] on div "**********" at bounding box center [756, 398] width 1512 height 796
click at [1476, 762] on div "**********" at bounding box center [756, 398] width 1512 height 796
click at [1476, 760] on div "**********" at bounding box center [756, 398] width 1512 height 796
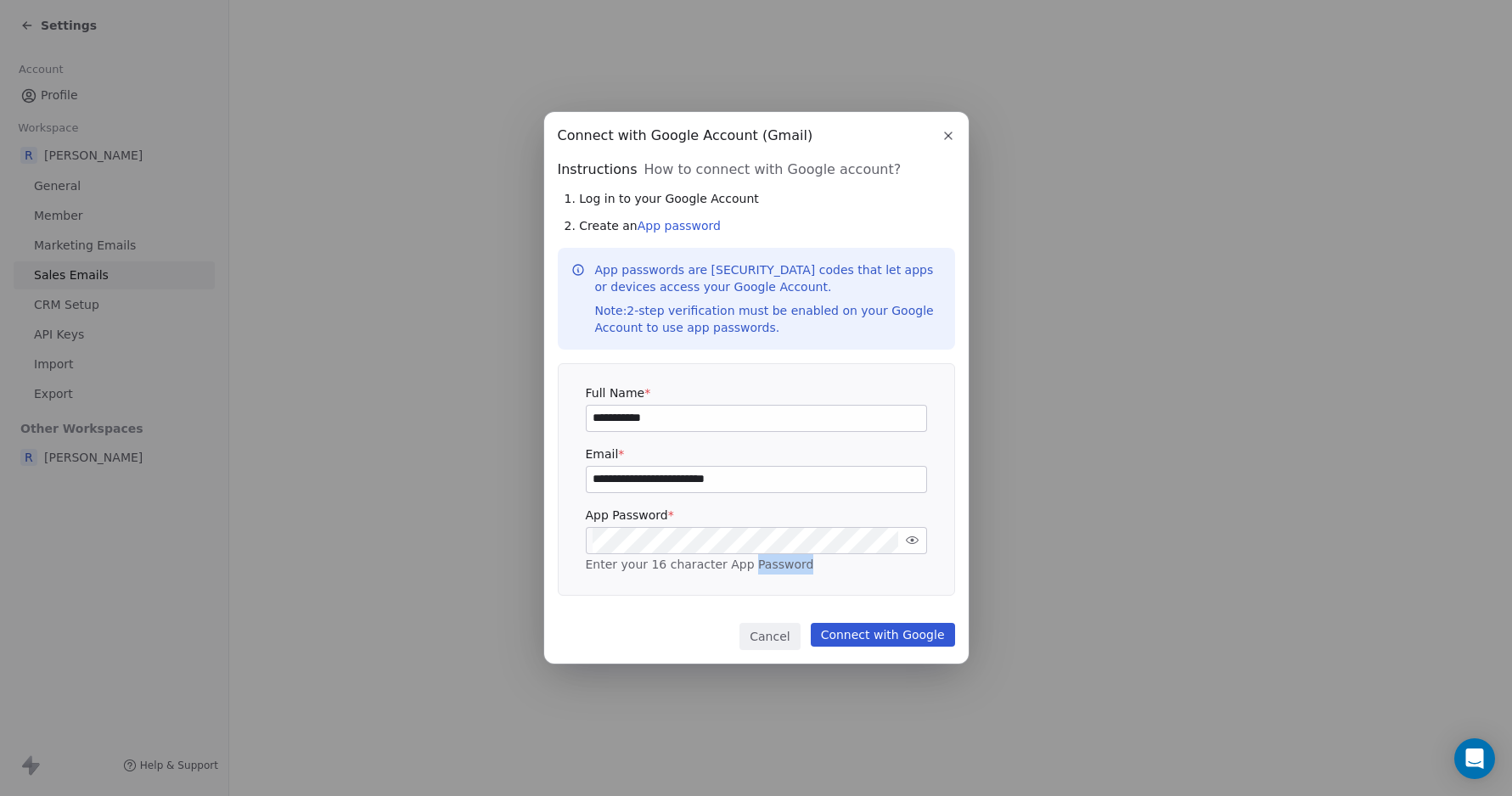
click at [1476, 760] on div "**********" at bounding box center [756, 398] width 1512 height 796
drag, startPoint x: 1417, startPoint y: 476, endPoint x: 1415, endPoint y: 354, distance: 122.0
click at [1415, 354] on div "**********" at bounding box center [756, 398] width 1512 height 796
click at [1415, 354] on div "**********" at bounding box center [756, 398] width 1512 height 627
click at [1051, 390] on div "**********" at bounding box center [756, 398] width 1512 height 627
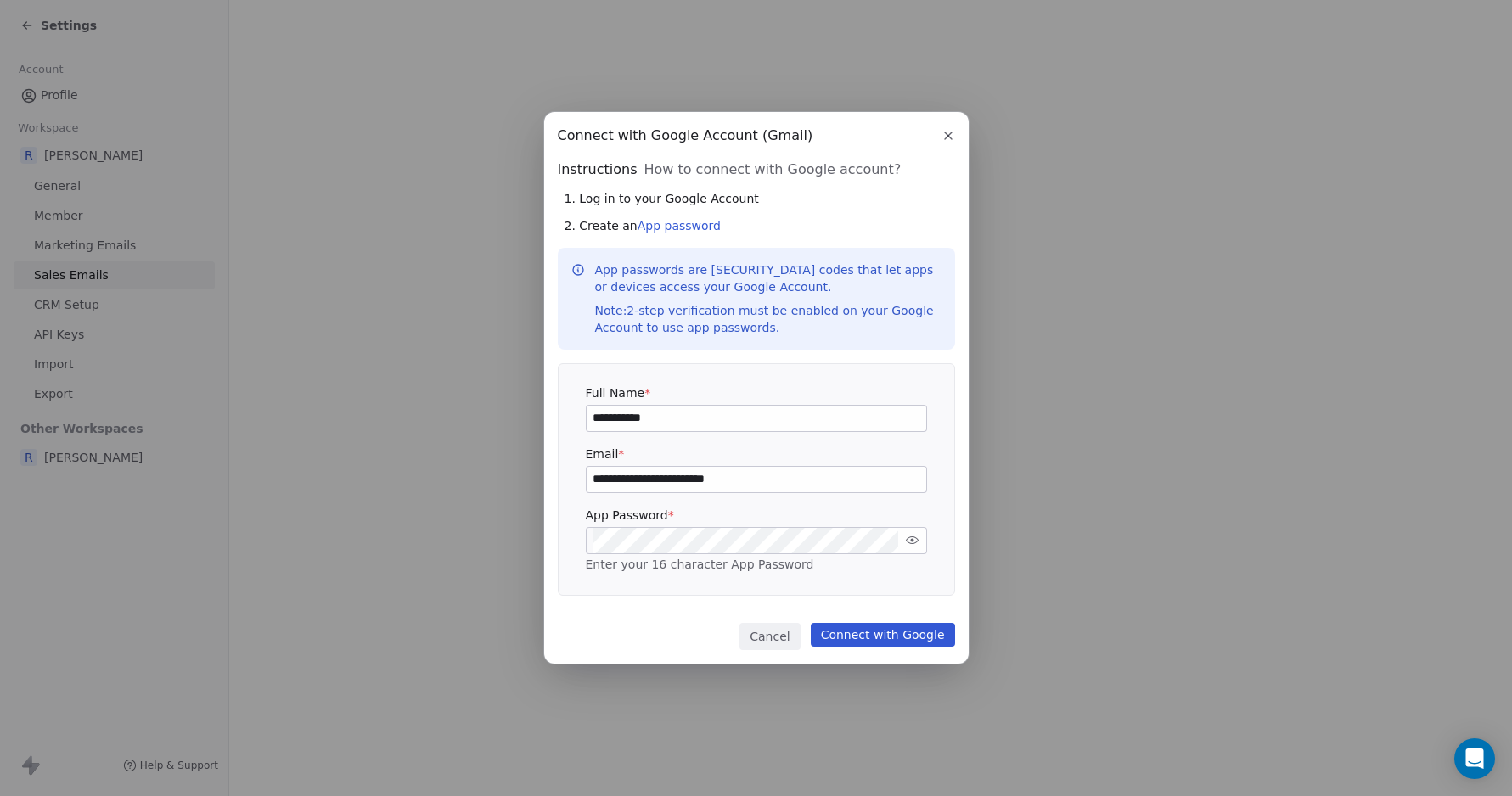
click at [887, 626] on button "Connect with Google" at bounding box center [882, 635] width 145 height 24
click at [869, 632] on button "Connect with Google" at bounding box center [882, 635] width 145 height 24
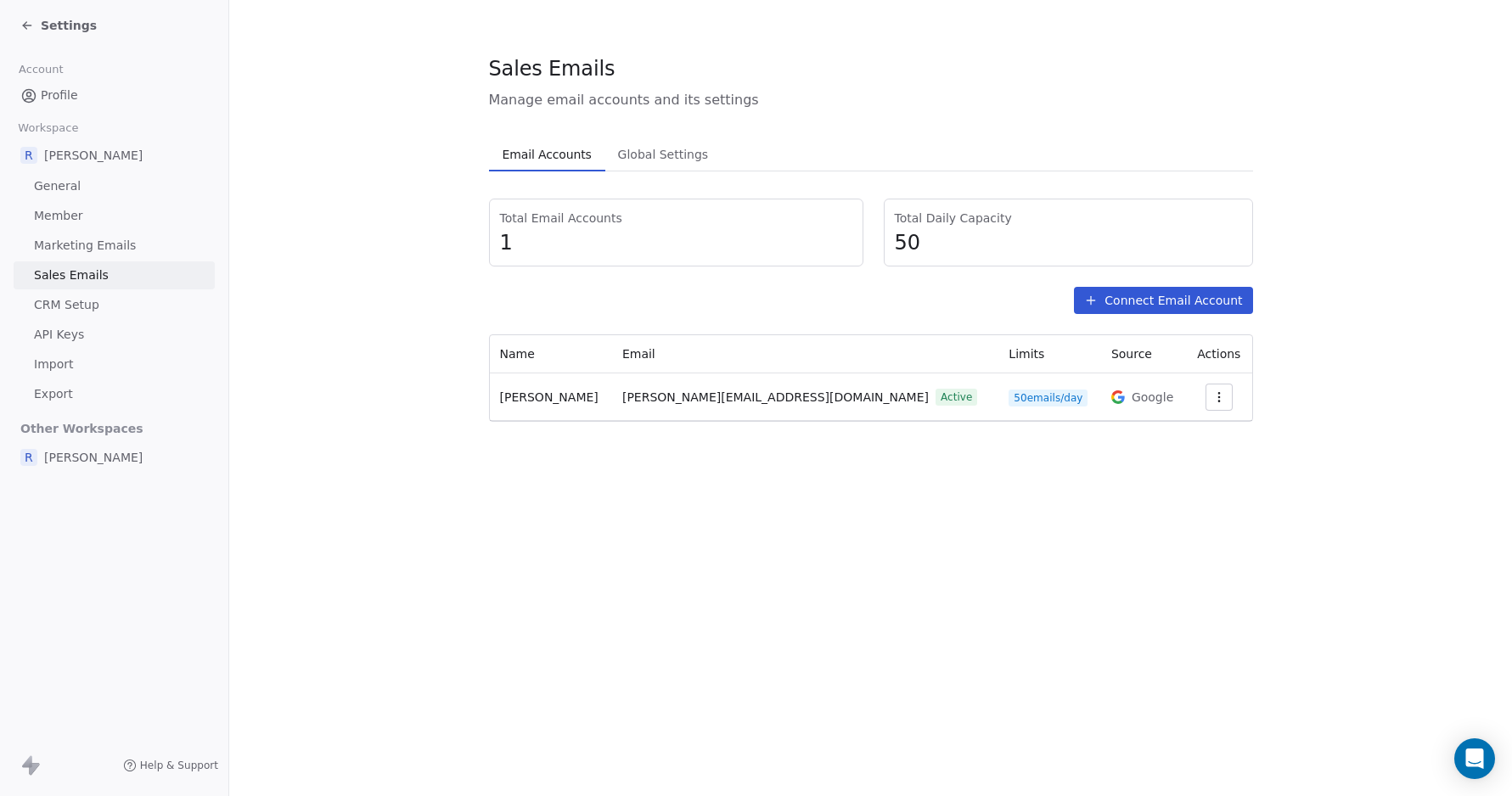
click at [59, 96] on span "Profile" at bounding box center [59, 95] width 37 height 18
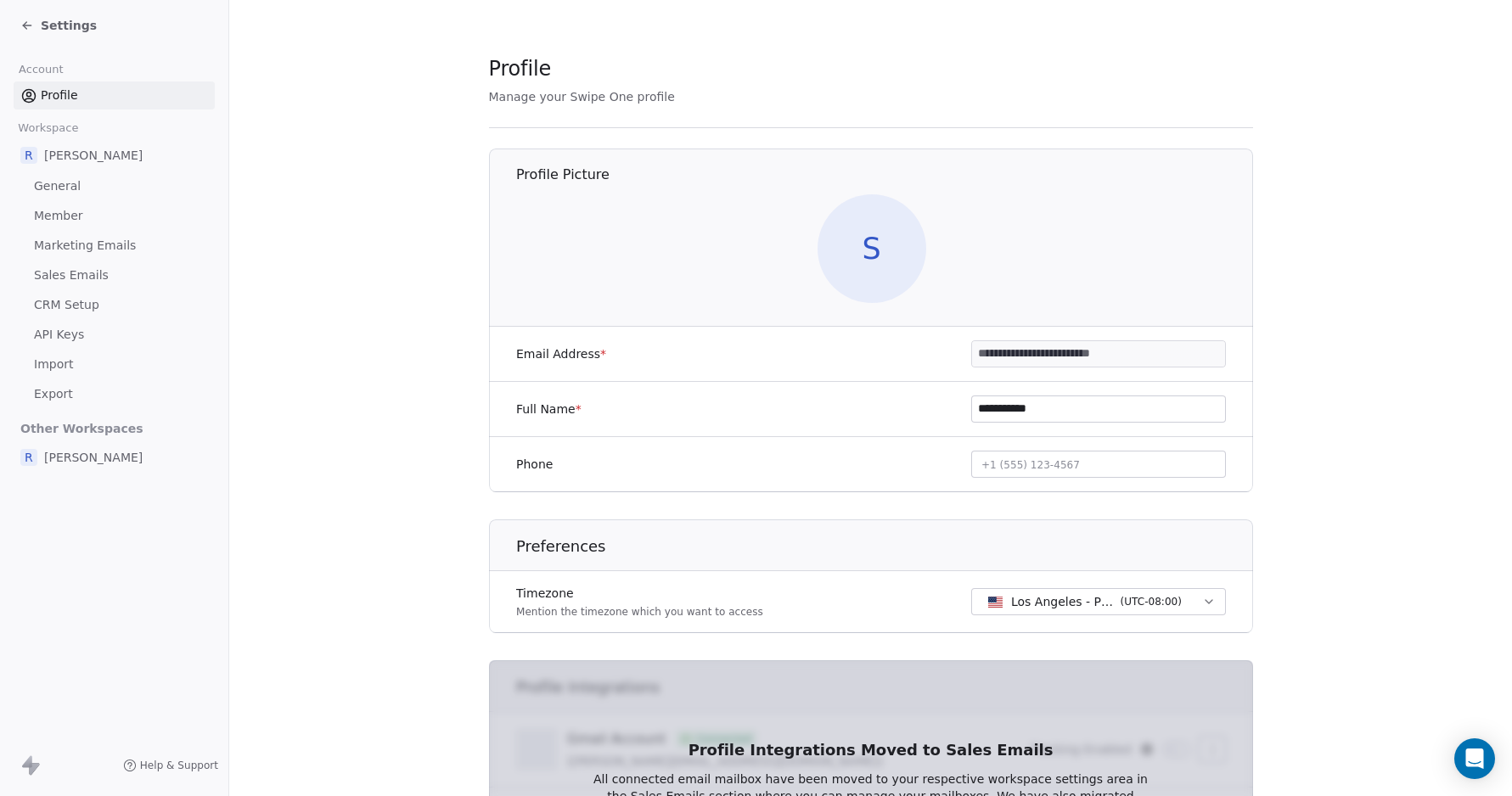
click at [84, 275] on span "Sales Emails" at bounding box center [72, 276] width 75 height 18
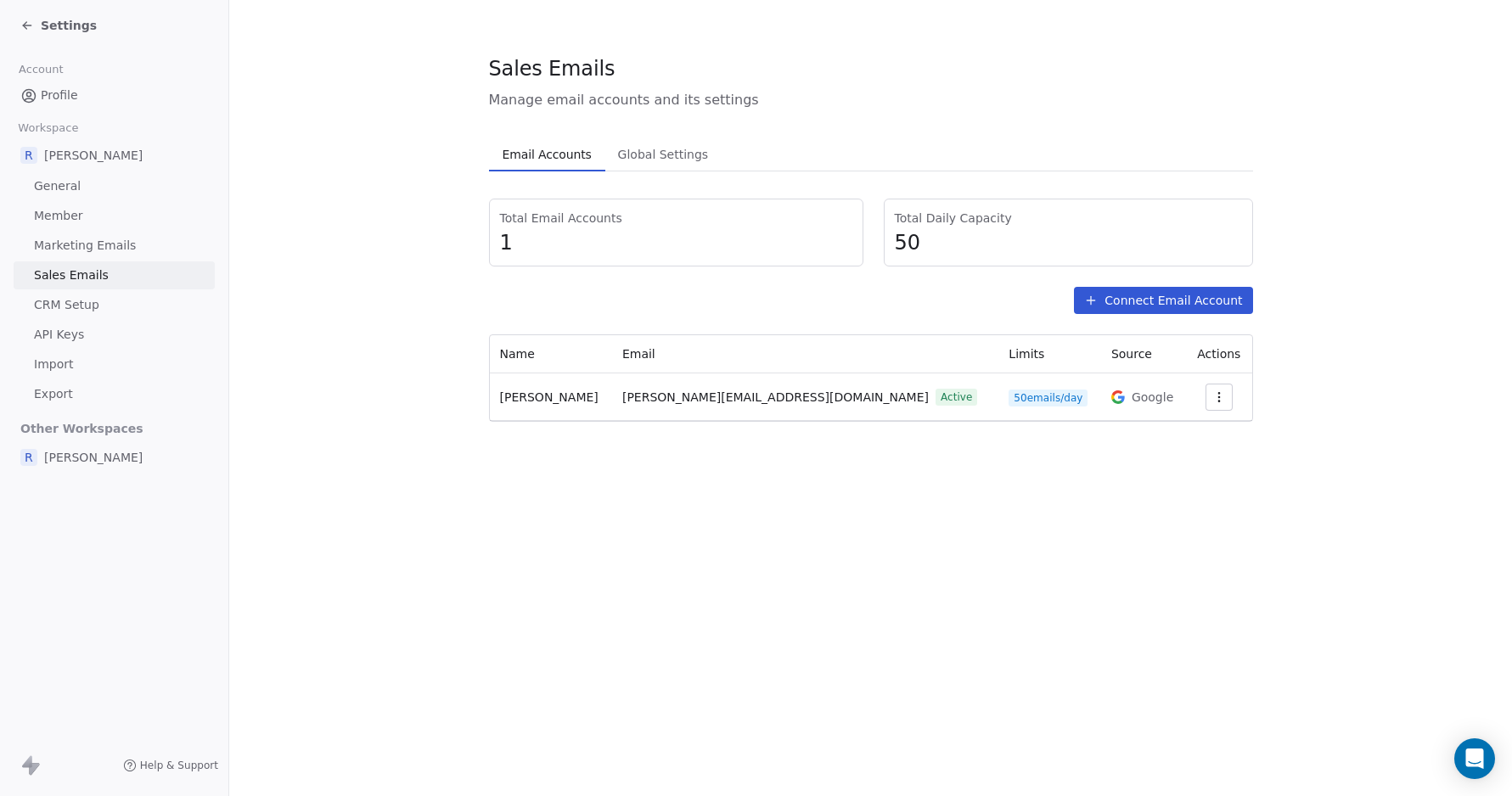
click at [71, 456] on span "[PERSON_NAME]" at bounding box center [93, 458] width 98 height 17
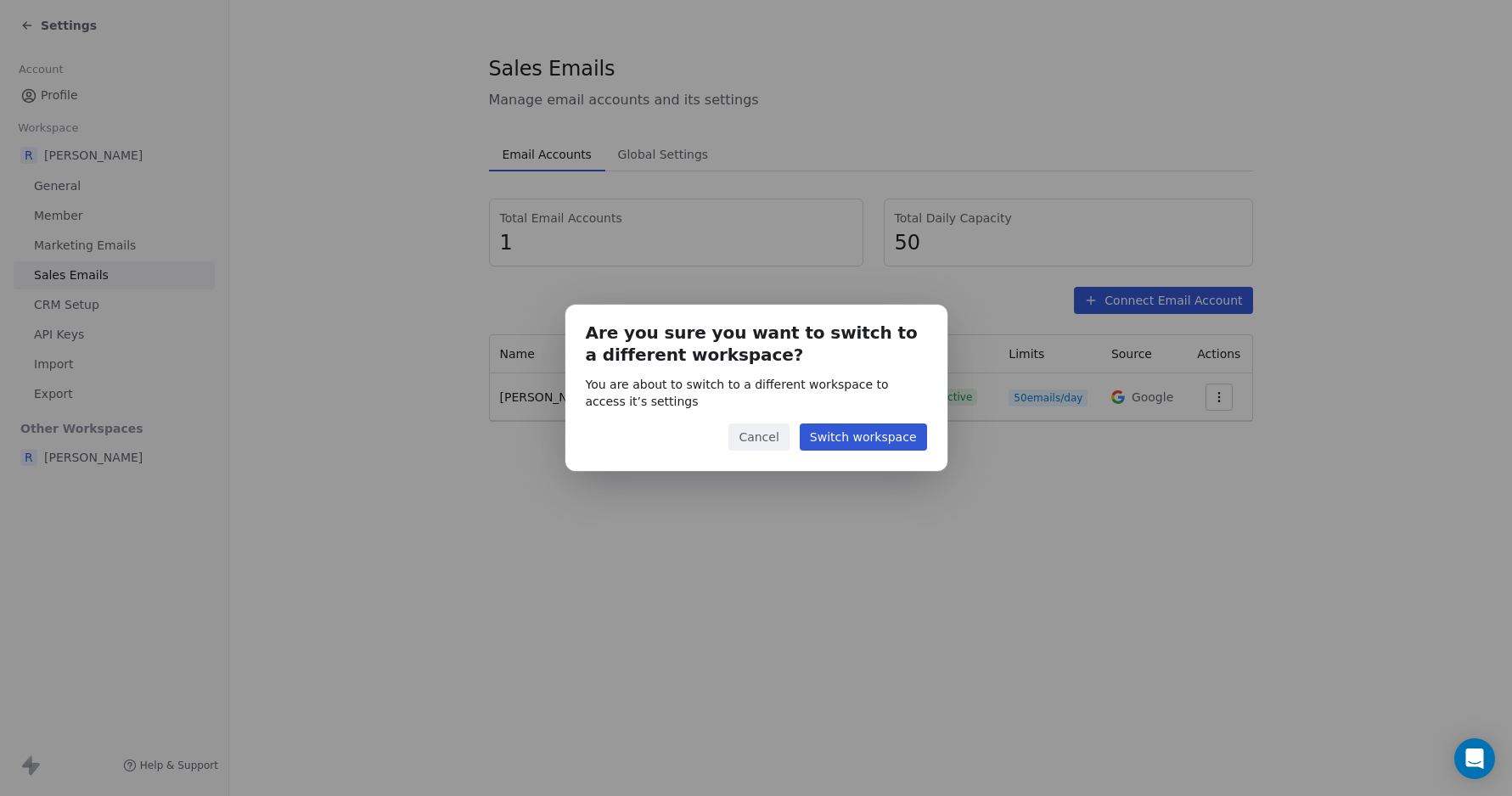
click at [759, 442] on button "Cancel" at bounding box center [757, 438] width 60 height 28
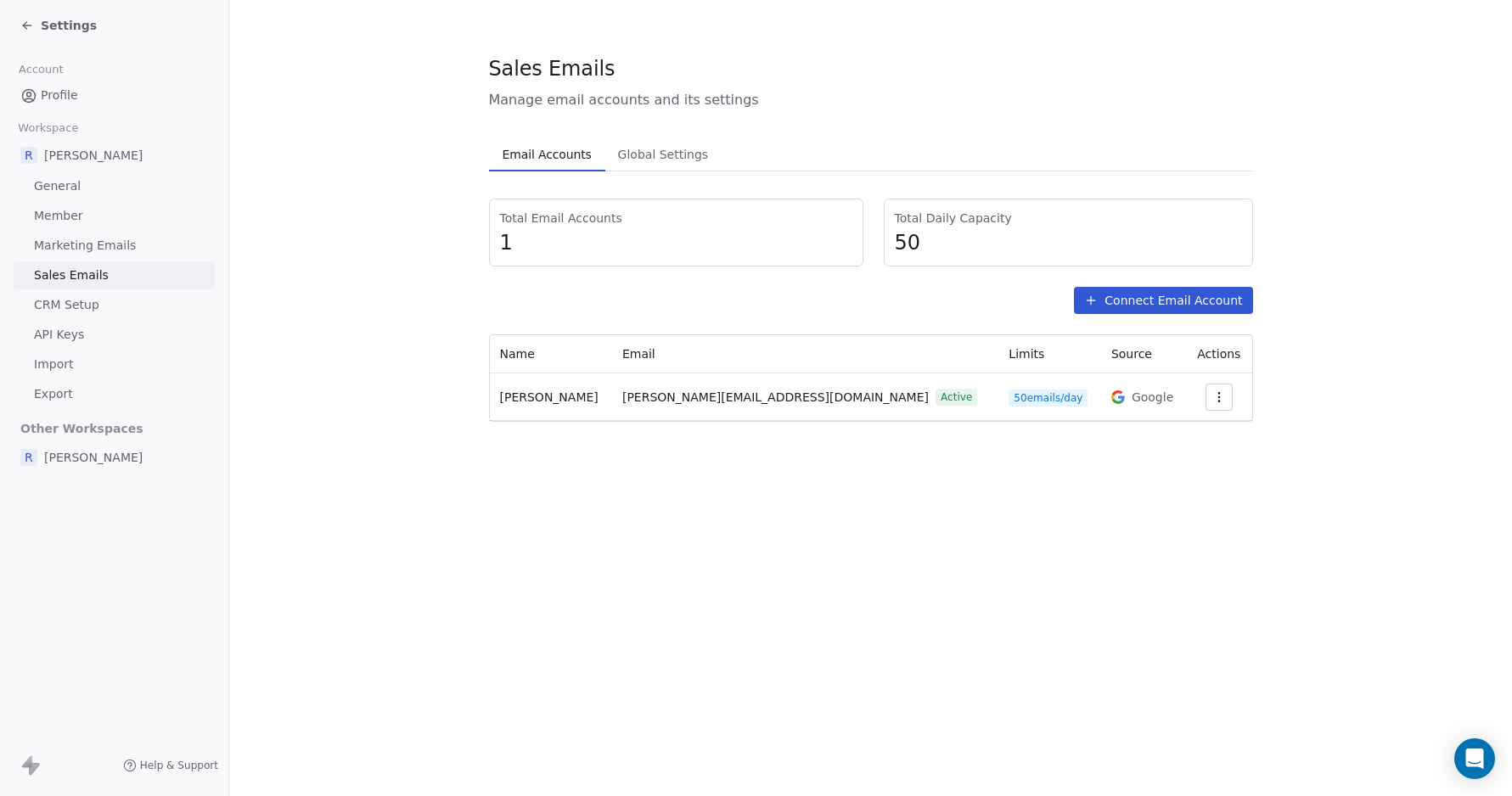
click at [1137, 298] on button "Connect Email Account" at bounding box center [1163, 301] width 178 height 28
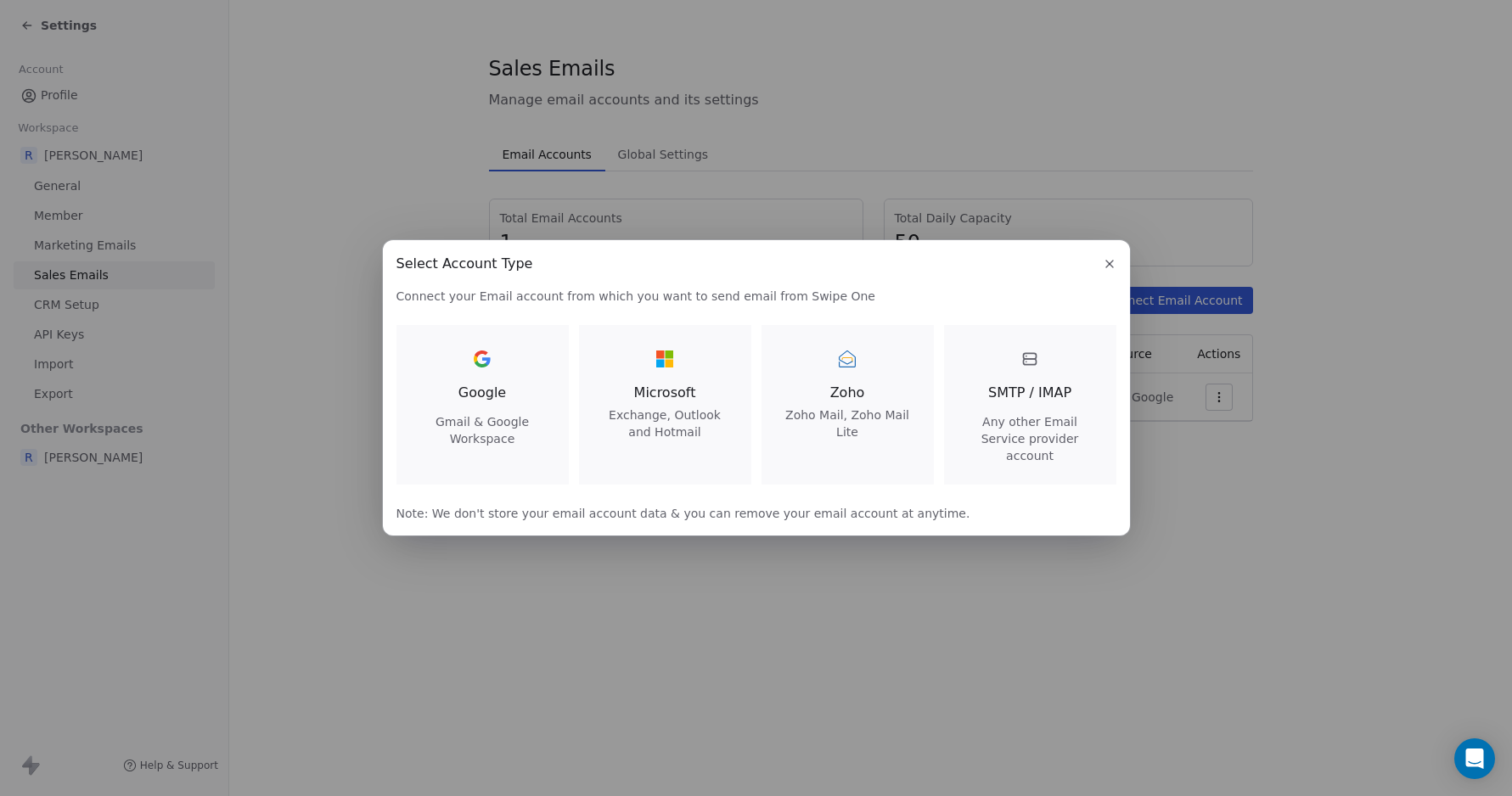
click at [1108, 268] on icon "button" at bounding box center [1110, 264] width 14 height 14
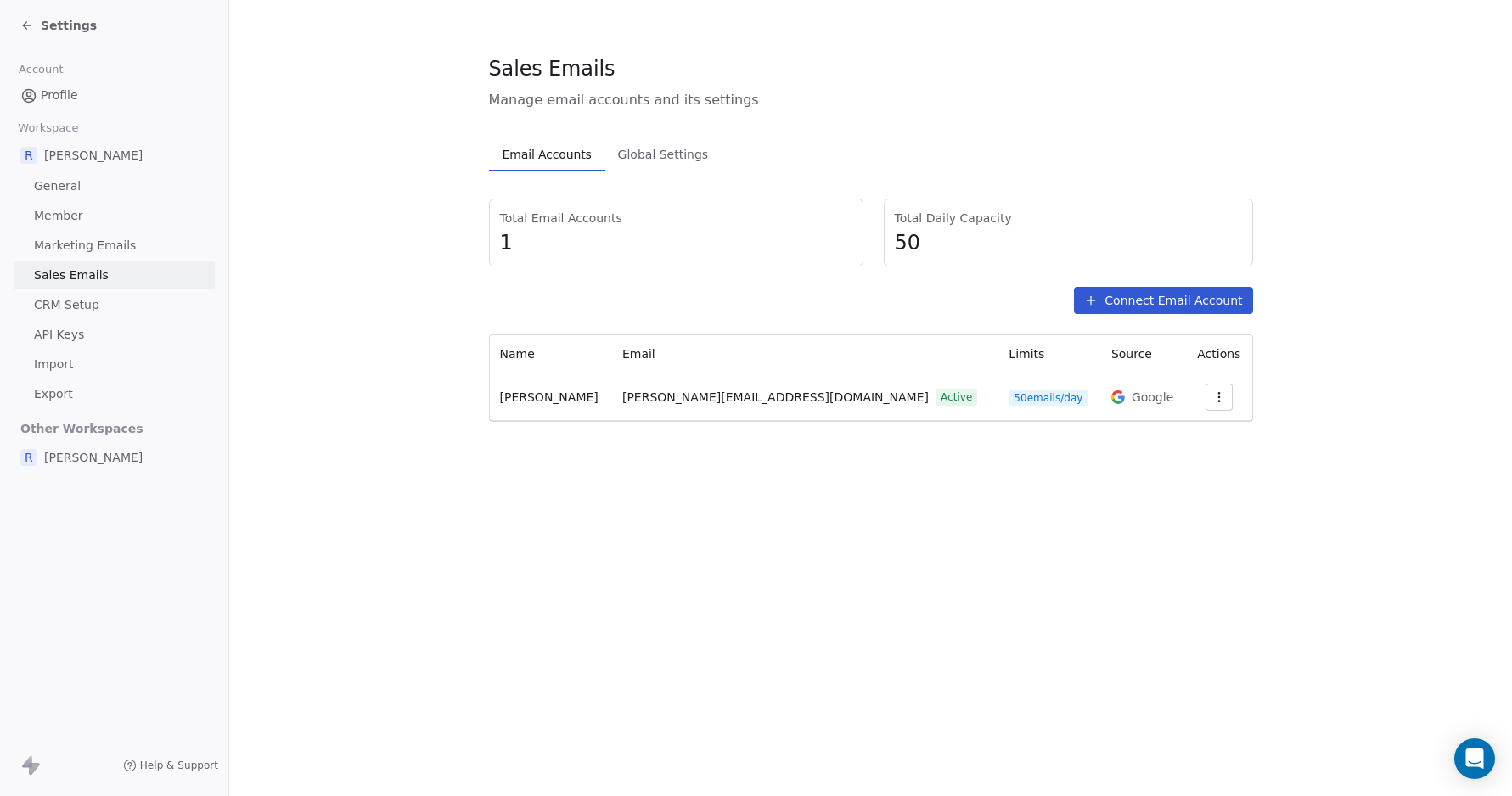
click at [57, 186] on span "General" at bounding box center [57, 186] width 46 height 18
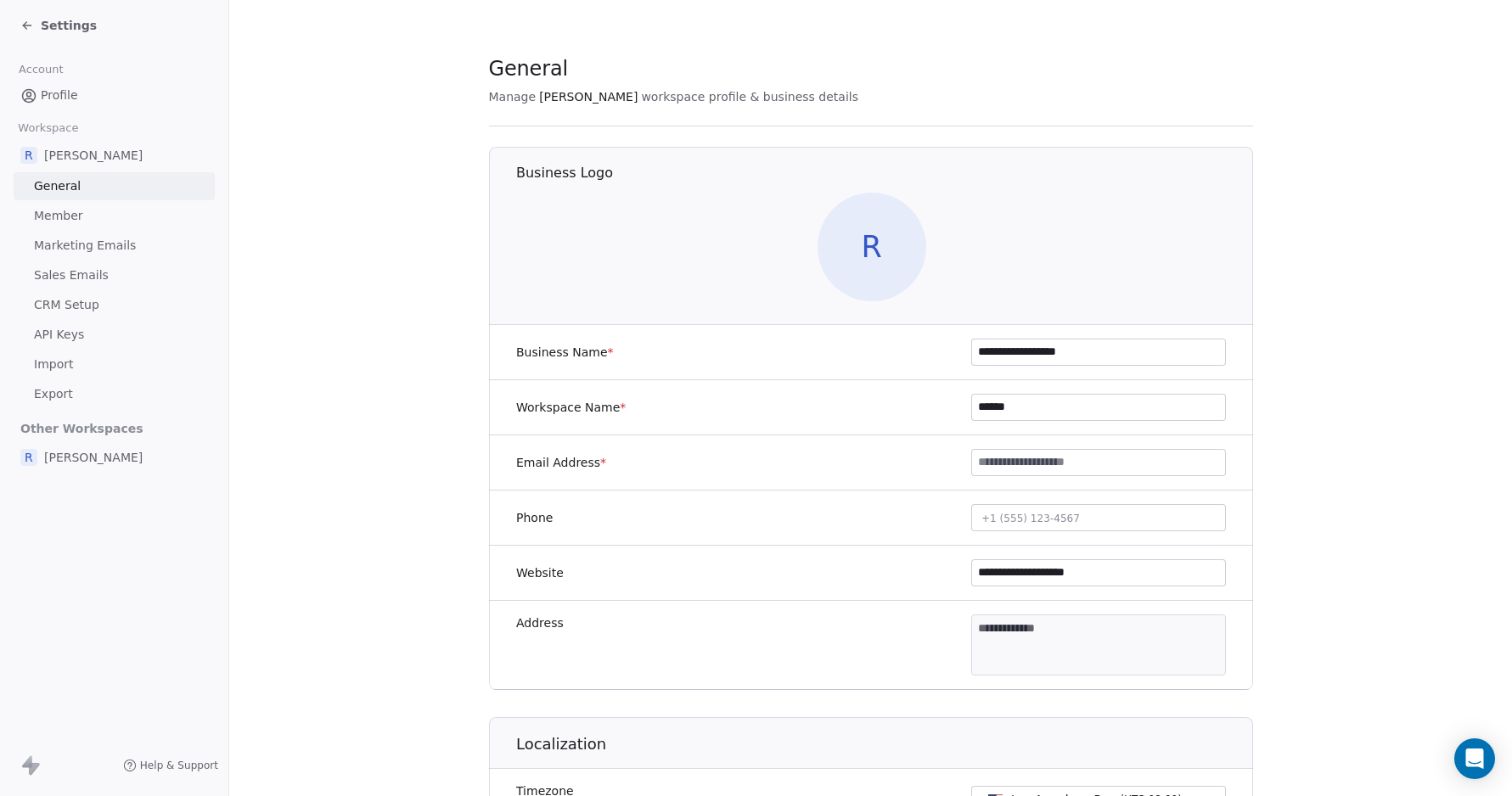
click at [60, 247] on span "Marketing Emails" at bounding box center [86, 246] width 102 height 18
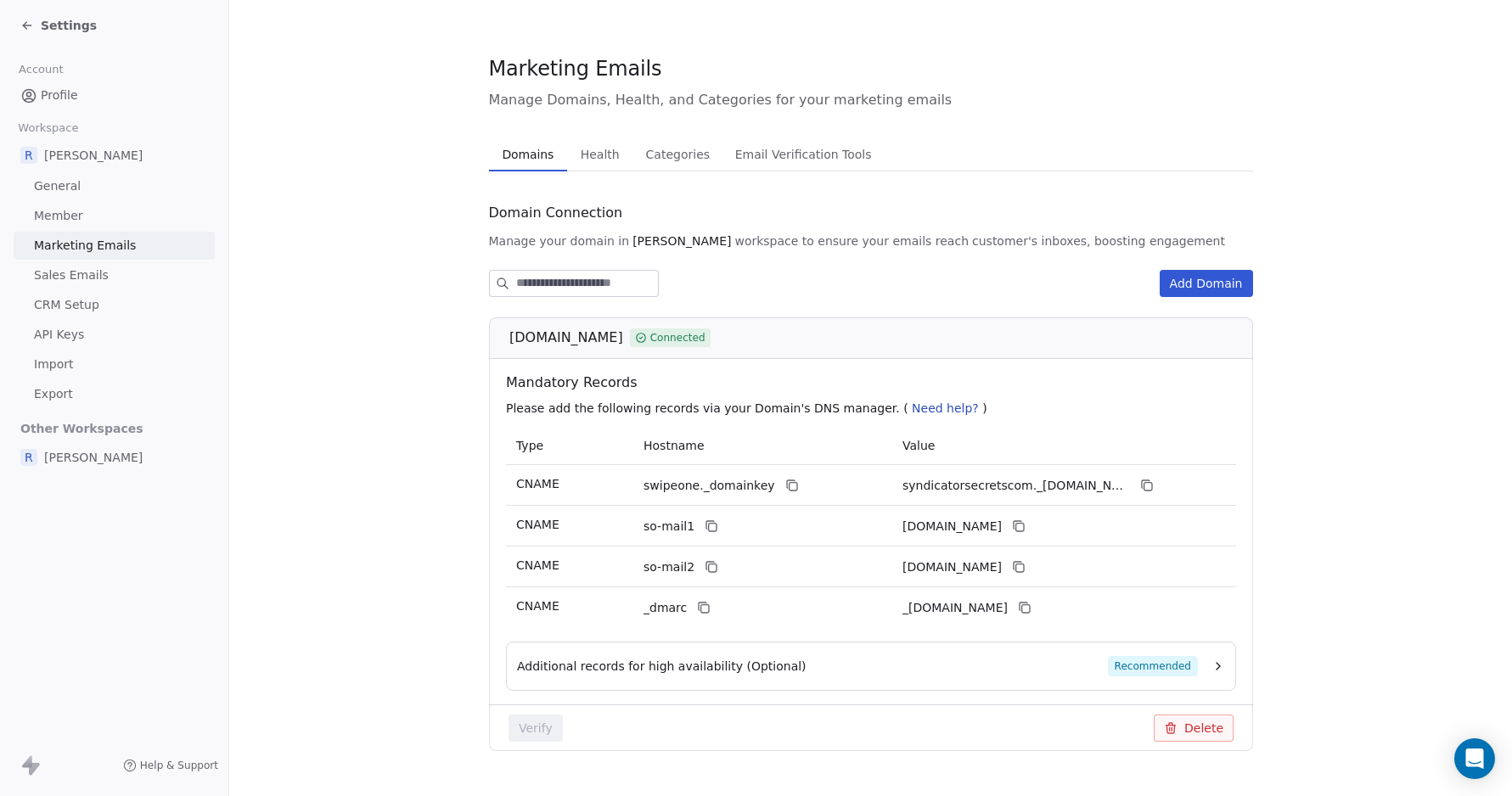
click at [66, 276] on span "Sales Emails" at bounding box center [72, 276] width 75 height 18
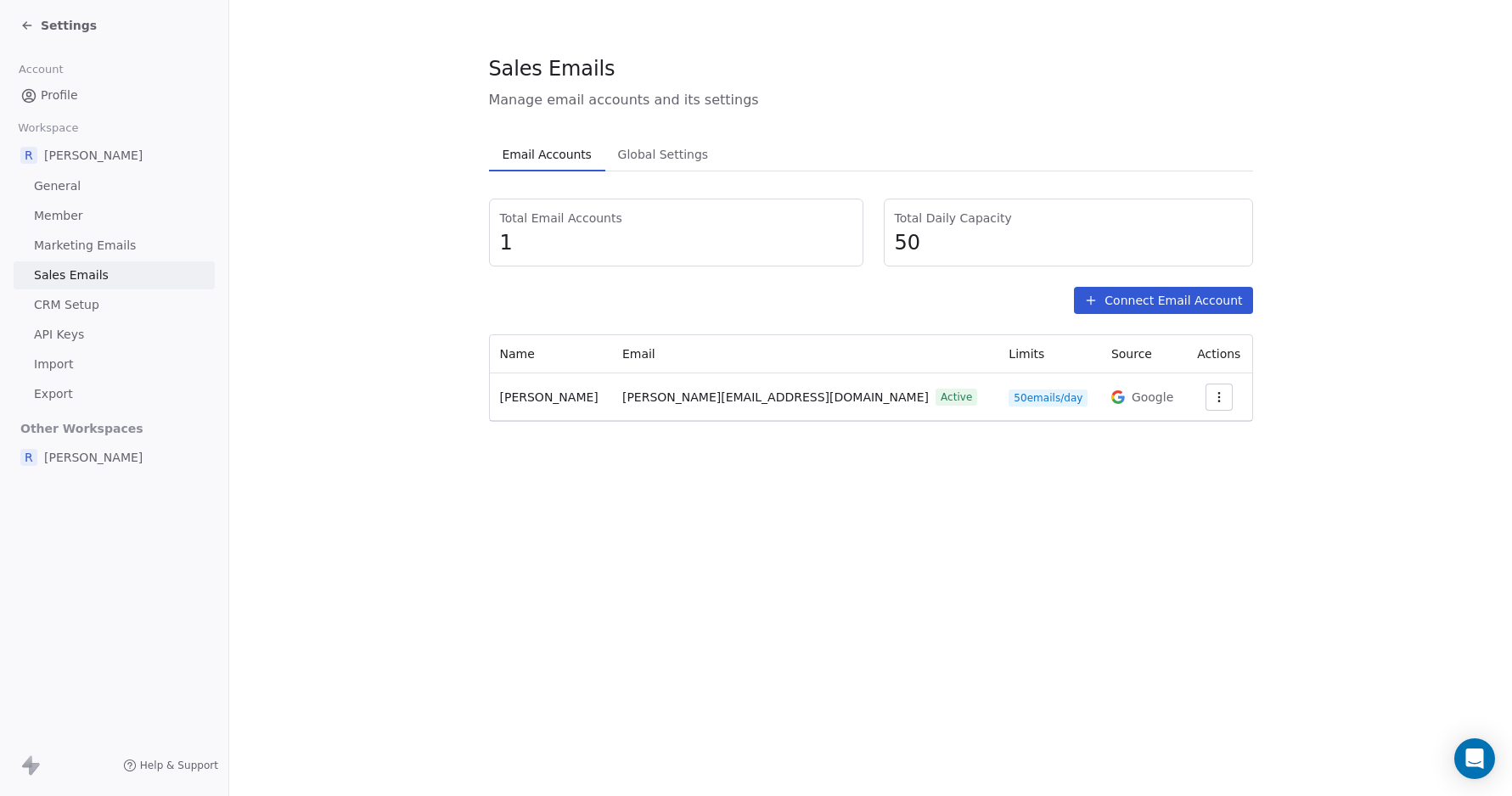
click at [76, 303] on span "CRM Setup" at bounding box center [67, 305] width 65 height 18
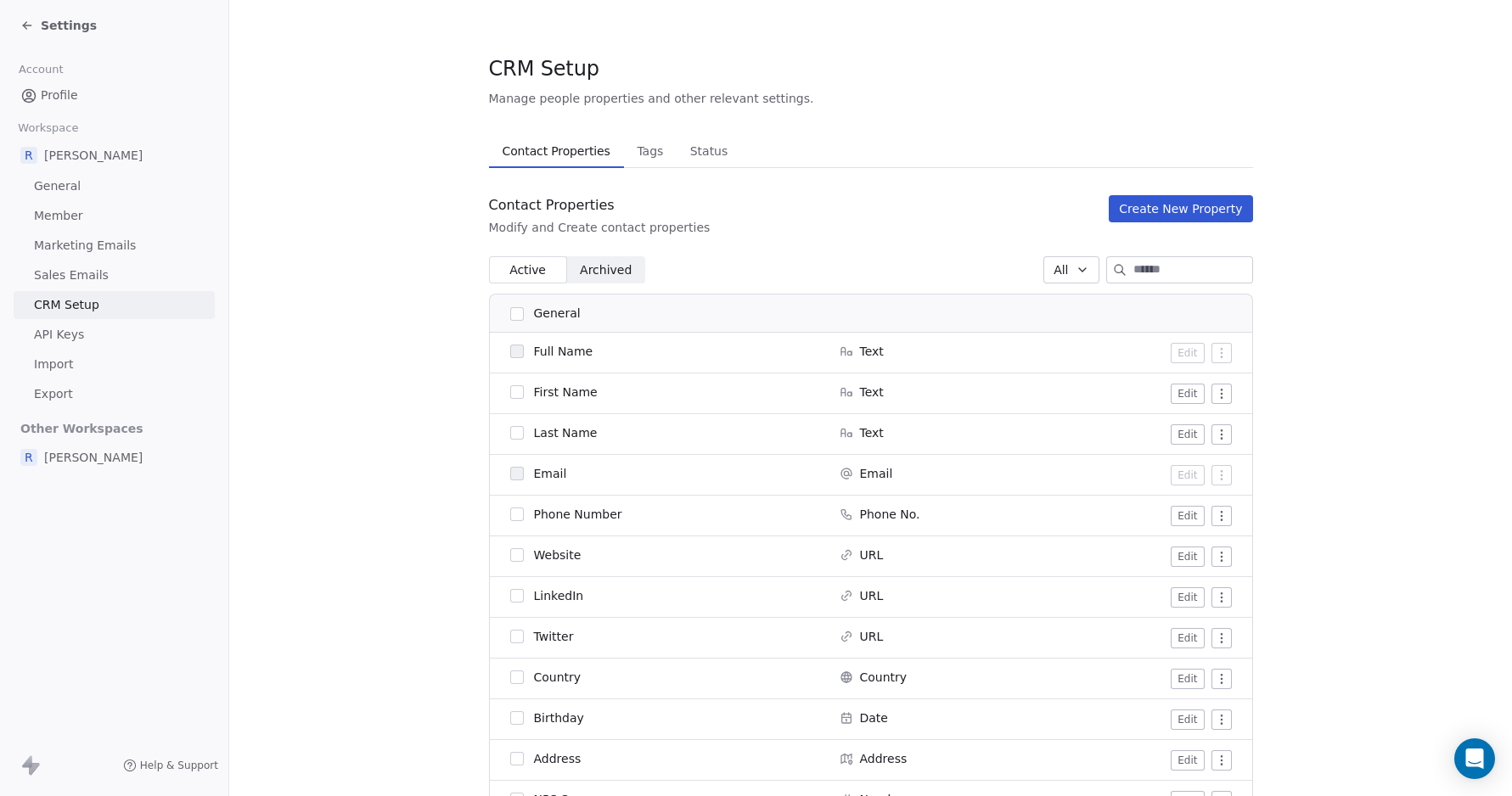
click at [70, 336] on span "API Keys" at bounding box center [59, 335] width 50 height 18
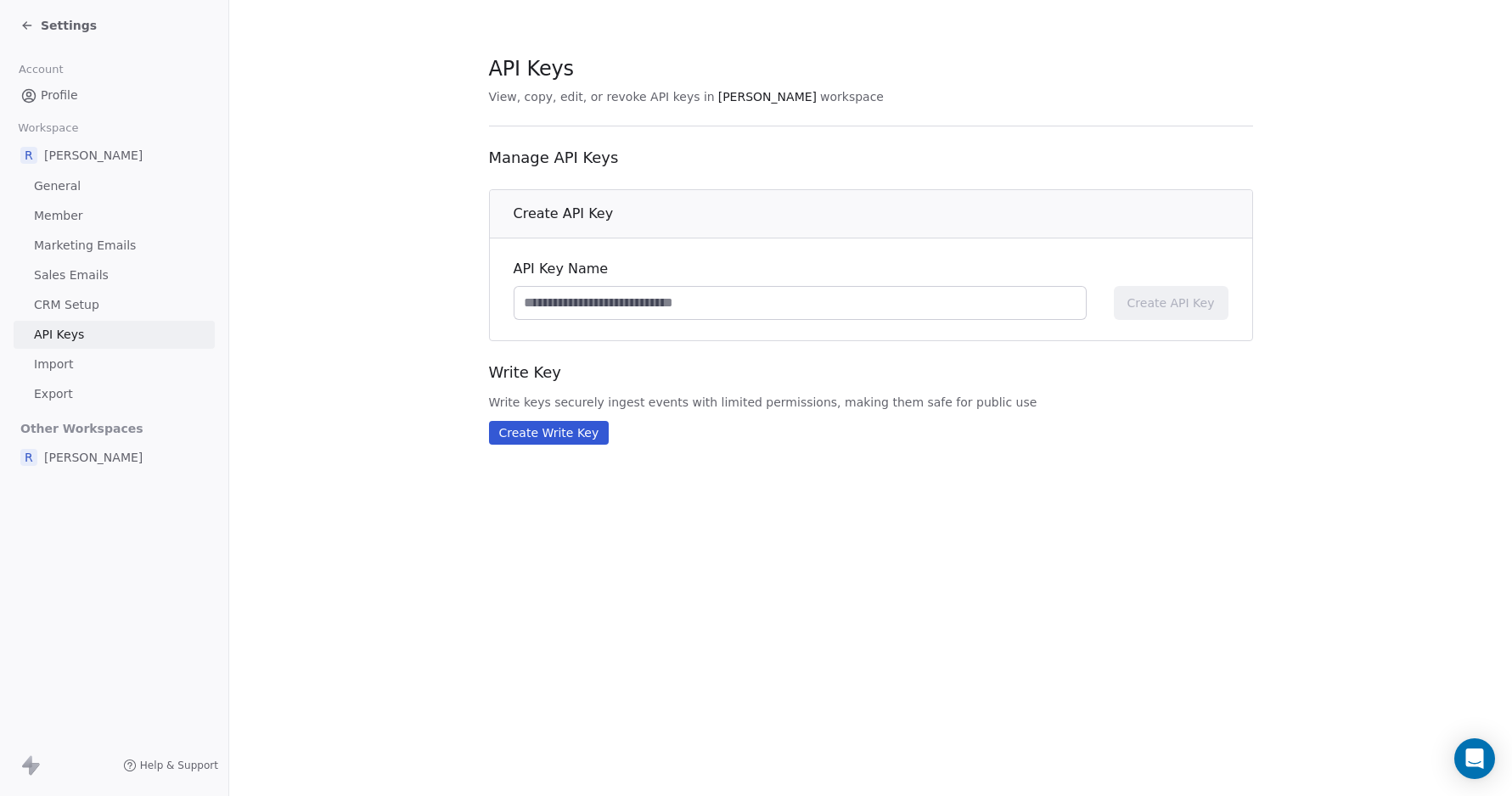
click at [62, 366] on span "Import" at bounding box center [54, 365] width 39 height 18
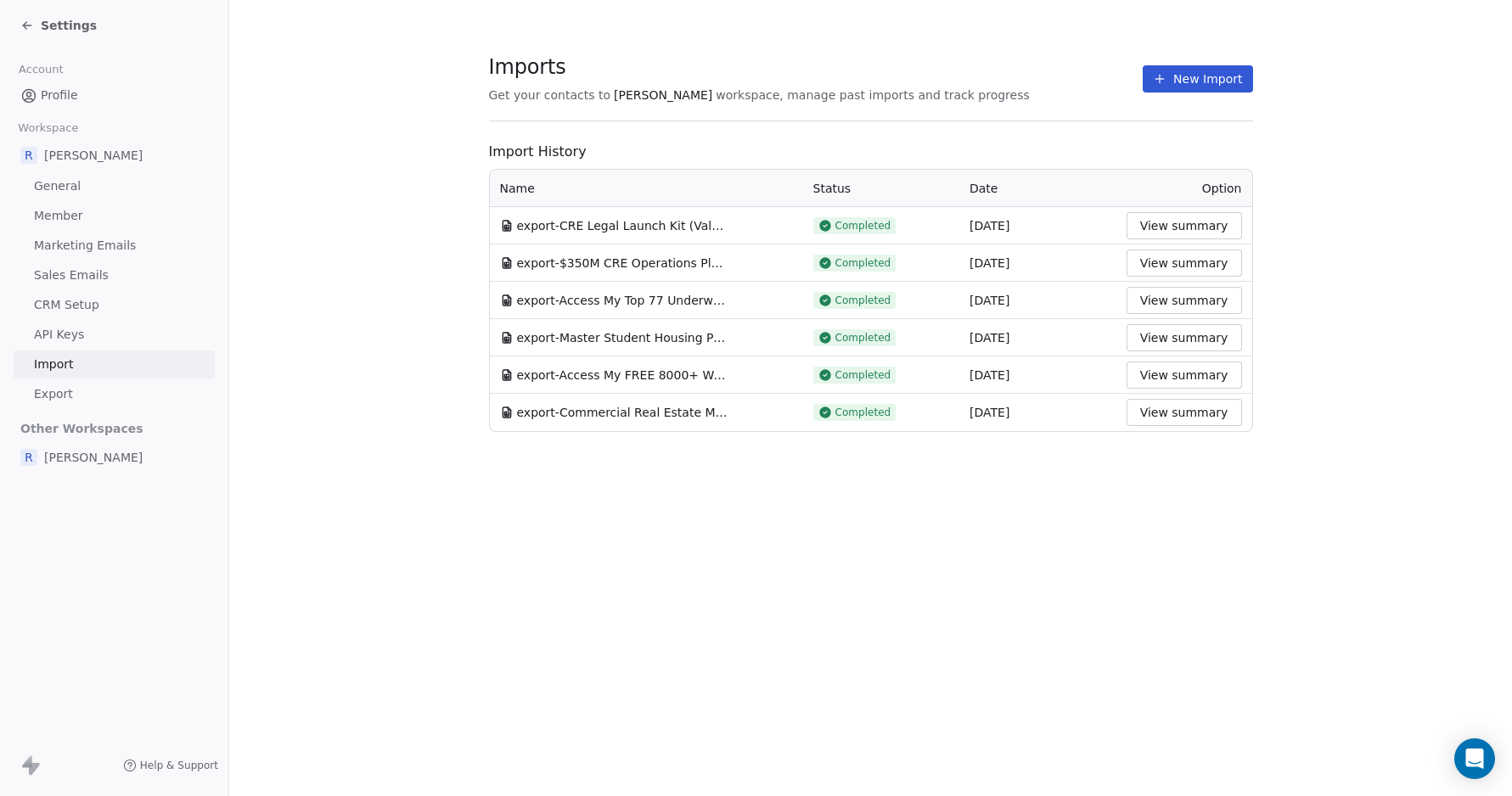
click at [64, 184] on span "General" at bounding box center [57, 186] width 46 height 18
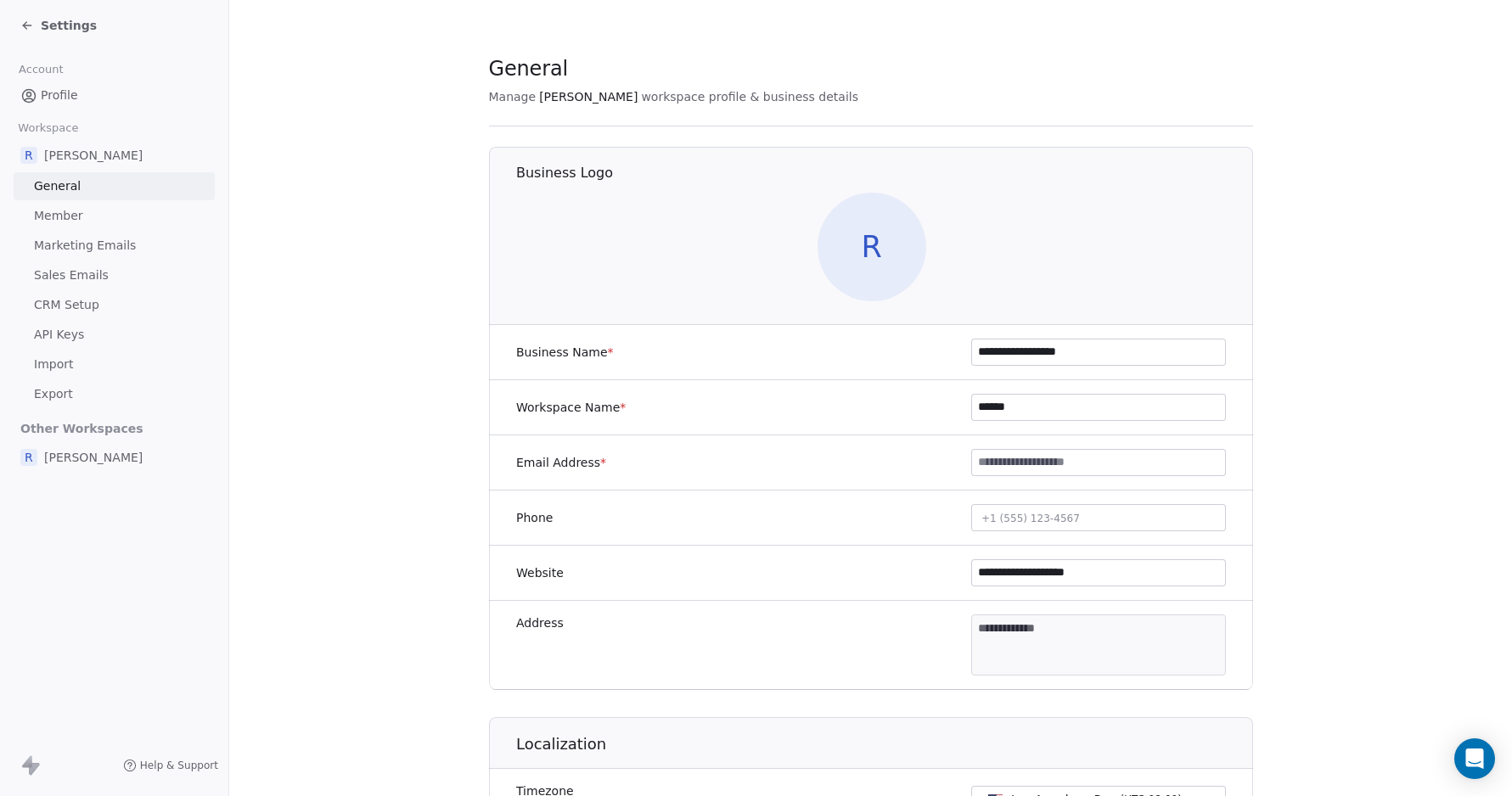
click at [75, 241] on span "Marketing Emails" at bounding box center [86, 246] width 102 height 18
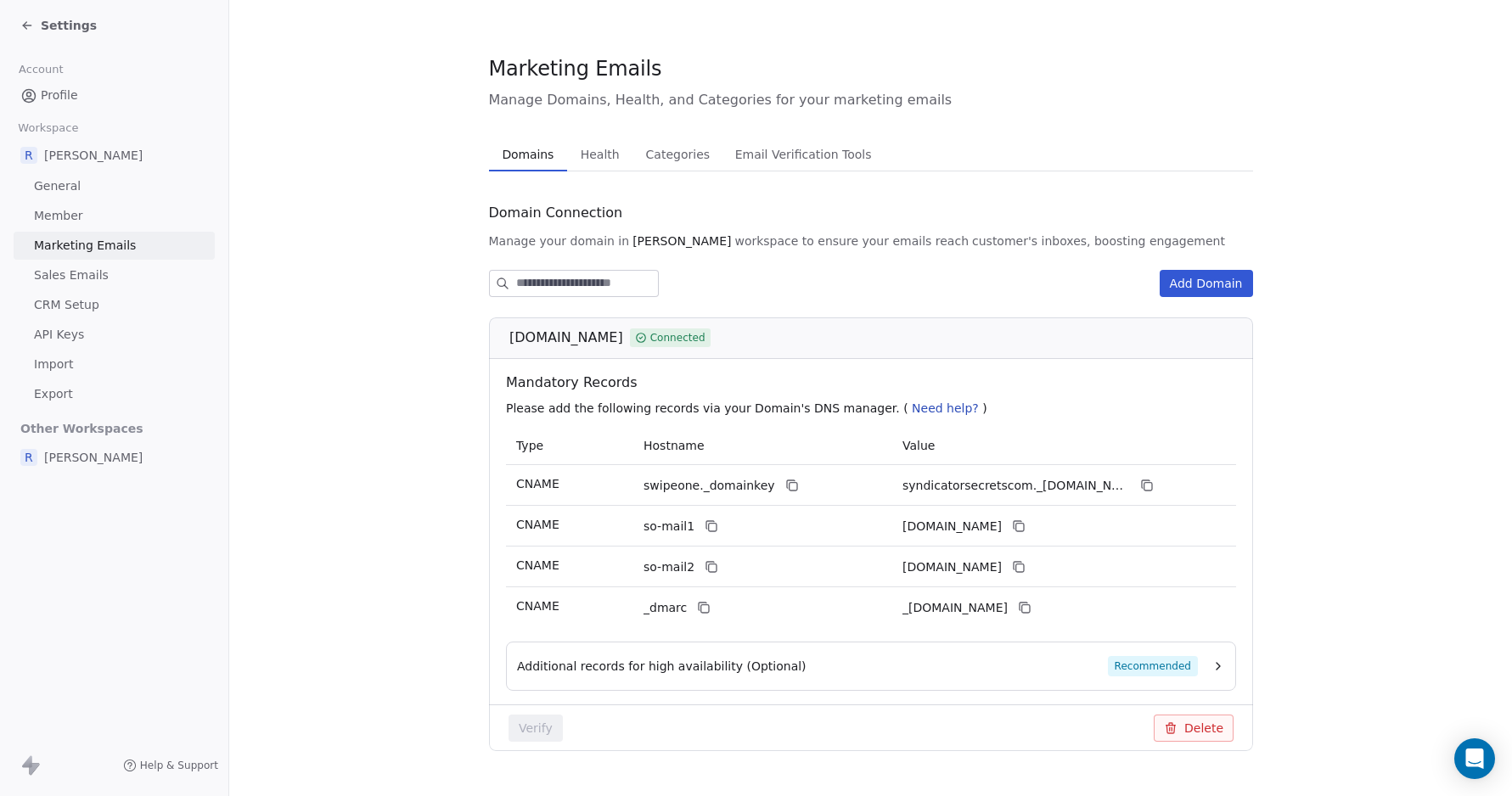
click at [63, 276] on span "Sales Emails" at bounding box center [72, 276] width 75 height 18
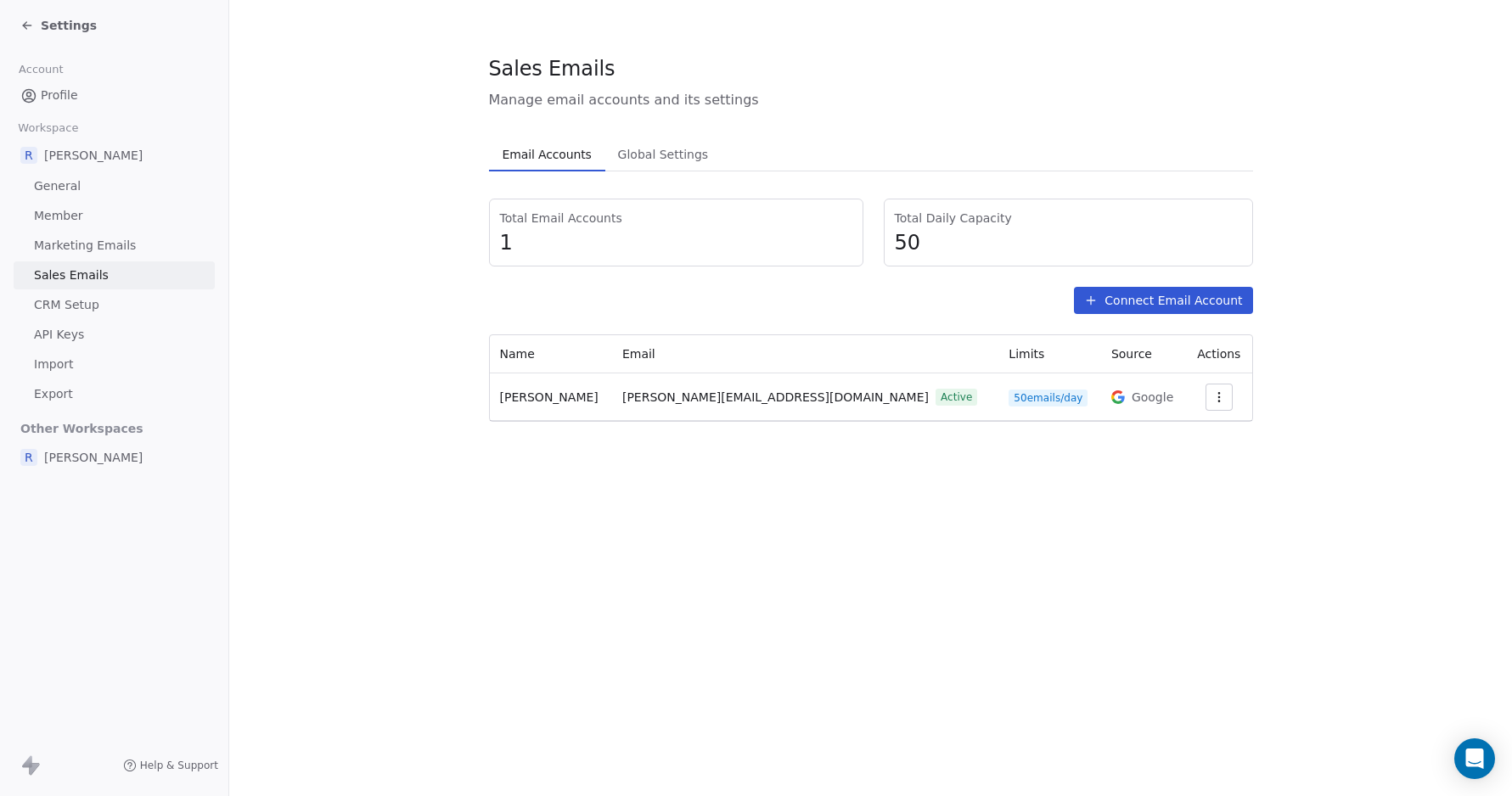
click at [66, 457] on span "[PERSON_NAME]" at bounding box center [93, 458] width 98 height 17
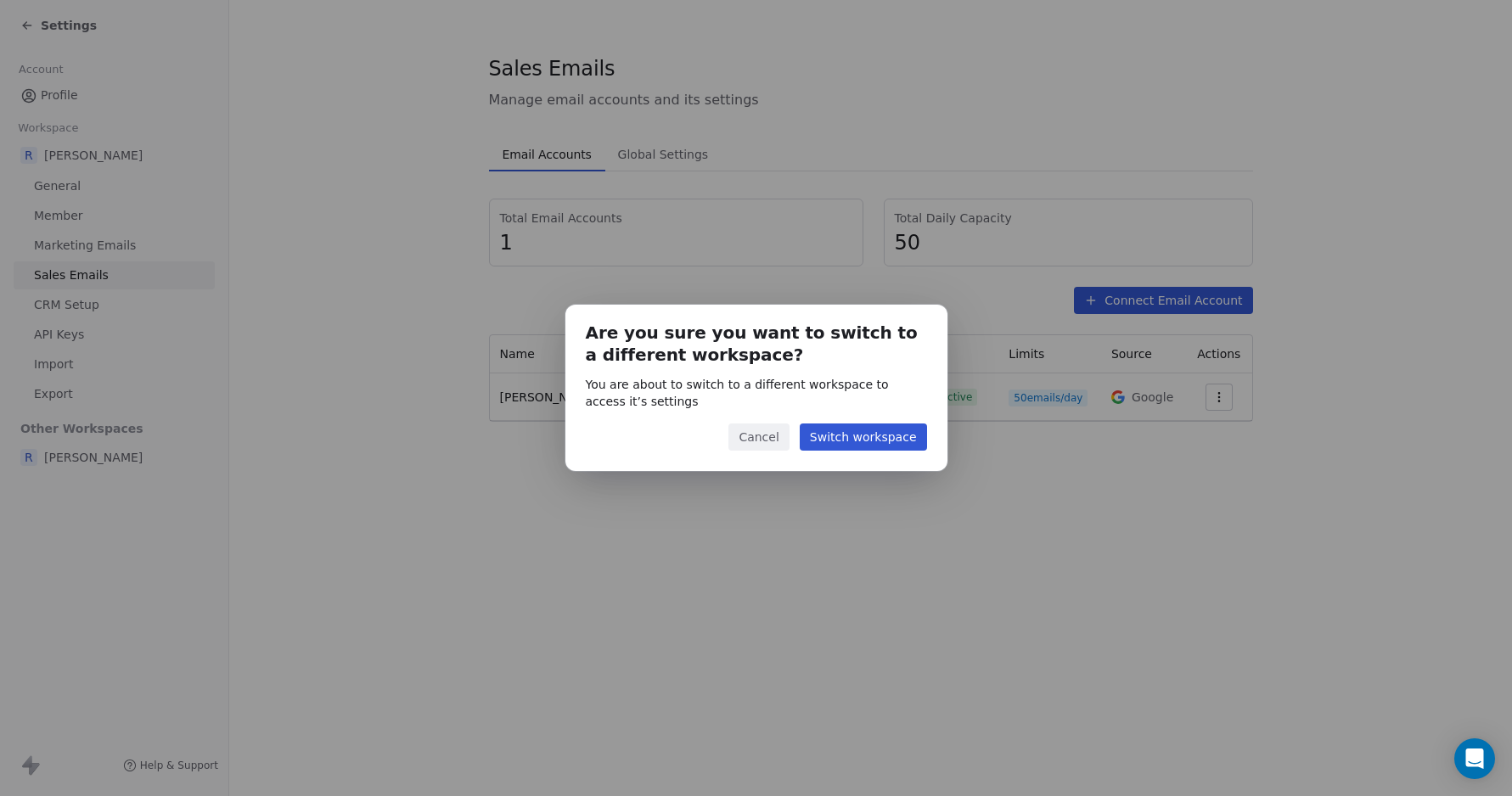
click at [841, 437] on button "Switch workspace" at bounding box center [863, 438] width 127 height 28
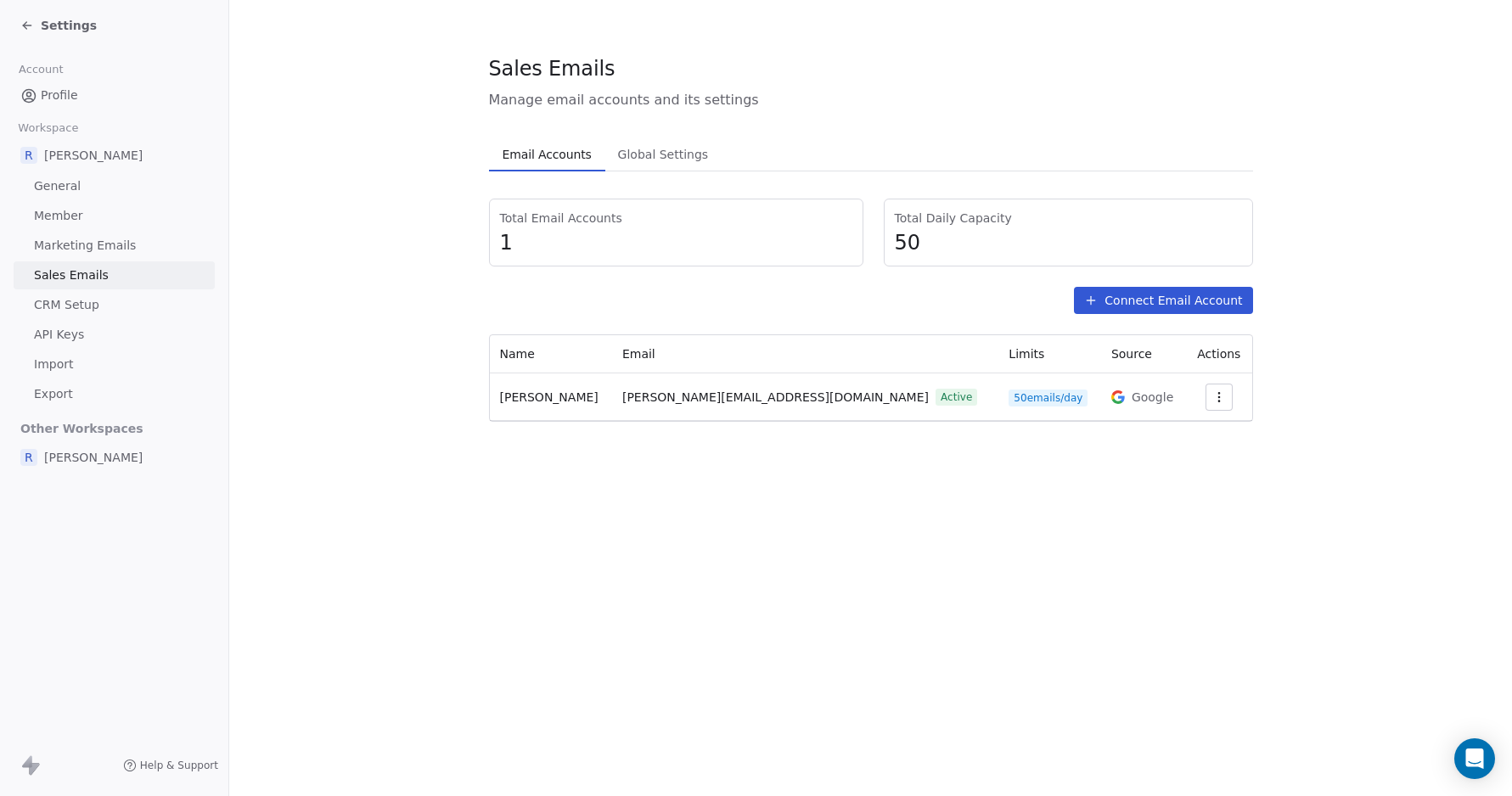
click at [53, 22] on span "Settings" at bounding box center [68, 25] width 56 height 17
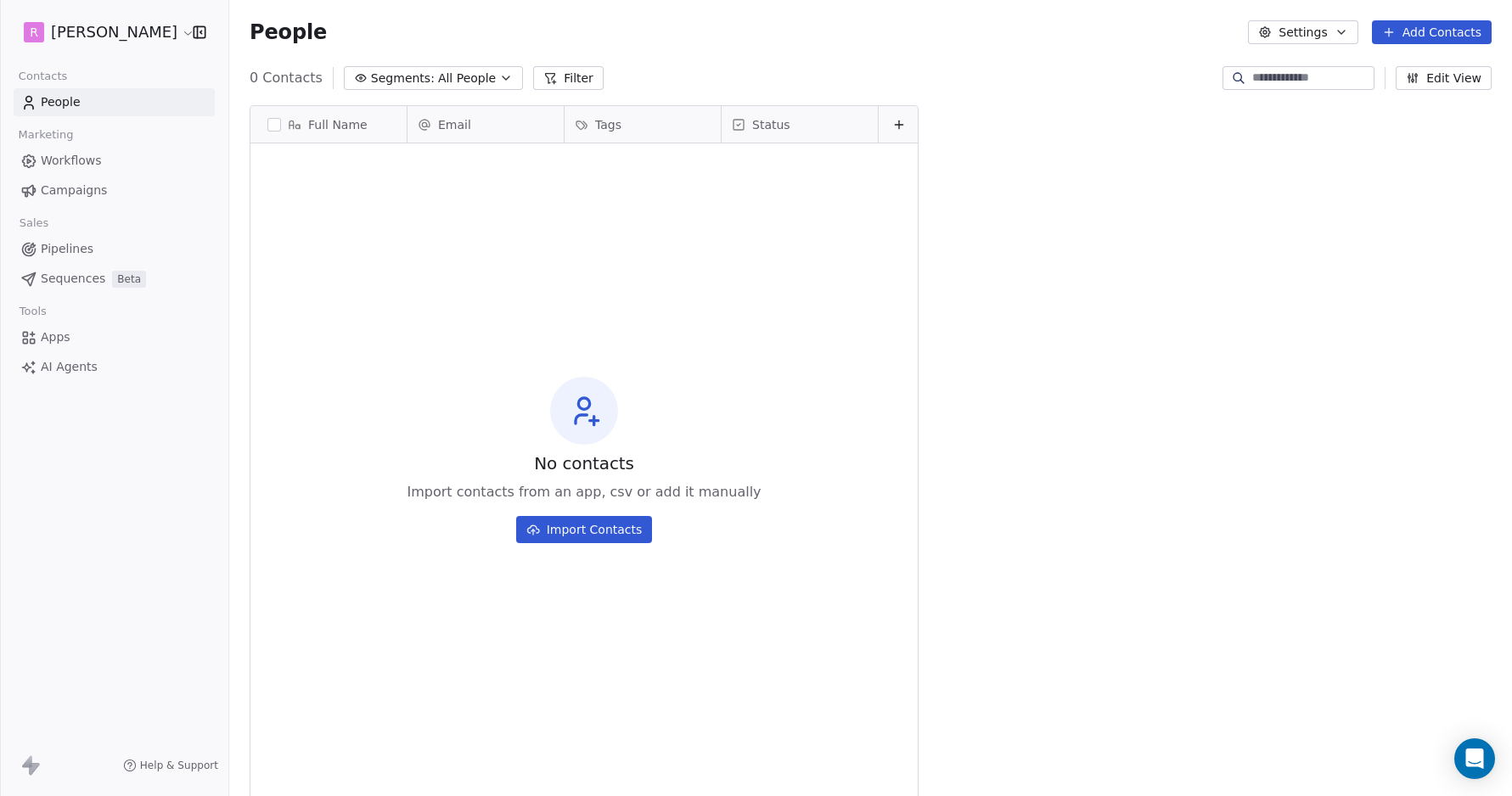
scroll to position [701, 1283]
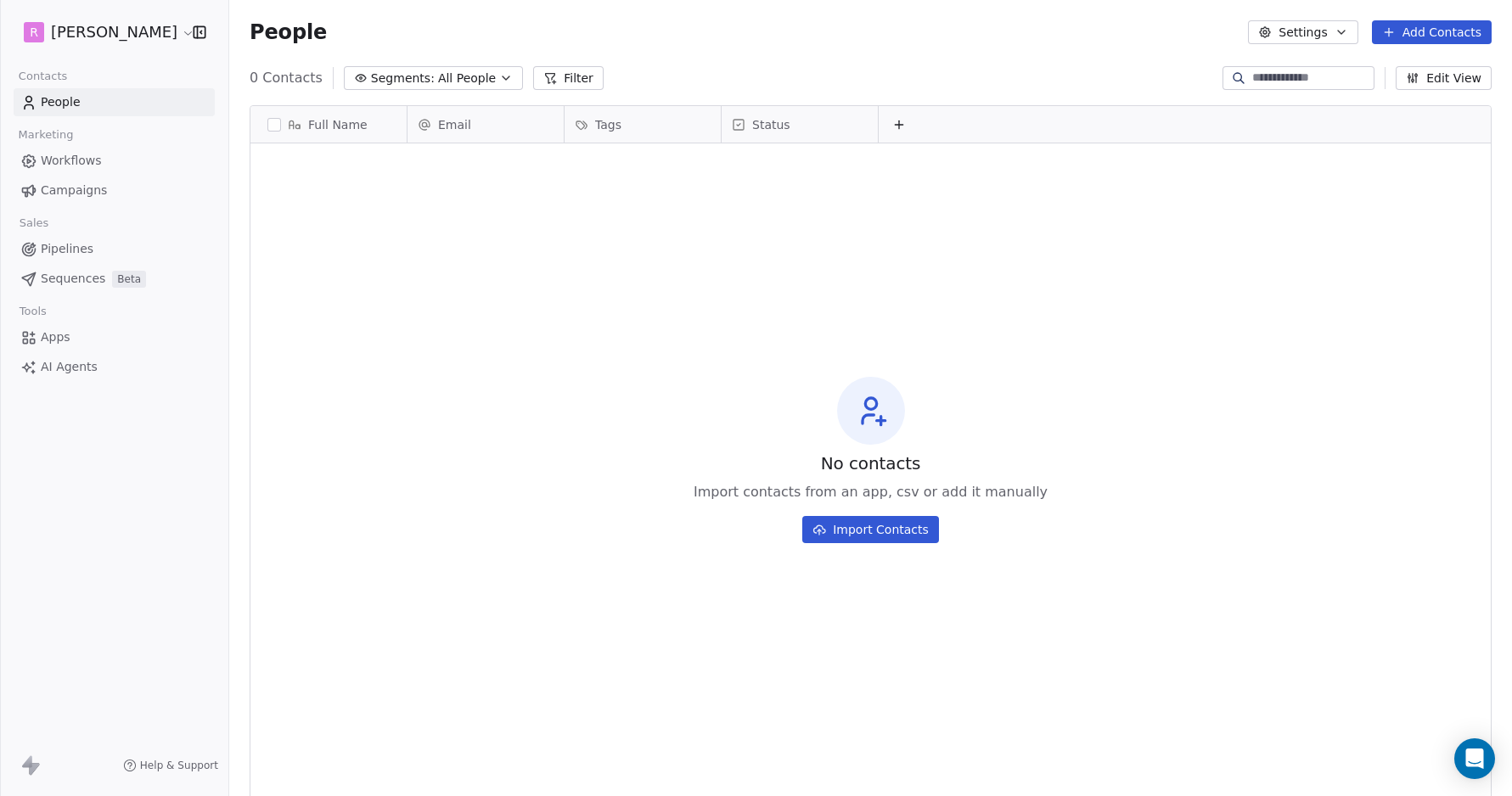
click at [121, 32] on html "R [PERSON_NAME] Contacts People Marketing Workflows Campaigns Sales Pipelines S…" at bounding box center [756, 398] width 1512 height 796
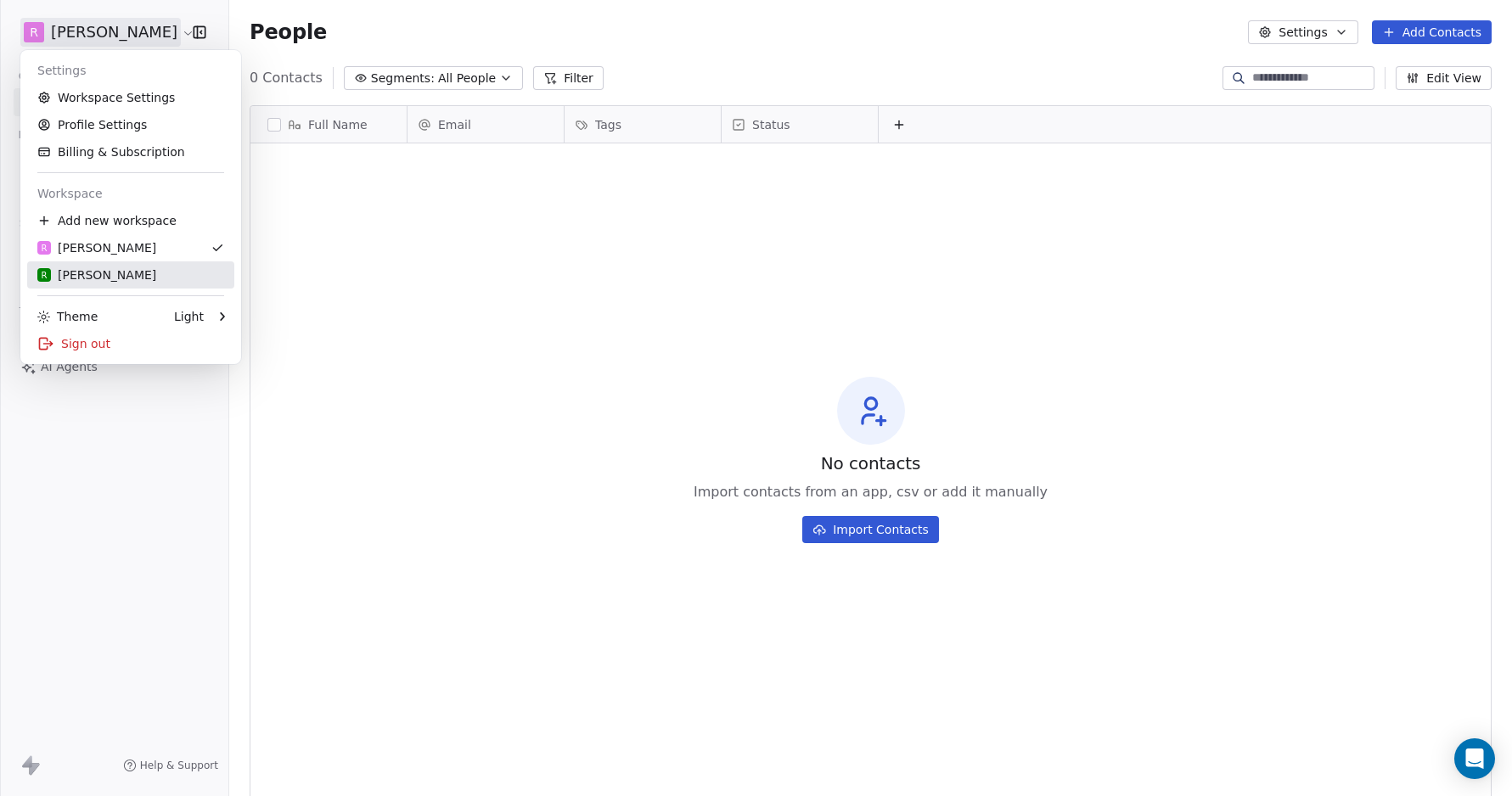
click at [110, 276] on div "R [PERSON_NAME]" at bounding box center [131, 275] width 187 height 17
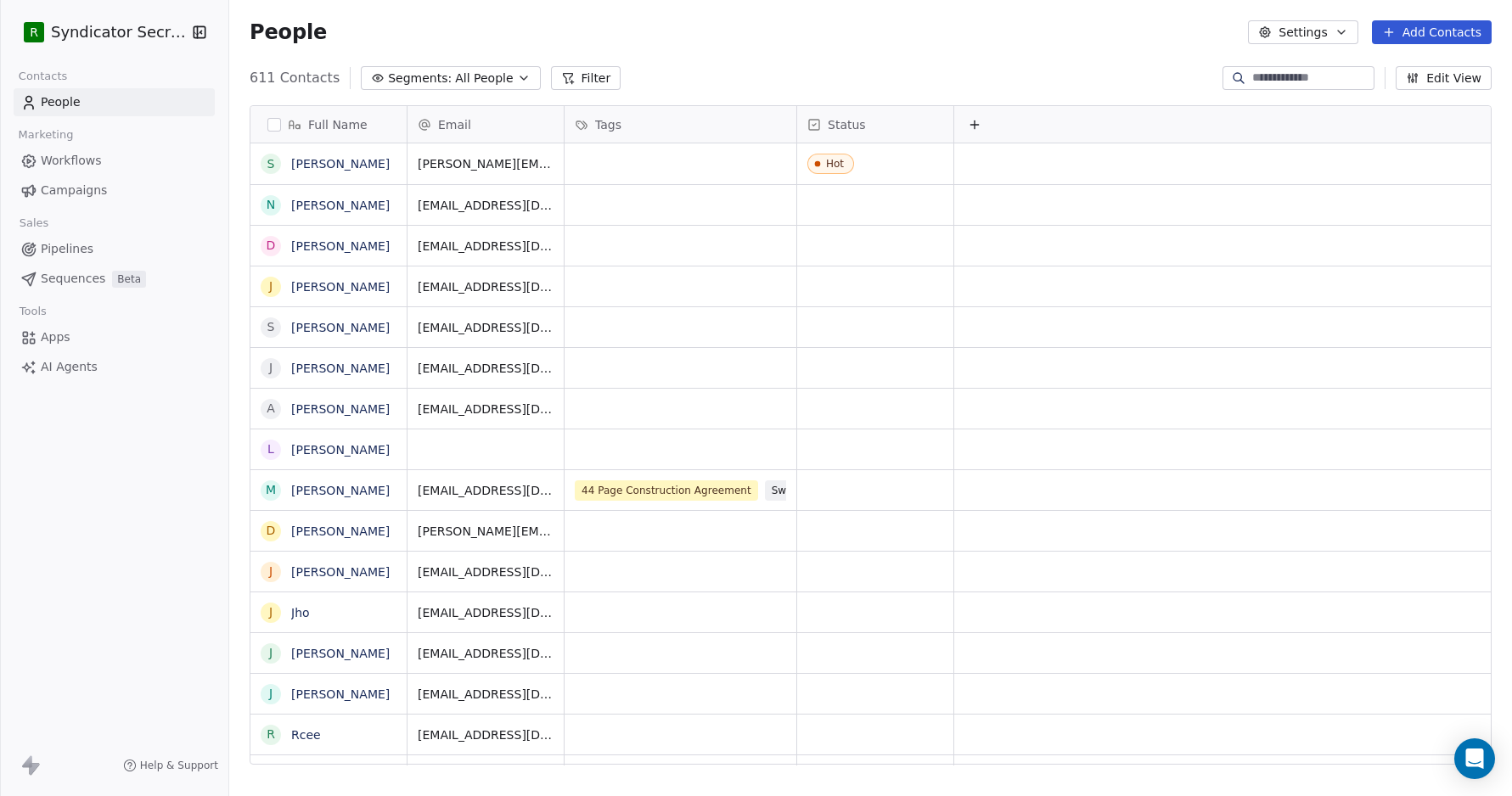
scroll to position [701, 1283]
click at [302, 161] on link "[PERSON_NAME]" at bounding box center [340, 164] width 98 height 14
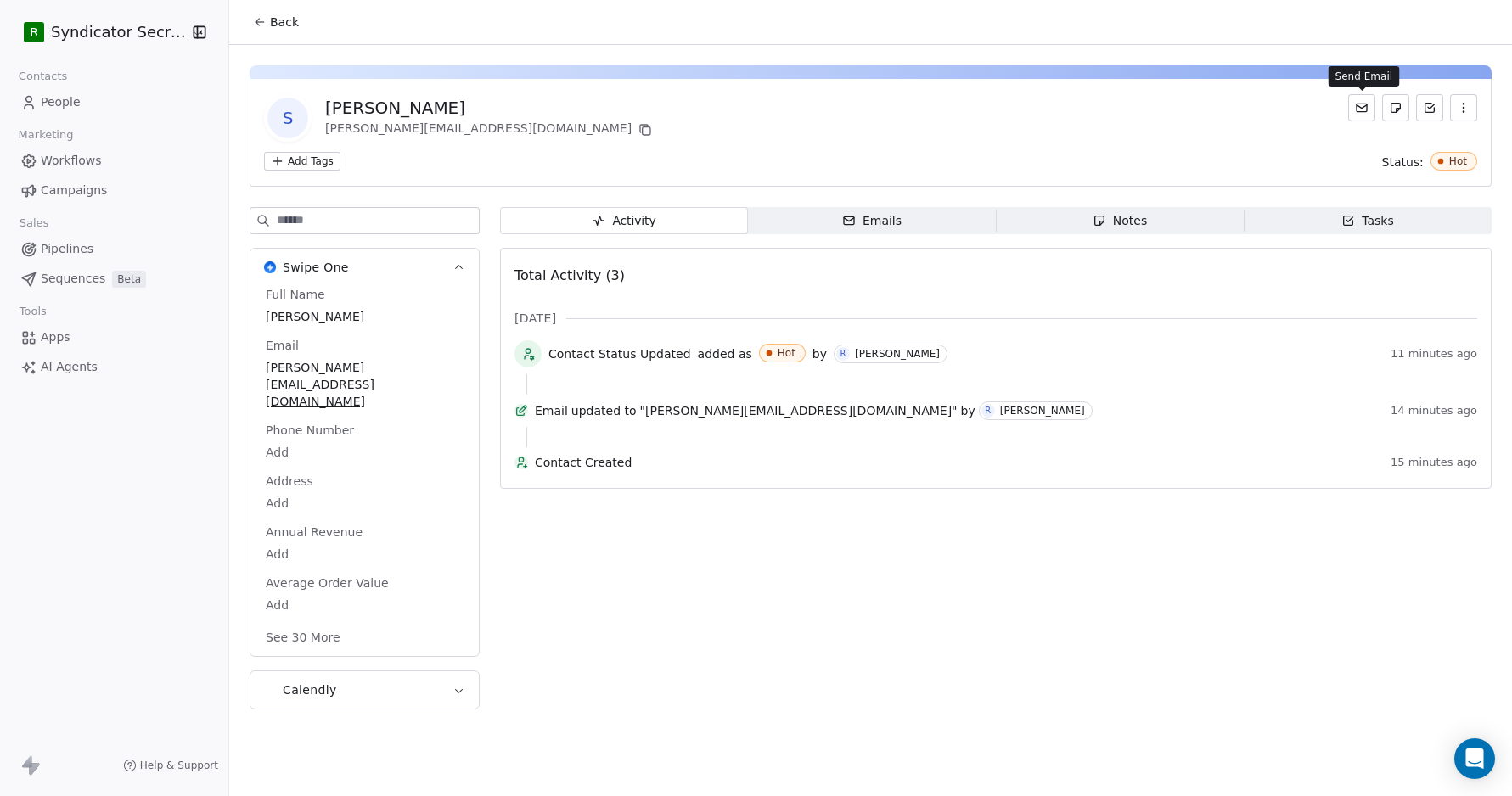
click at [1362, 108] on icon at bounding box center [1361, 108] width 14 height 14
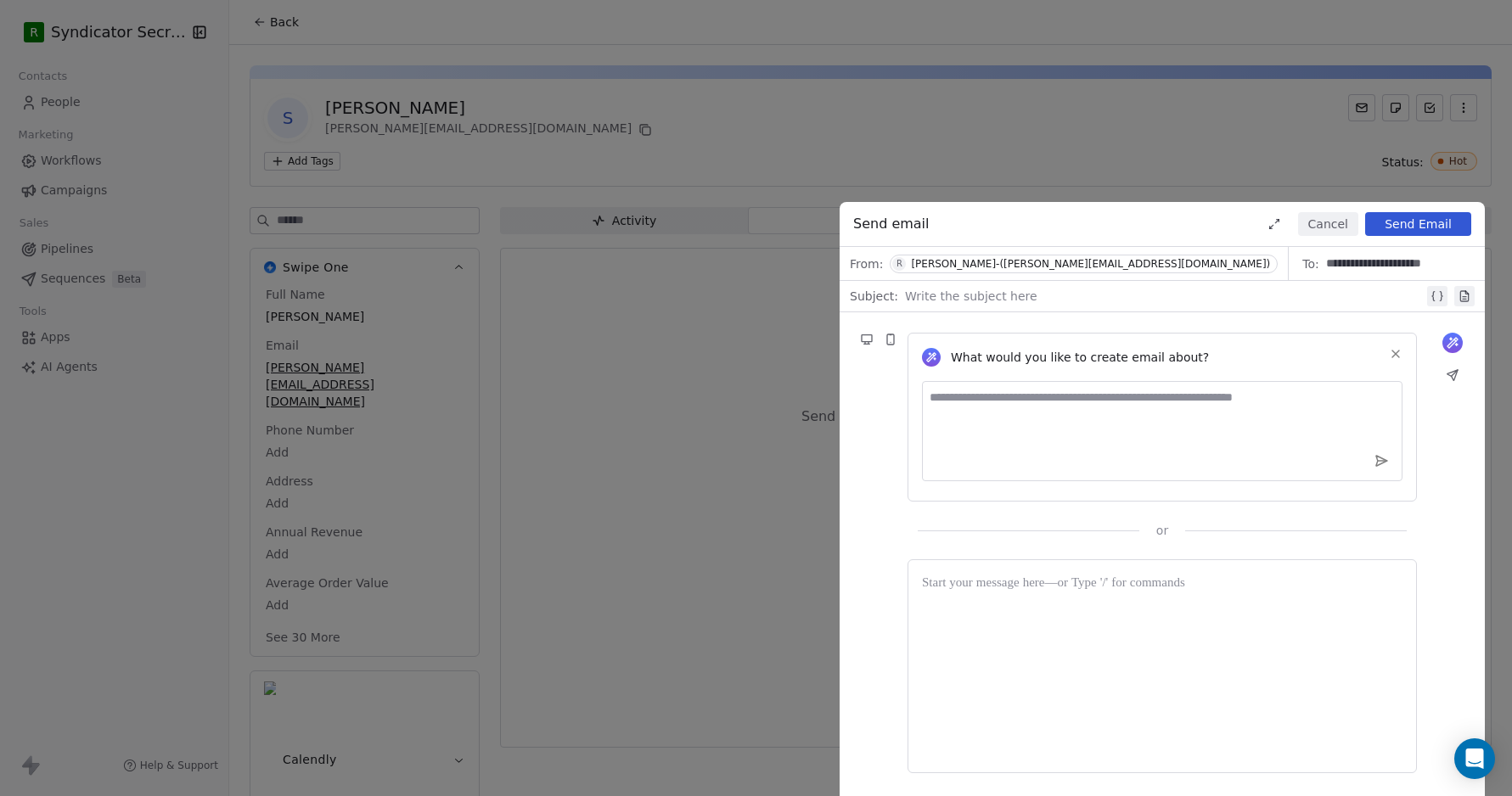
click at [1015, 293] on div at bounding box center [1164, 296] width 518 height 21
paste div
click at [953, 585] on div at bounding box center [1162, 583] width 480 height 21
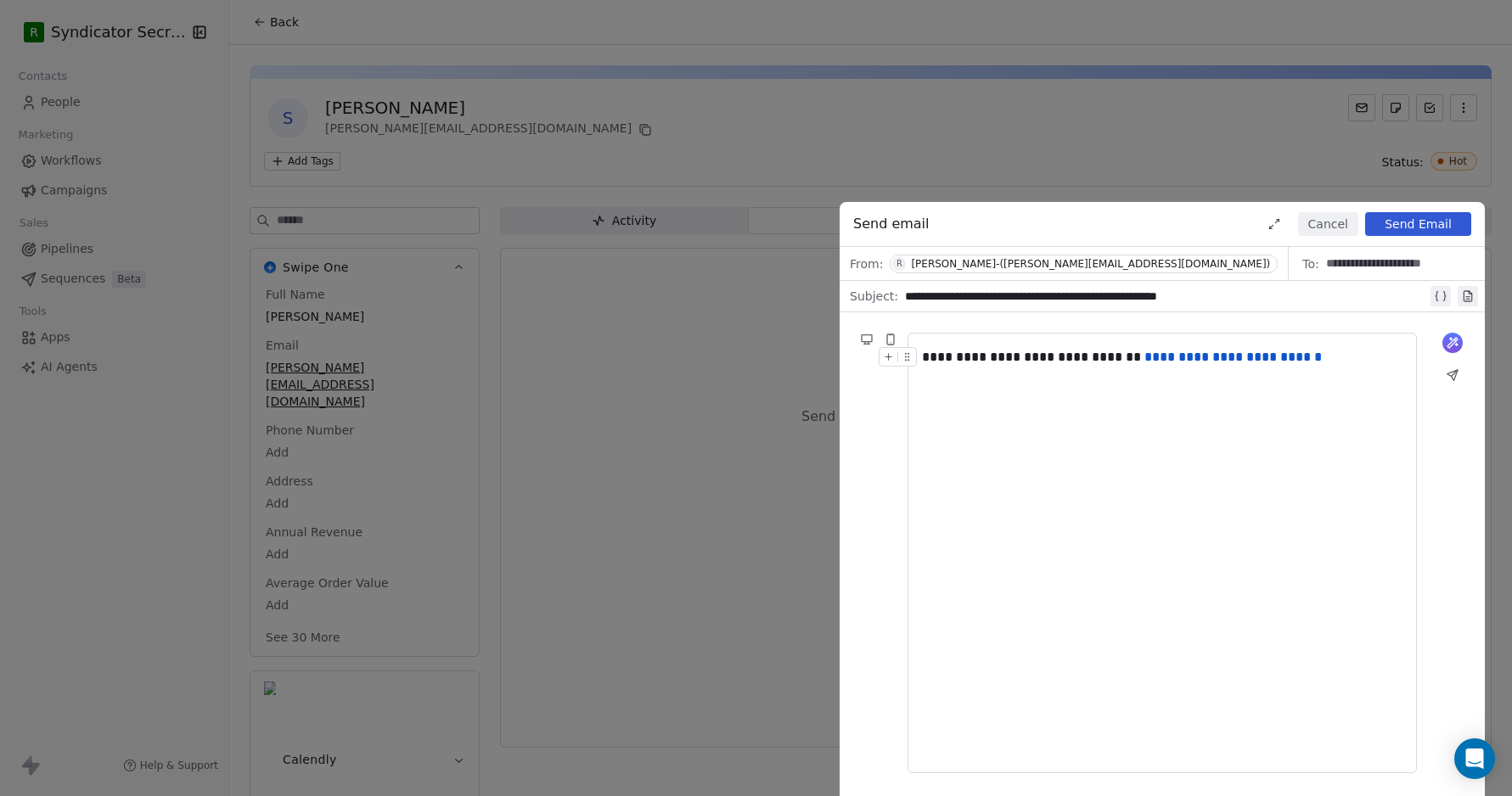
click at [1405, 222] on button "Send Email" at bounding box center [1419, 224] width 106 height 24
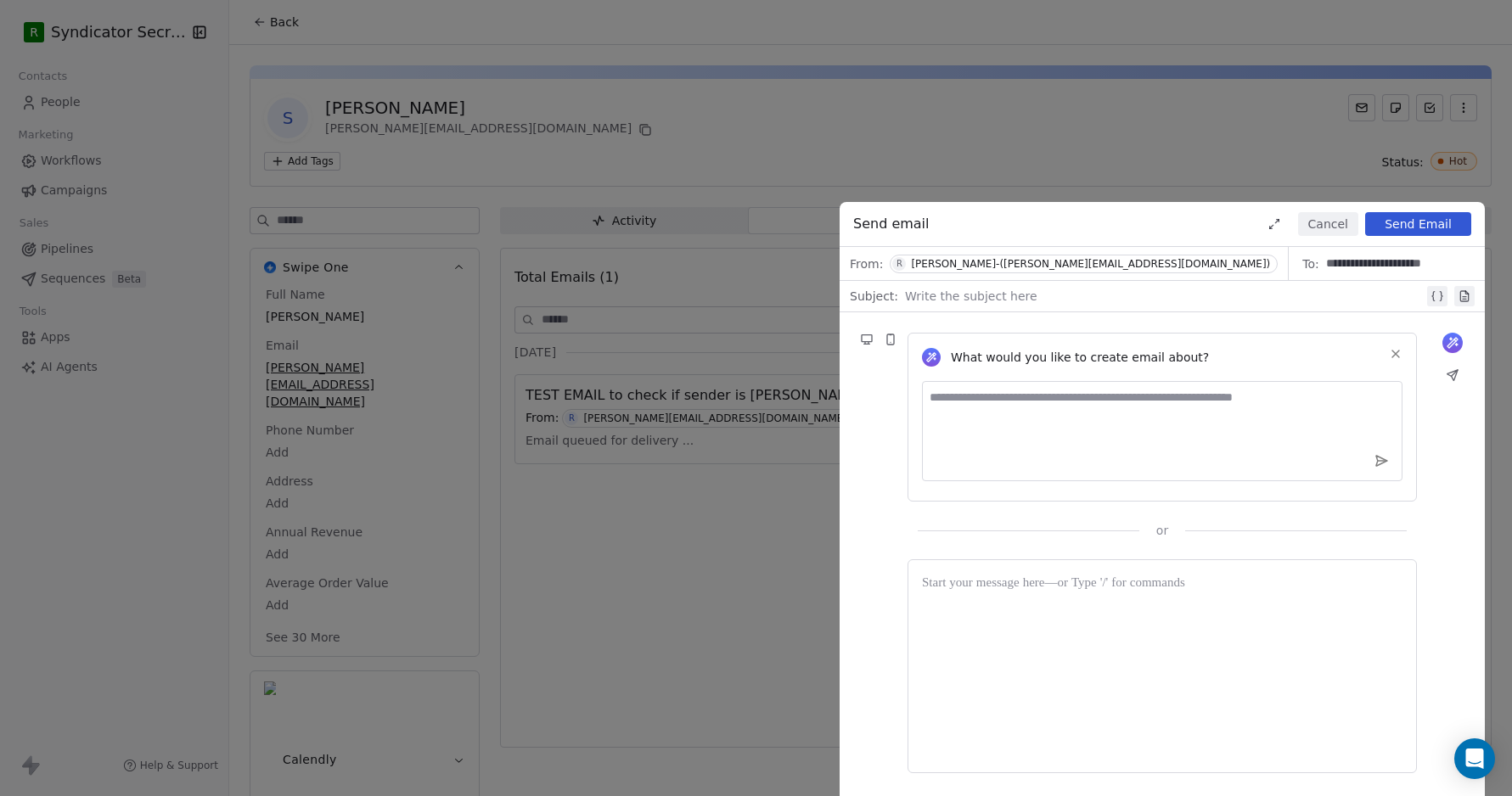
click at [1321, 225] on button "Cancel" at bounding box center [1328, 224] width 60 height 24
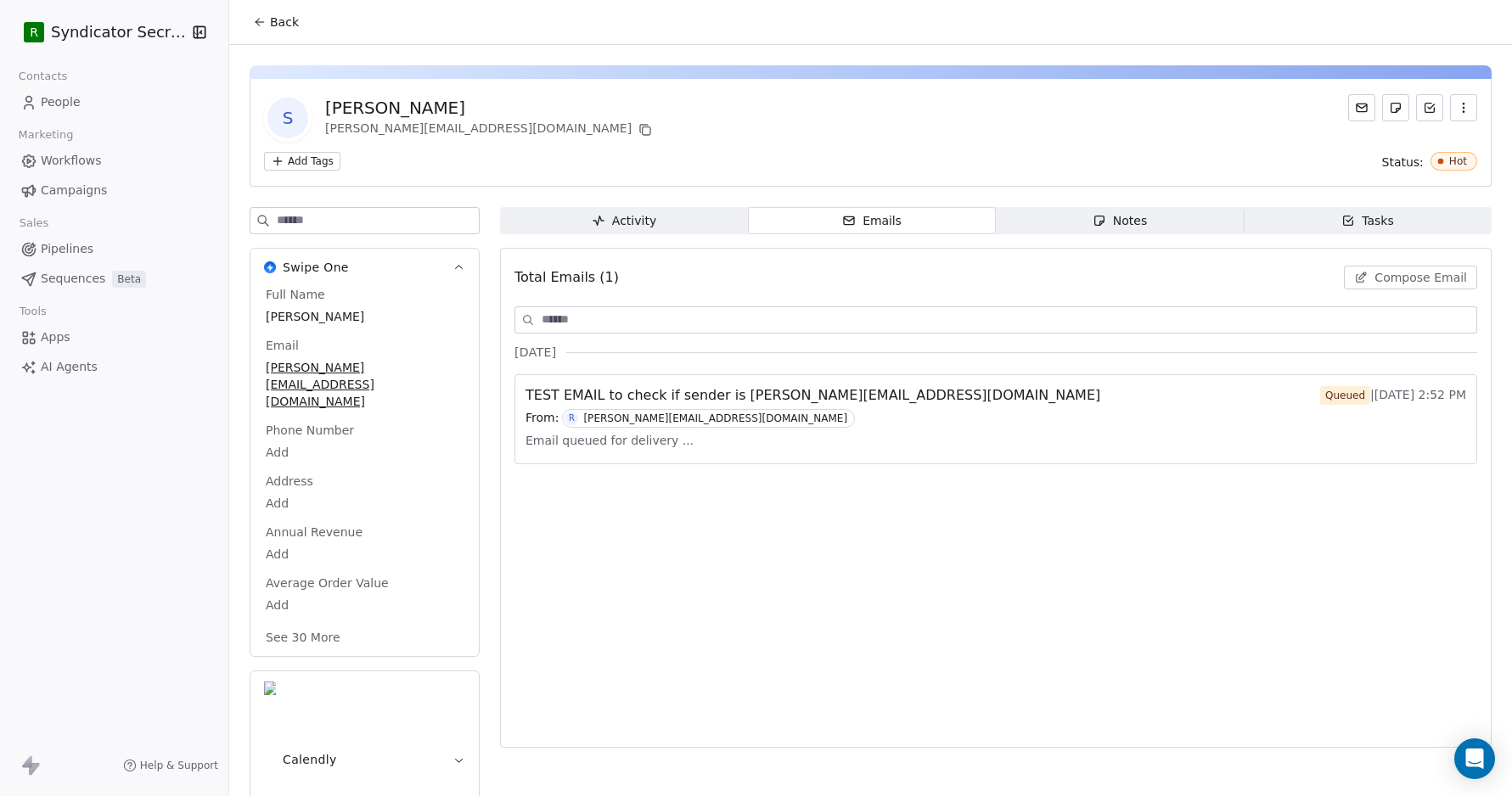
click at [71, 159] on span "Workflows" at bounding box center [71, 160] width 61 height 18
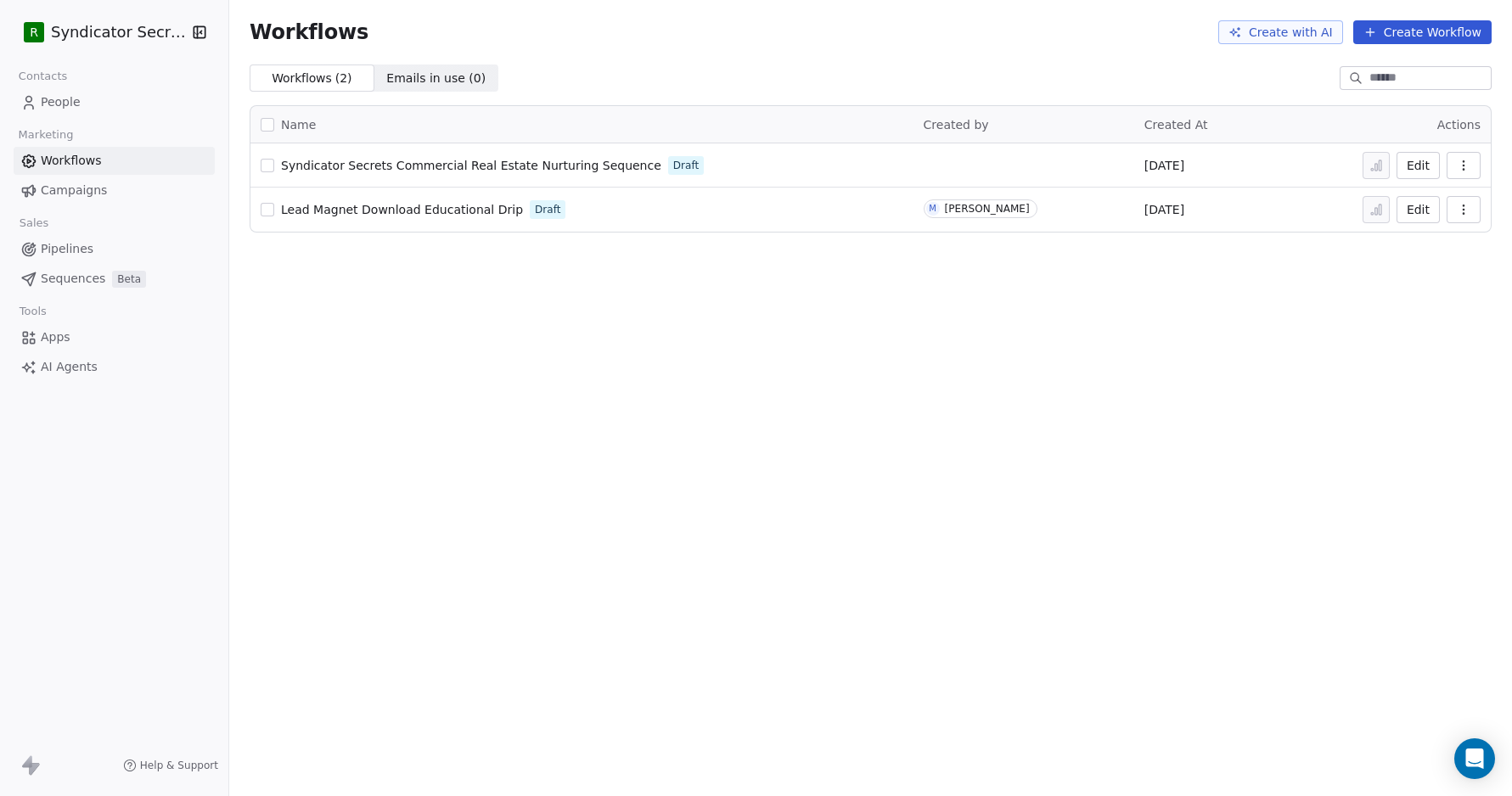
click at [66, 102] on span "People" at bounding box center [60, 102] width 40 height 18
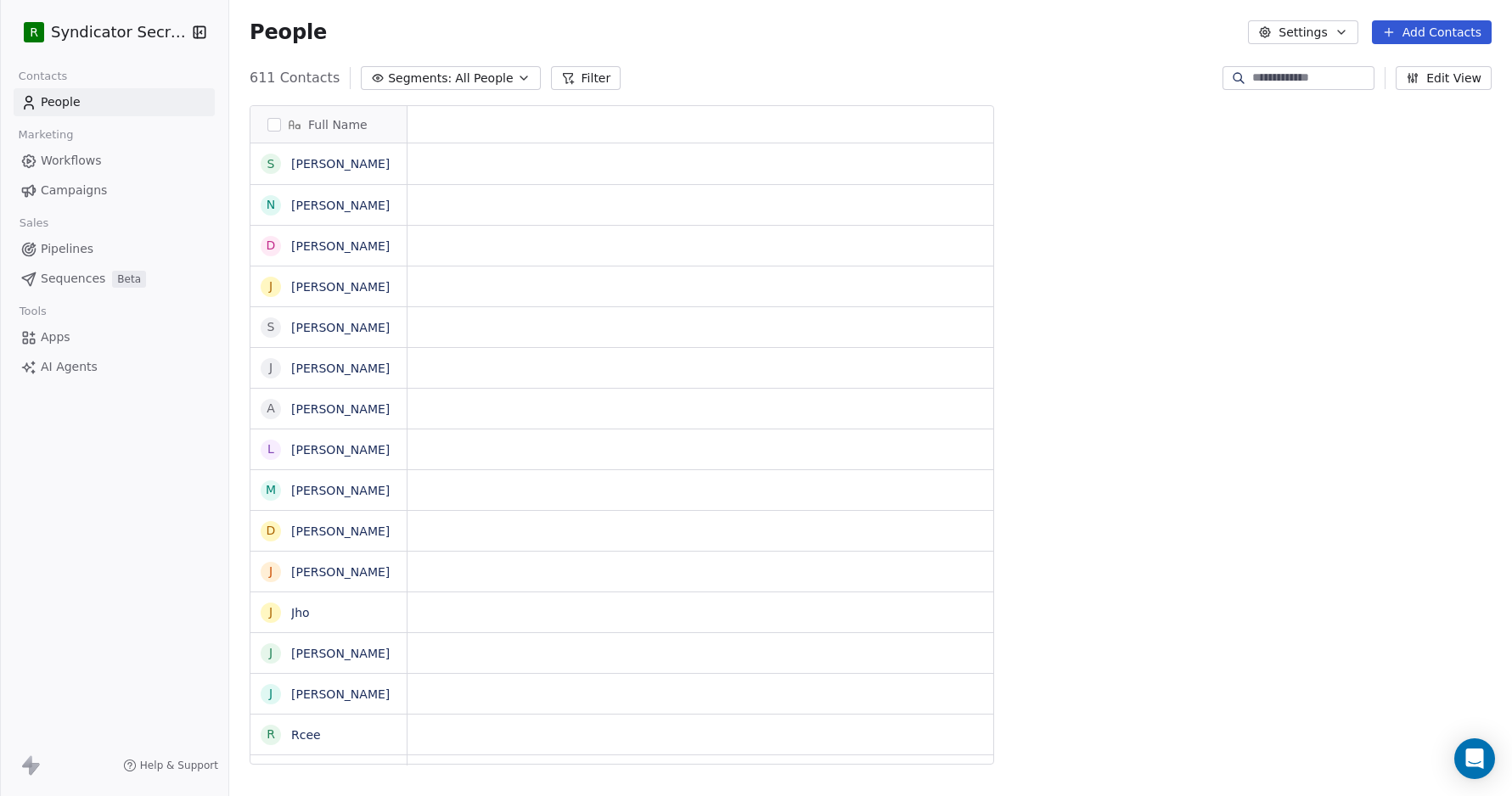
scroll to position [701, 1283]
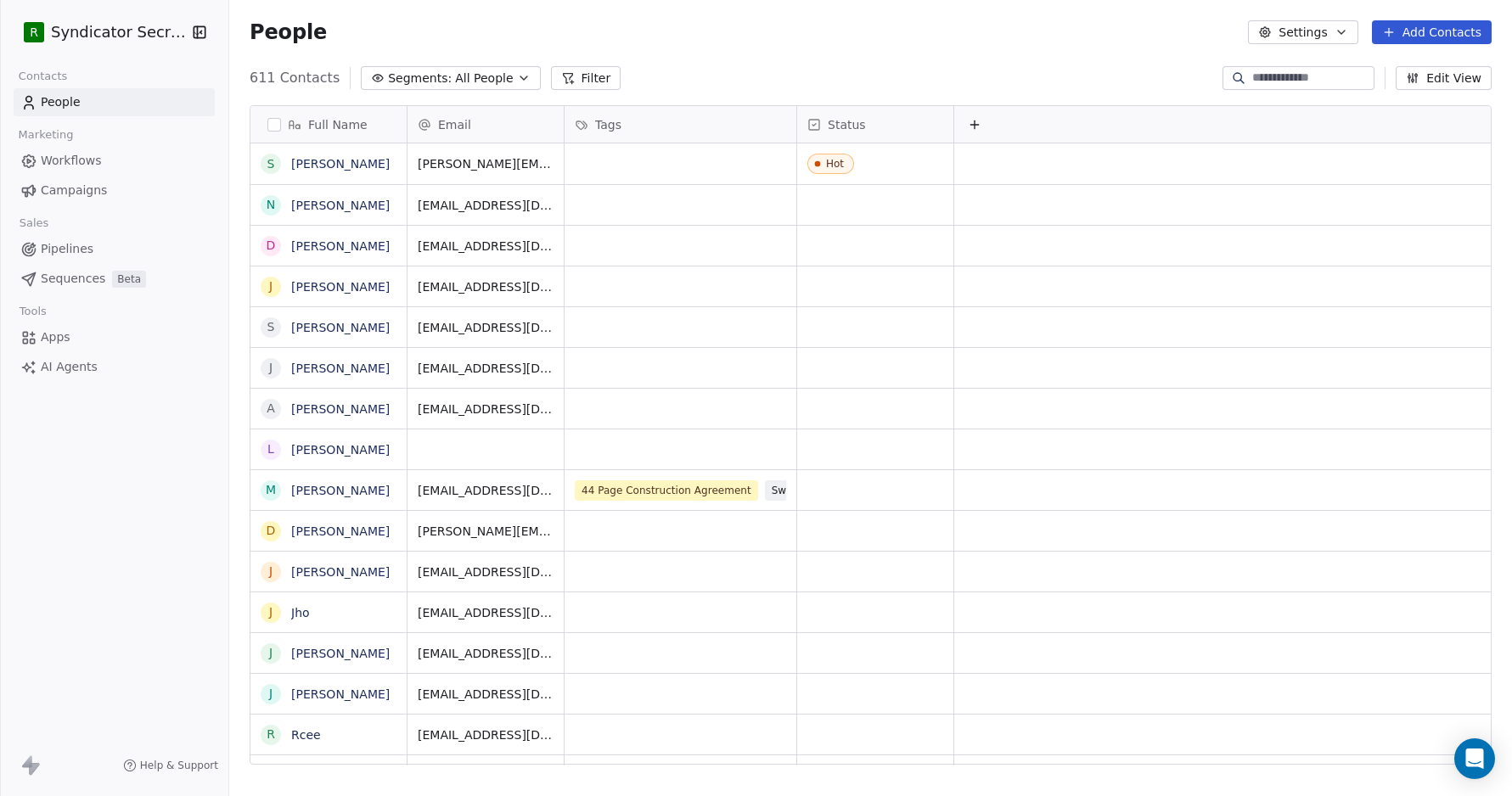
click at [1252, 77] on input at bounding box center [1311, 78] width 119 height 17
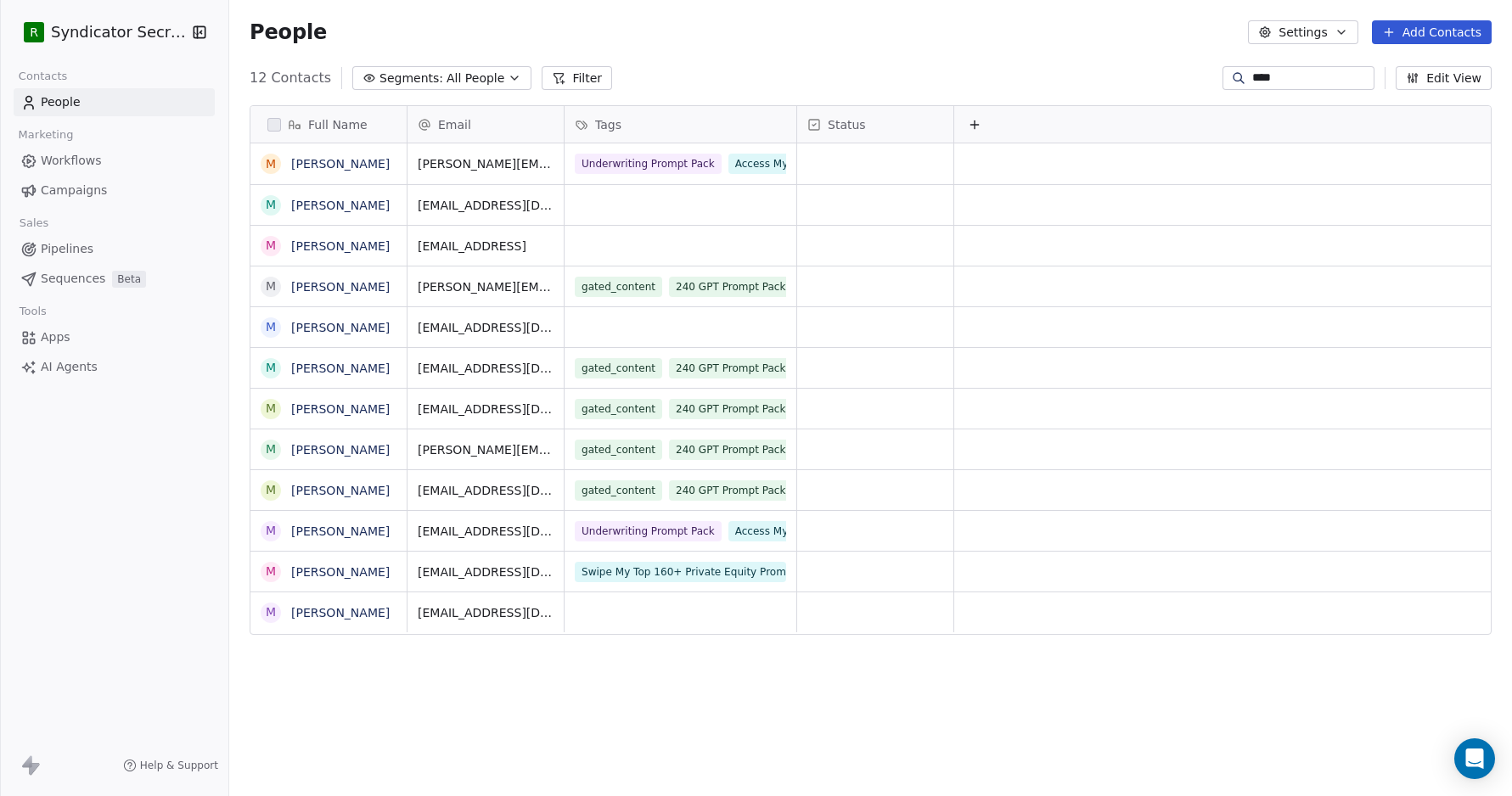
type input "****"
click at [307, 242] on link "[PERSON_NAME]" at bounding box center [340, 246] width 98 height 14
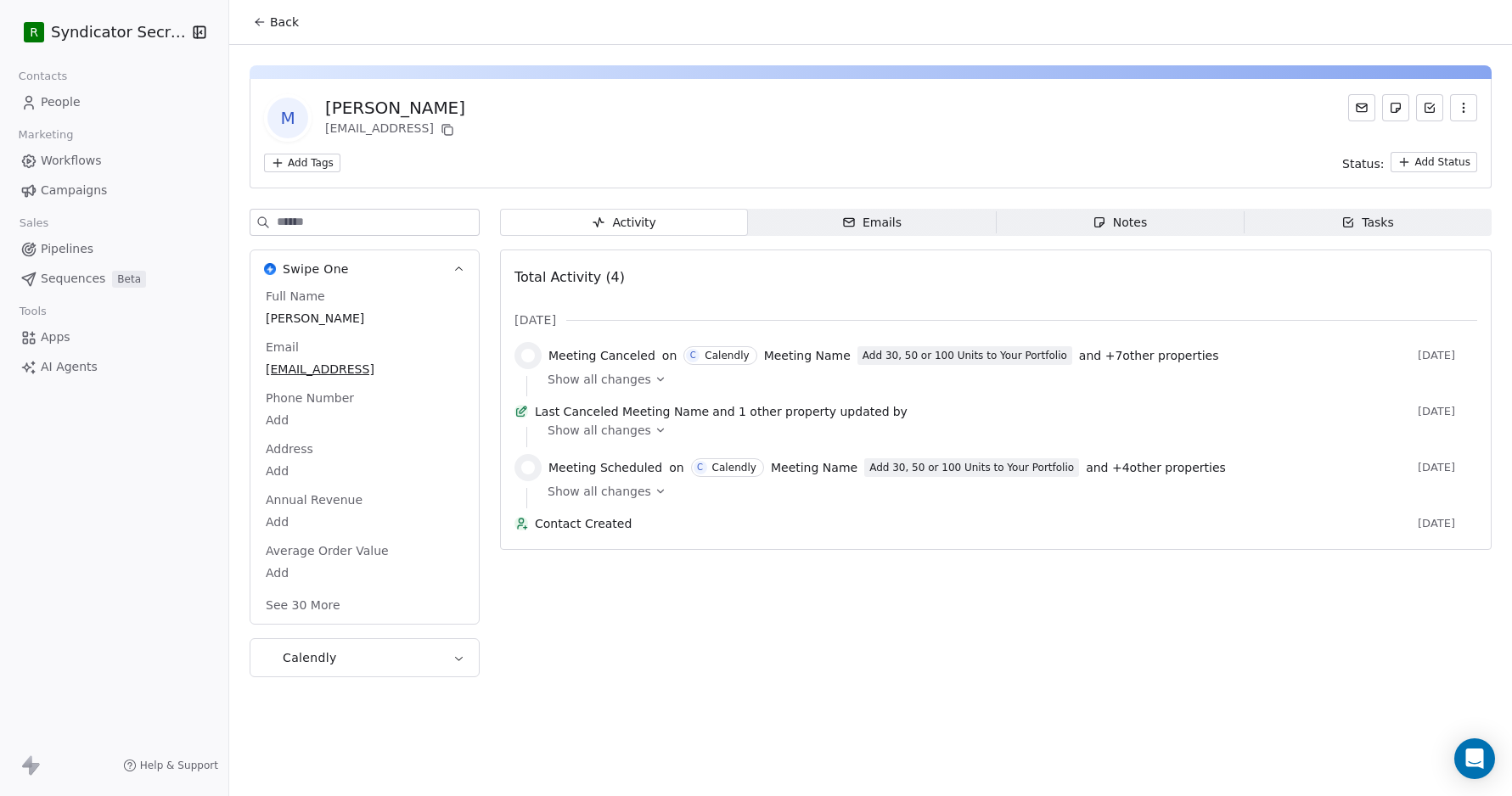
click at [1361, 108] on icon at bounding box center [1361, 106] width 10 height 3
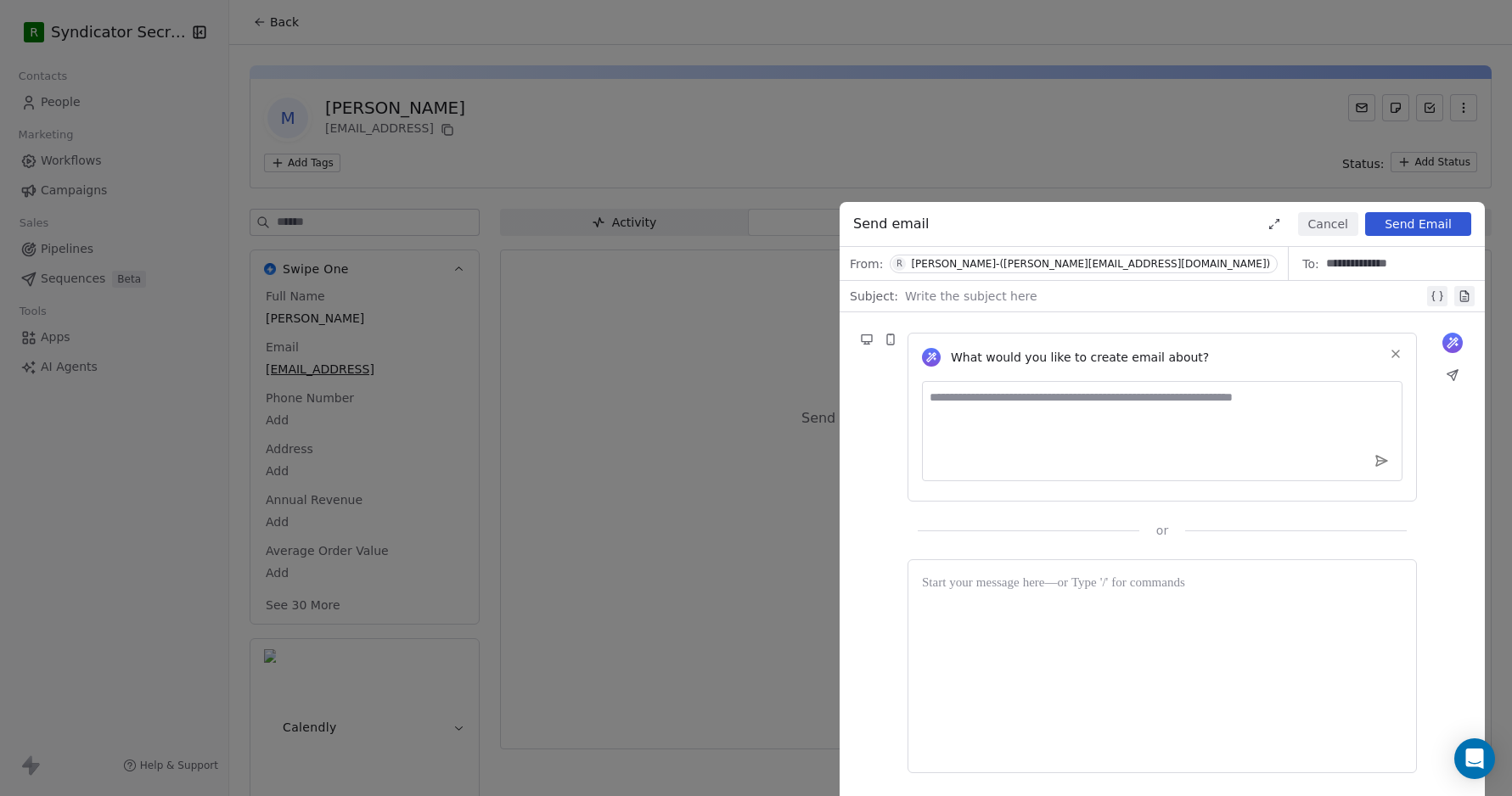
click at [1078, 292] on div at bounding box center [1164, 296] width 518 height 21
paste div
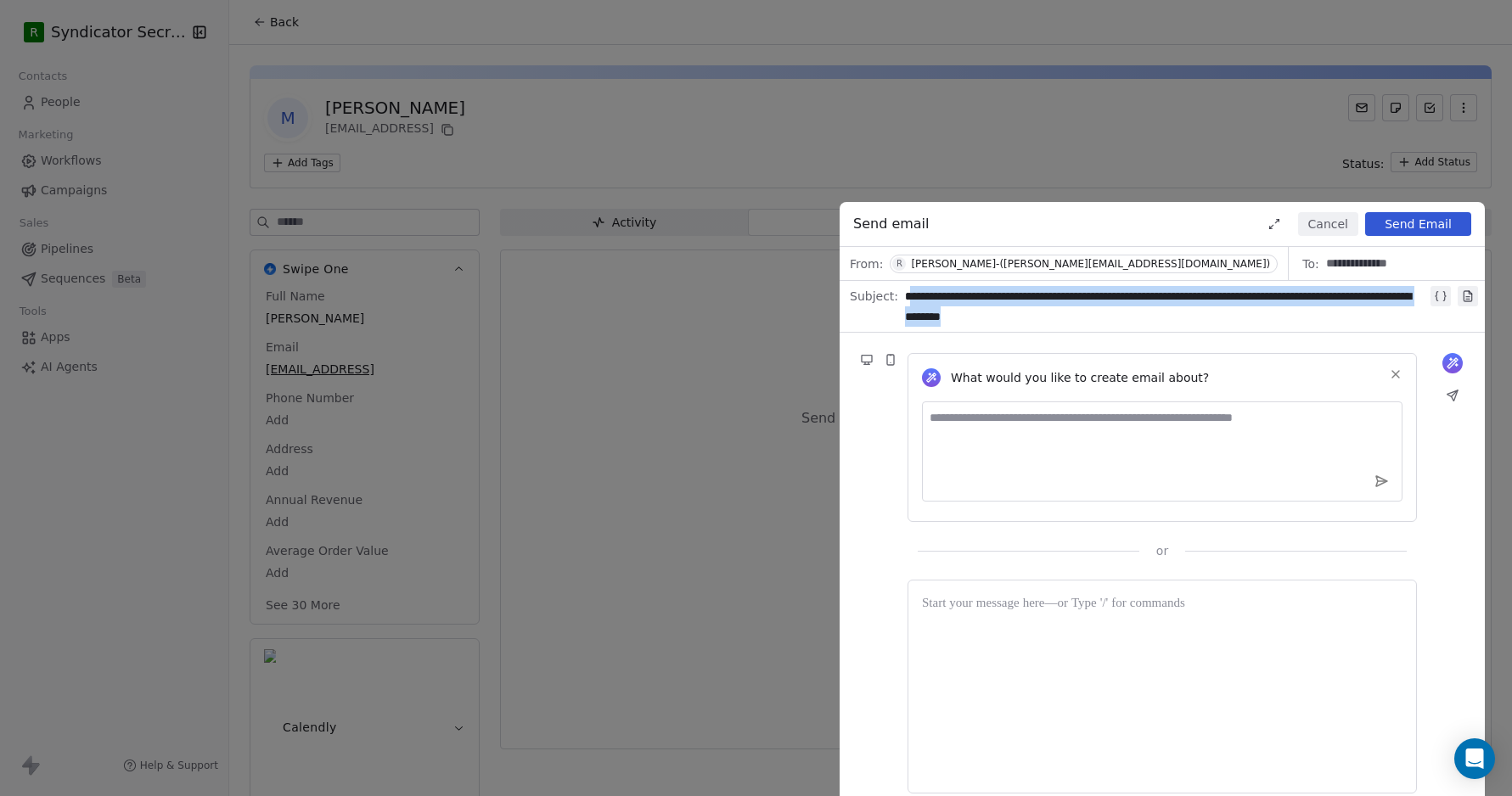
drag, startPoint x: 903, startPoint y: 297, endPoint x: 1275, endPoint y: 320, distance: 372.7
click at [1275, 320] on div "**********" at bounding box center [1166, 306] width 522 height 40
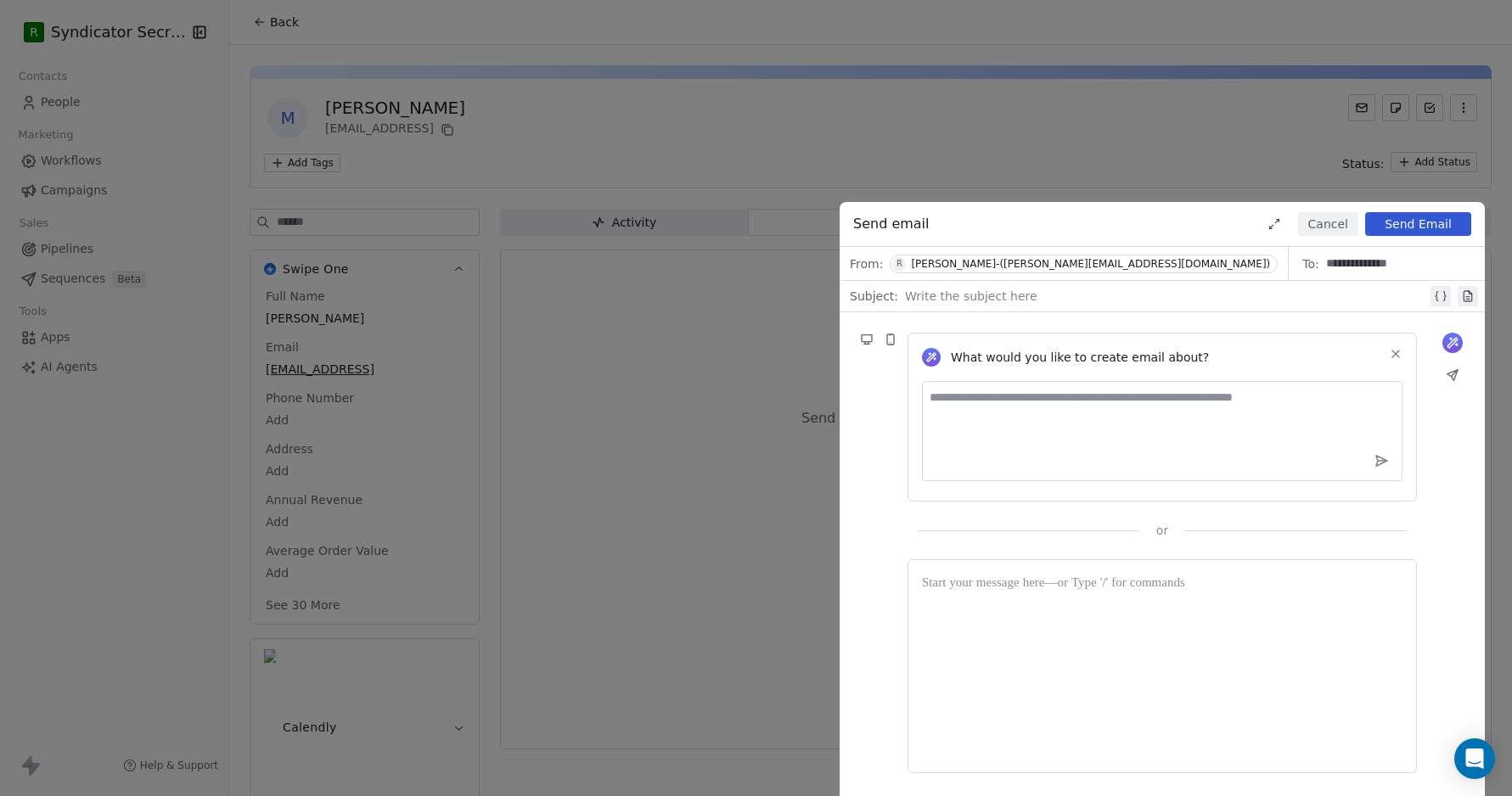
click at [1008, 298] on div at bounding box center [1166, 296] width 522 height 21
click at [963, 580] on div at bounding box center [1162, 583] width 480 height 21
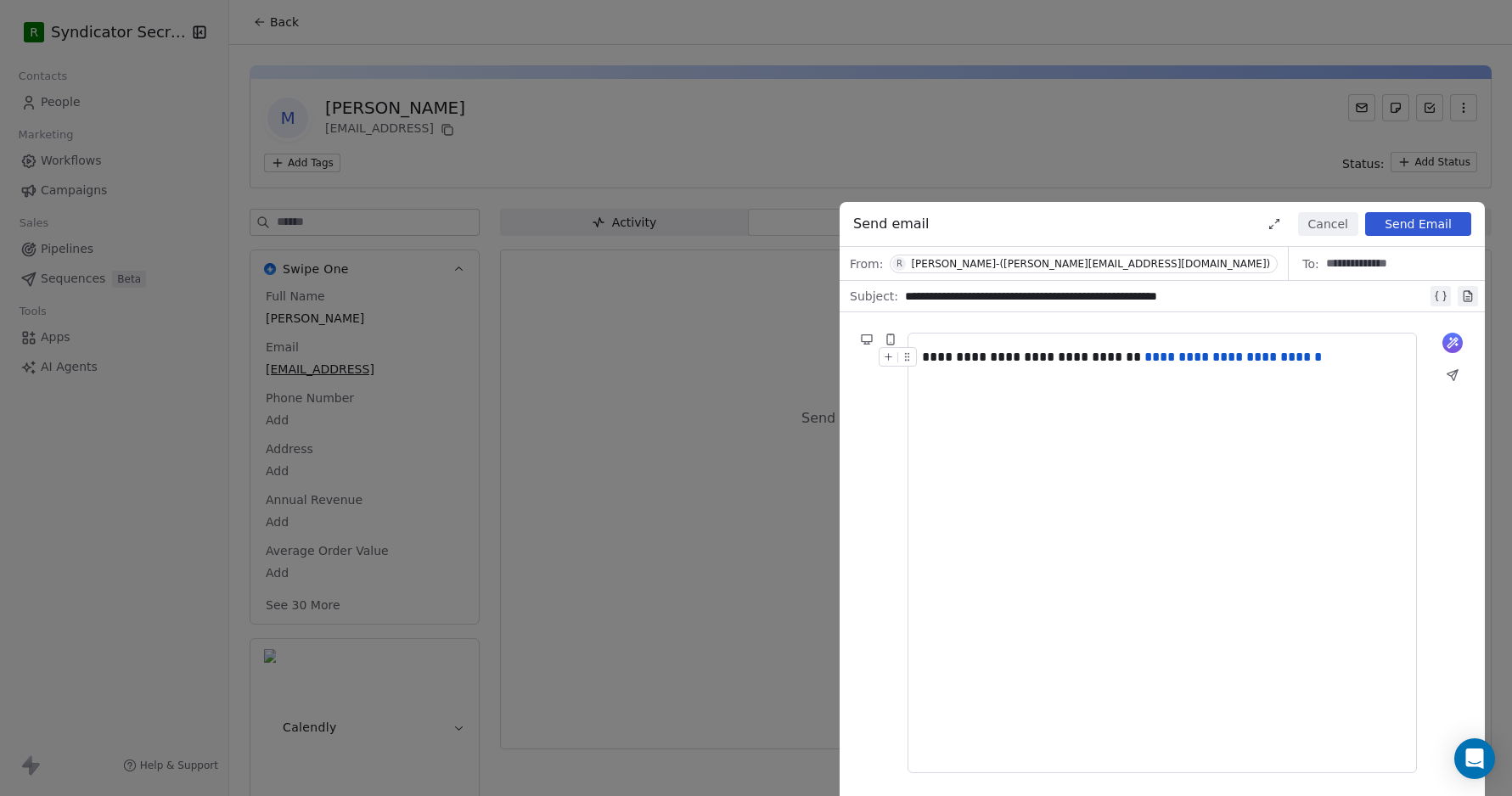
click at [1404, 221] on button "Send Email" at bounding box center [1419, 224] width 106 height 24
